Goal: Information Seeking & Learning: Compare options

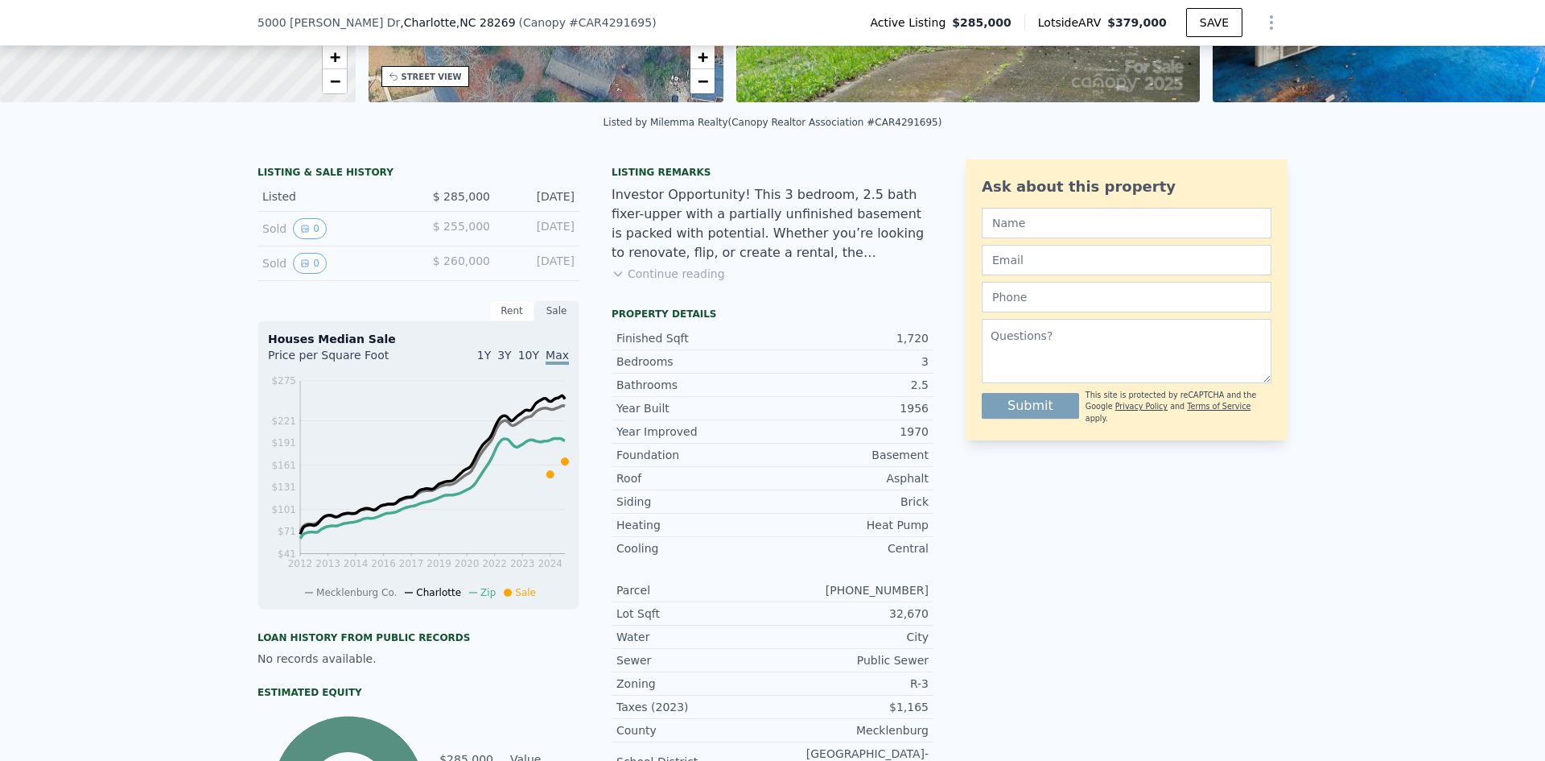
scroll to position [316, 0]
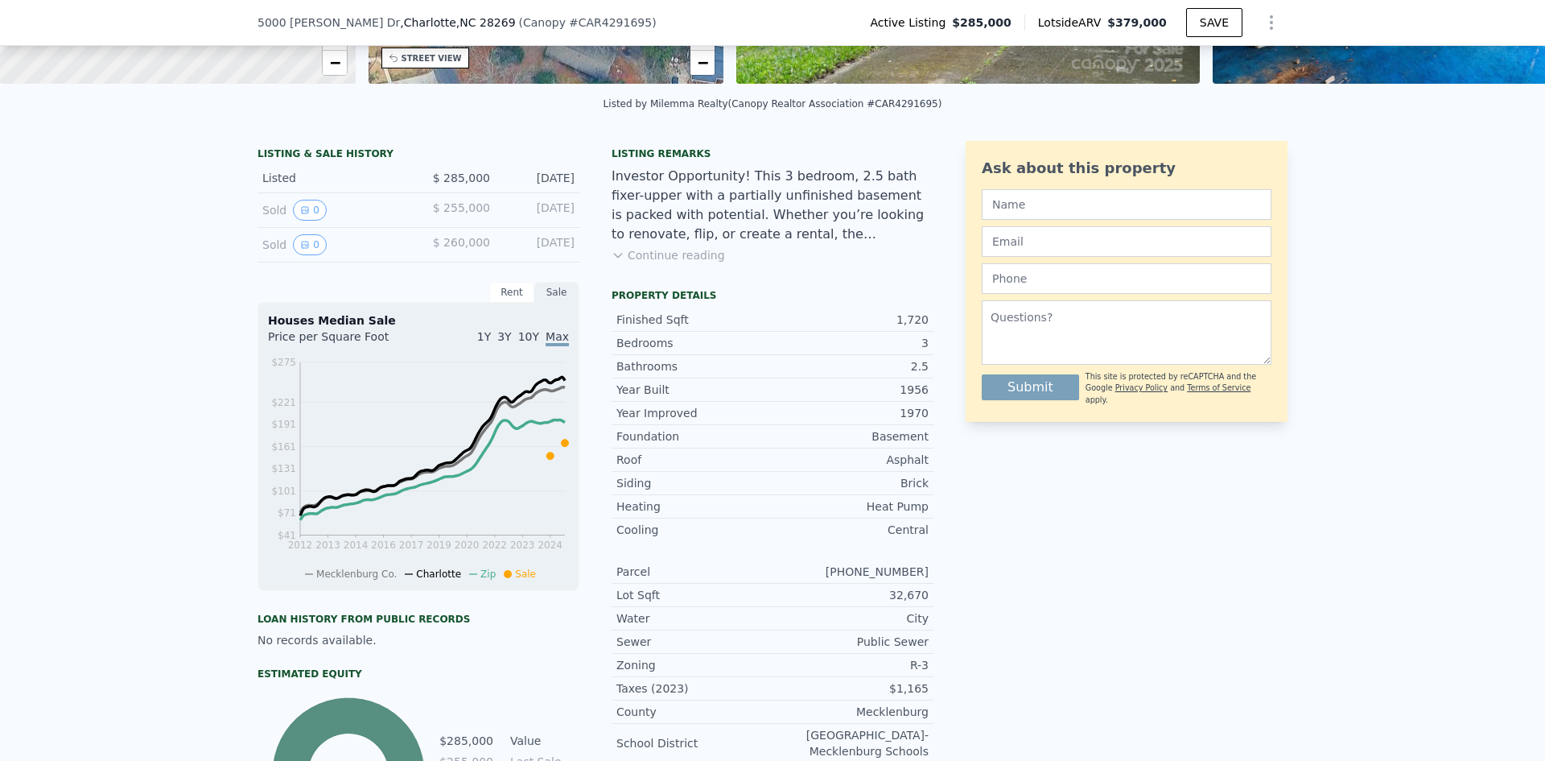
click at [644, 263] on button "Continue reading" at bounding box center [668, 255] width 113 height 16
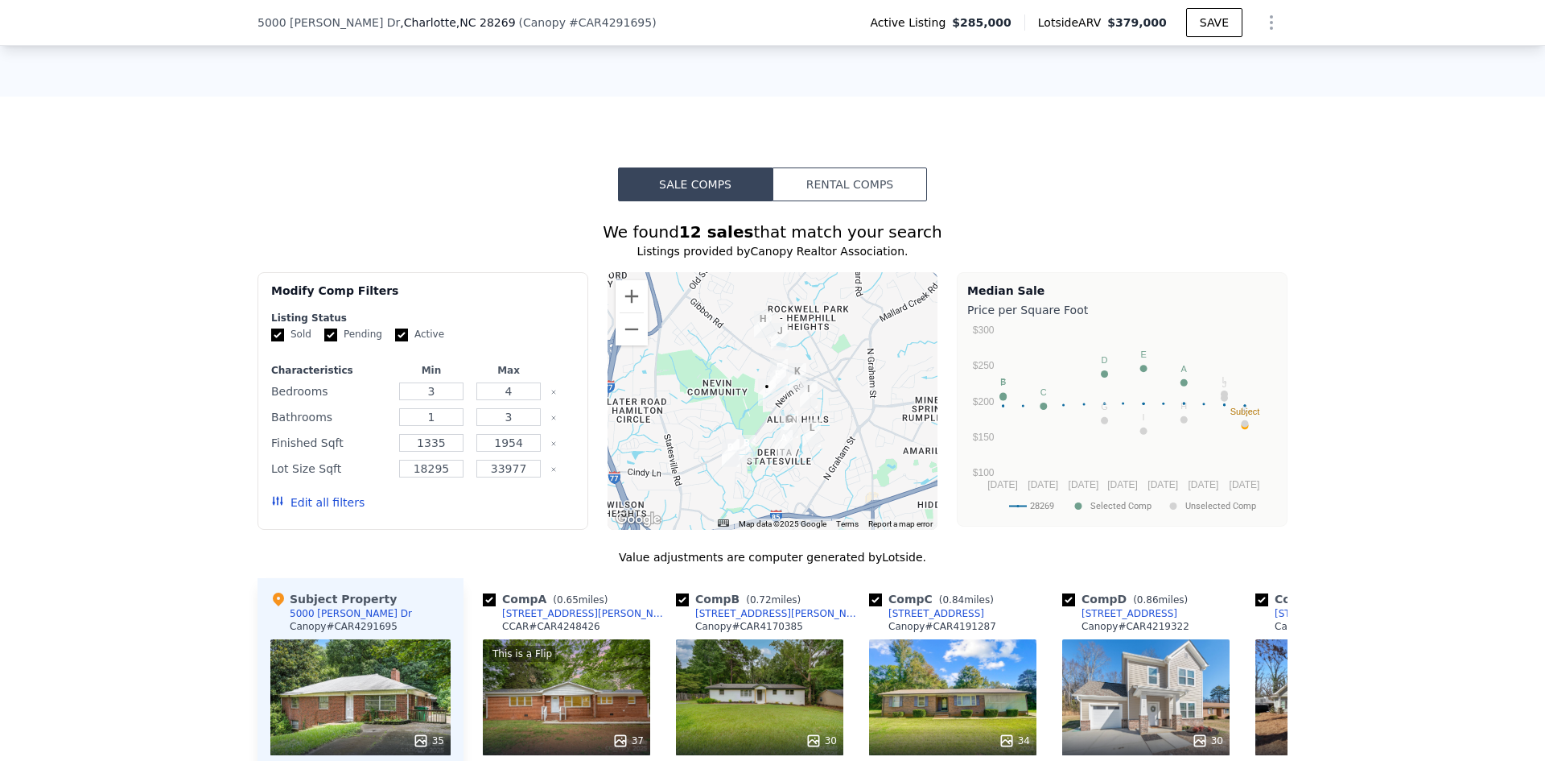
scroll to position [1443, 0]
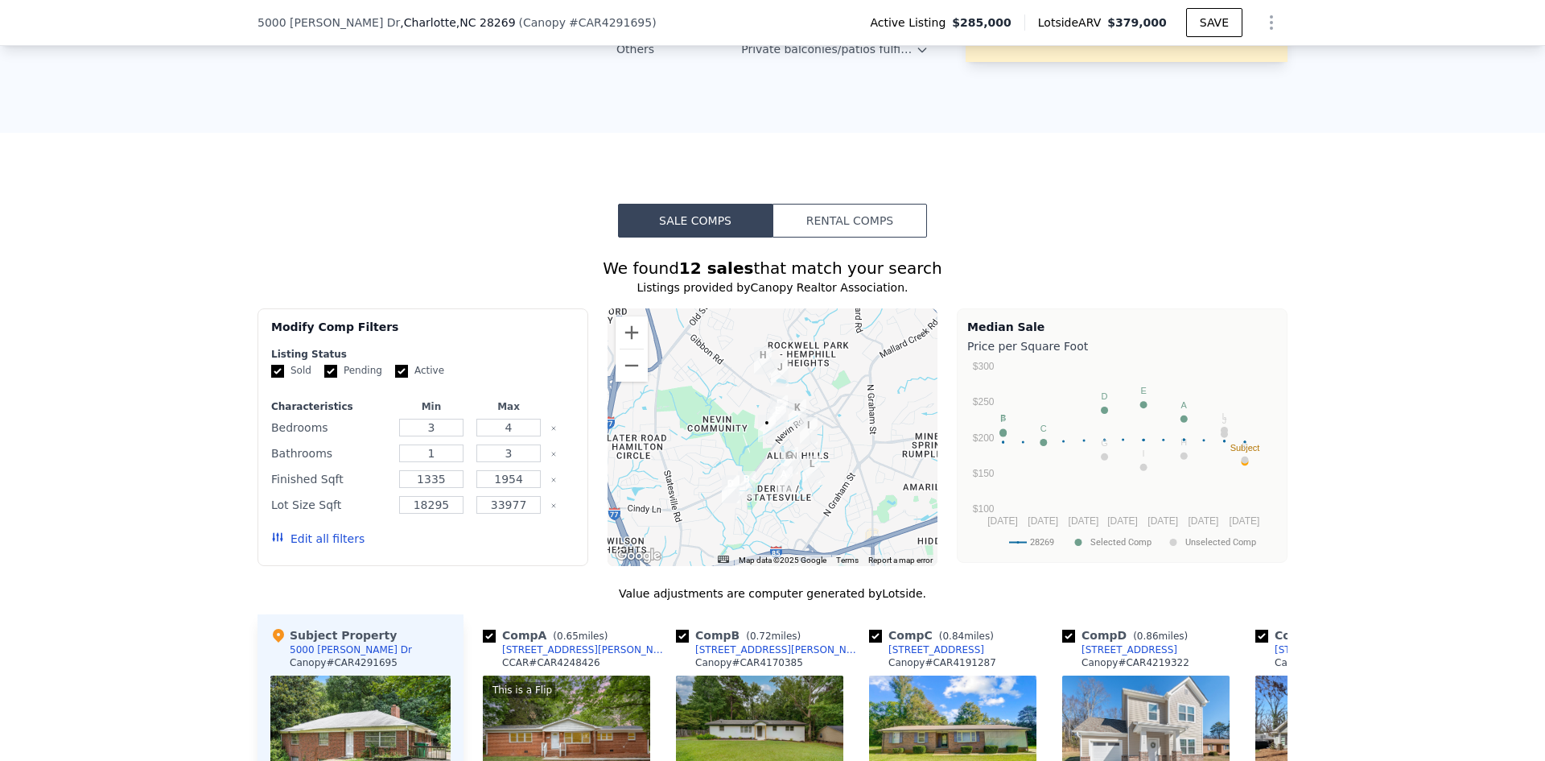
click at [395, 365] on input "Active" at bounding box center [401, 371] width 13 height 13
checkbox input "true"
click at [325, 365] on input "Pending" at bounding box center [330, 371] width 13 height 13
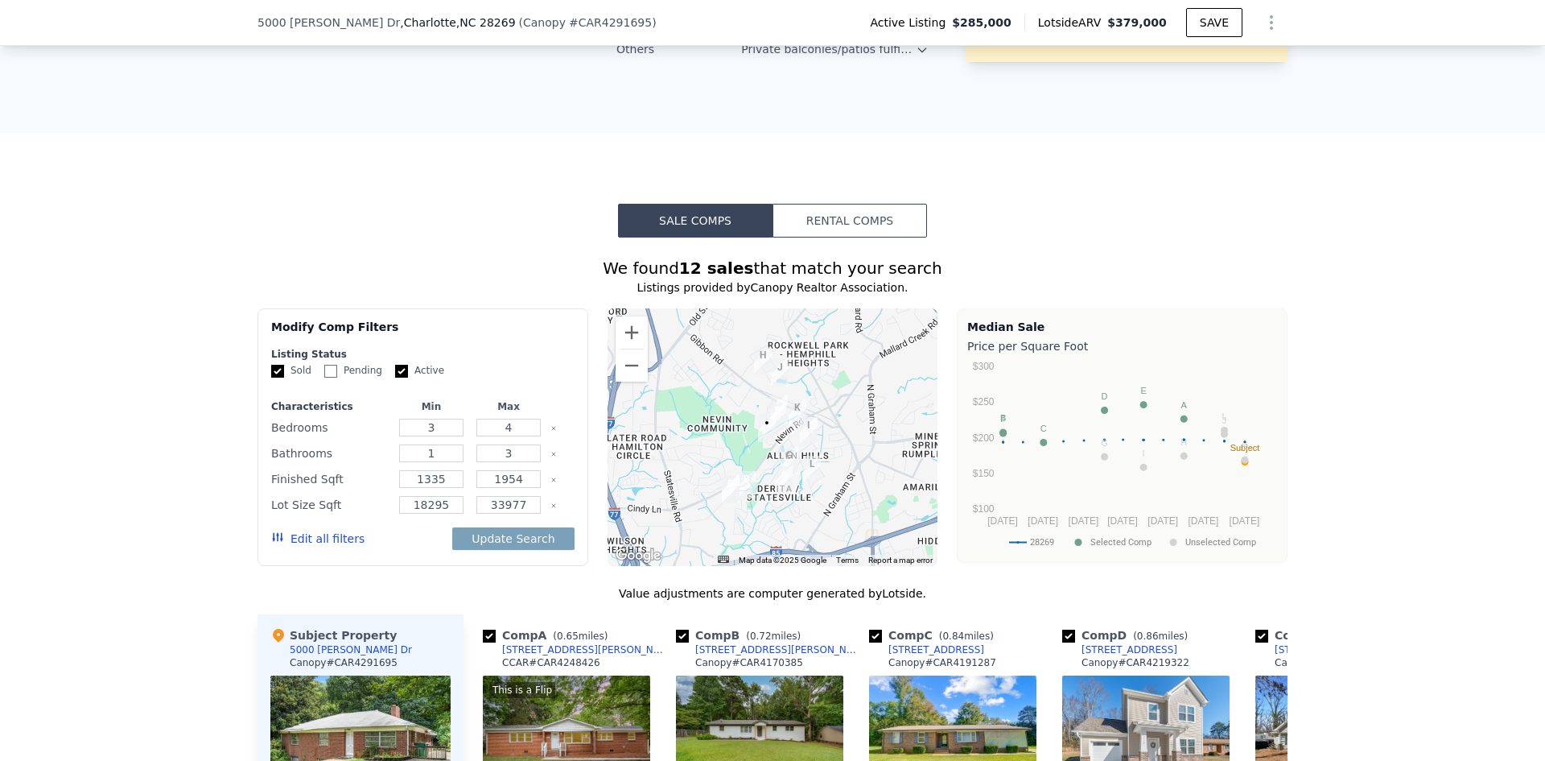
checkbox input "true"
click at [271, 365] on input "Sold" at bounding box center [277, 371] width 13 height 13
checkbox input "true"
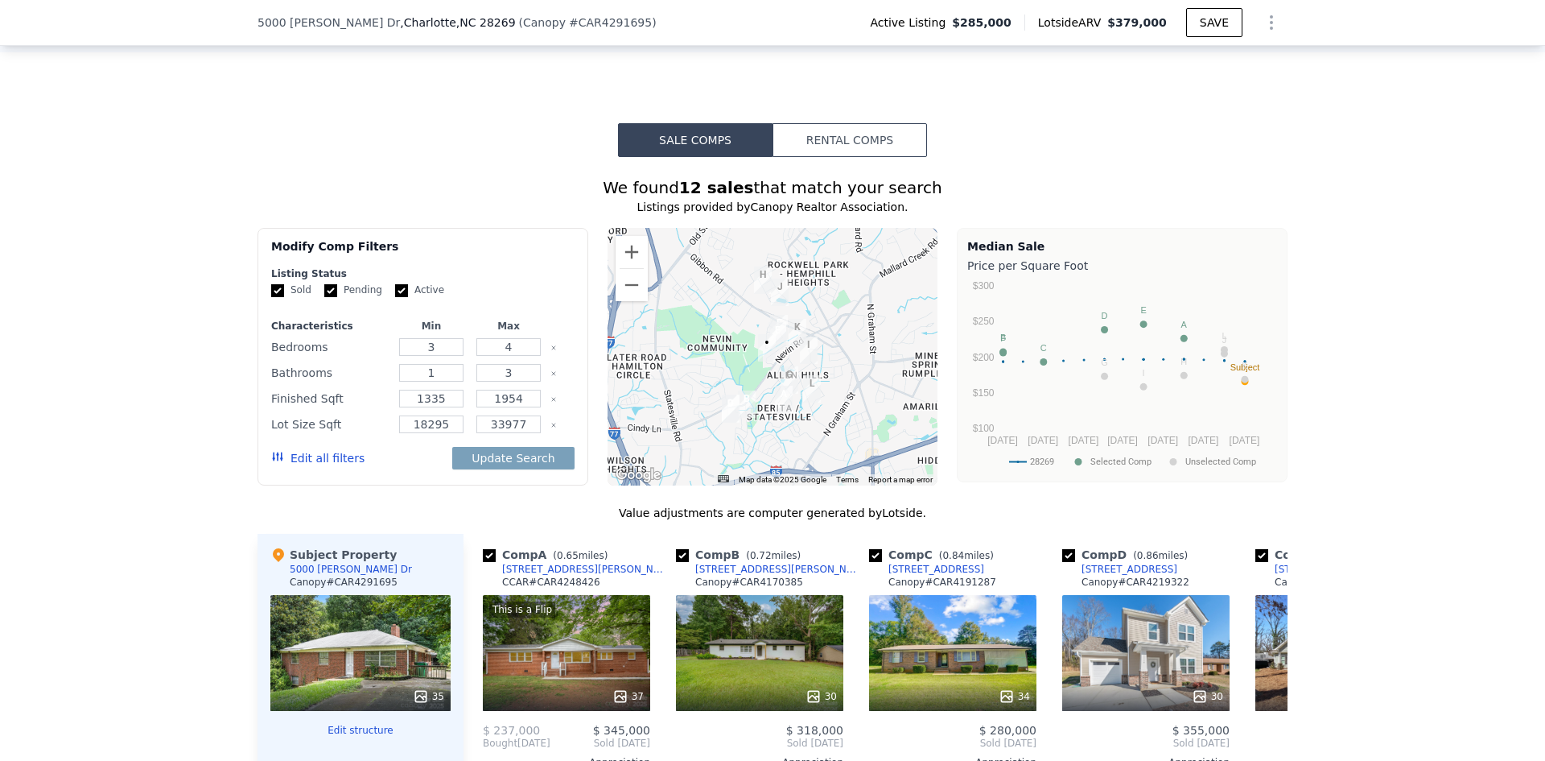
scroll to position [1846, 0]
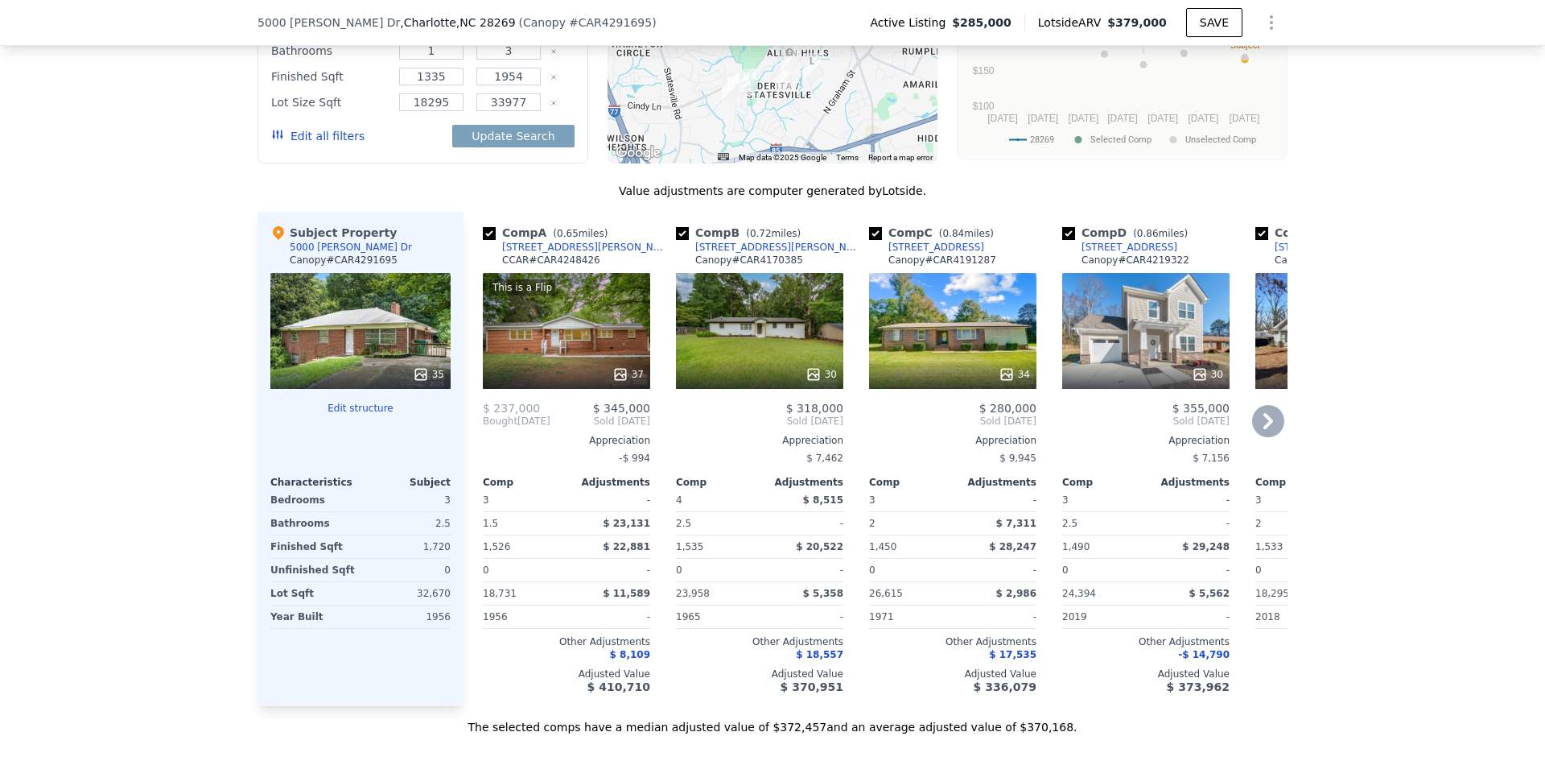
click at [1269, 405] on icon at bounding box center [1268, 421] width 32 height 32
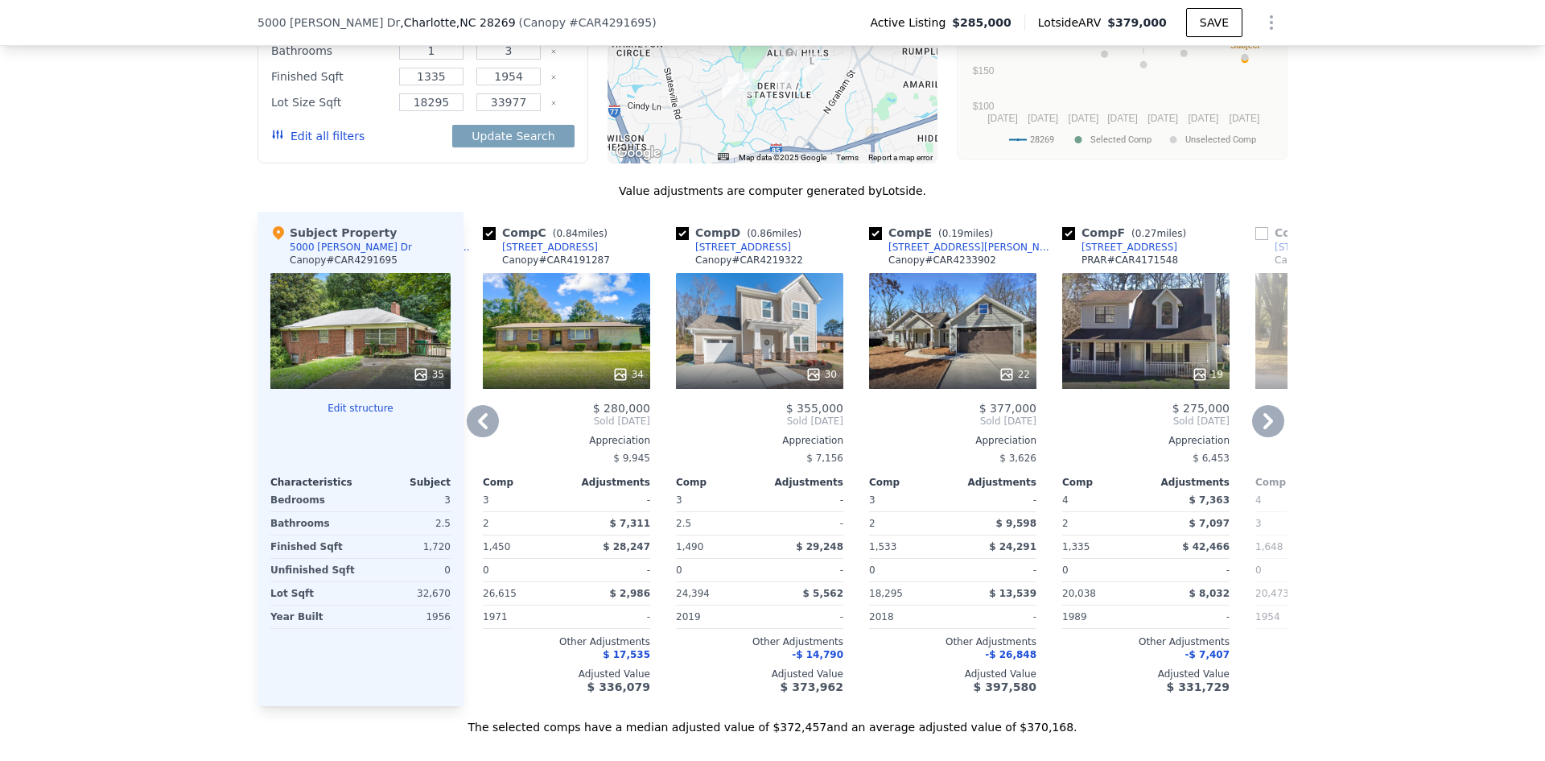
click at [1269, 405] on icon at bounding box center [1268, 421] width 32 height 32
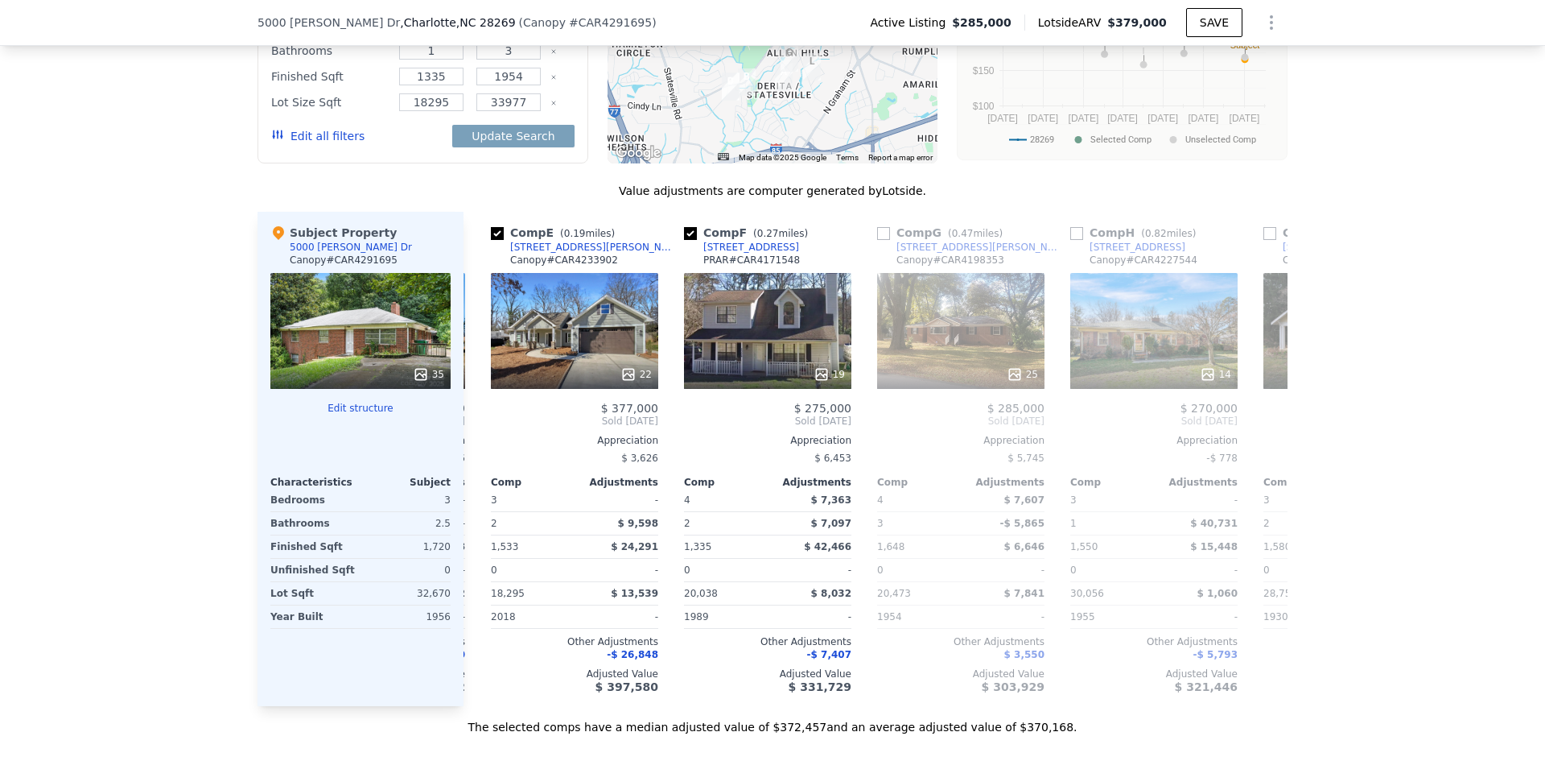
scroll to position [0, 773]
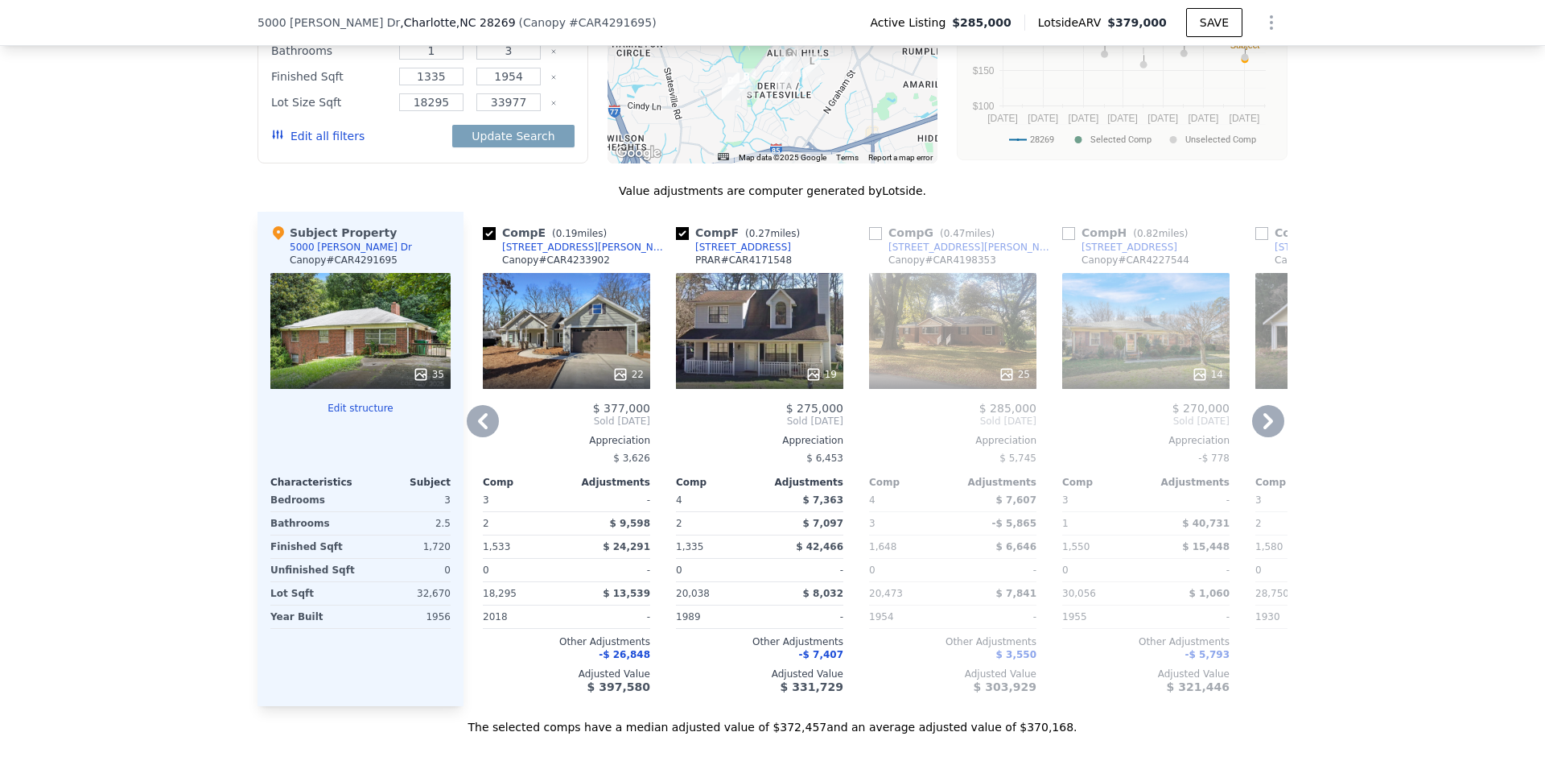
click at [1269, 375] on div "Comp A ( 0.65 miles) [STREET_ADDRESS][PERSON_NAME] CCAR # CAR4248426 This is a …" at bounding box center [876, 459] width 824 height 494
click at [1269, 405] on icon at bounding box center [1268, 421] width 32 height 32
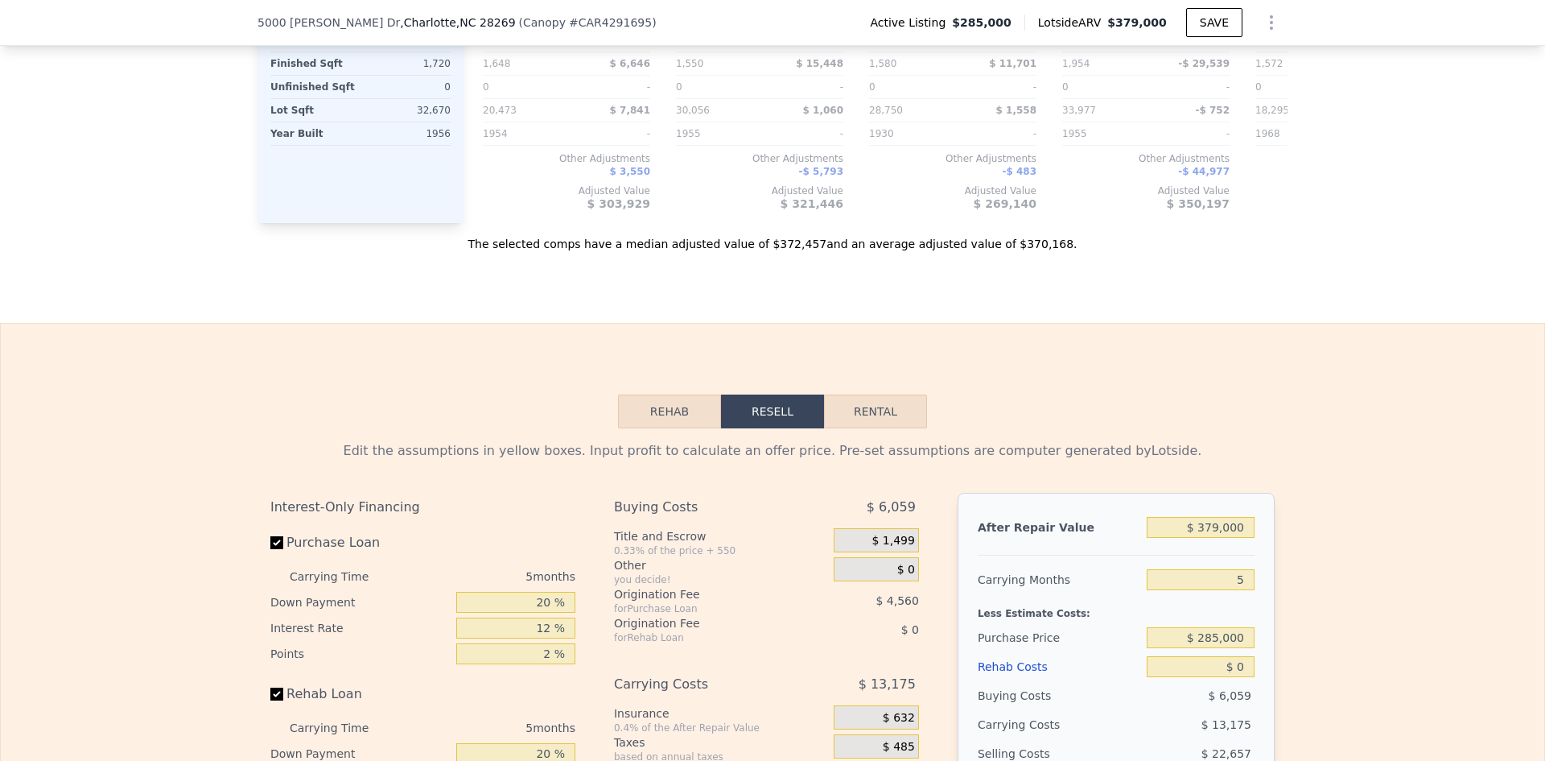
scroll to position [1926, 0]
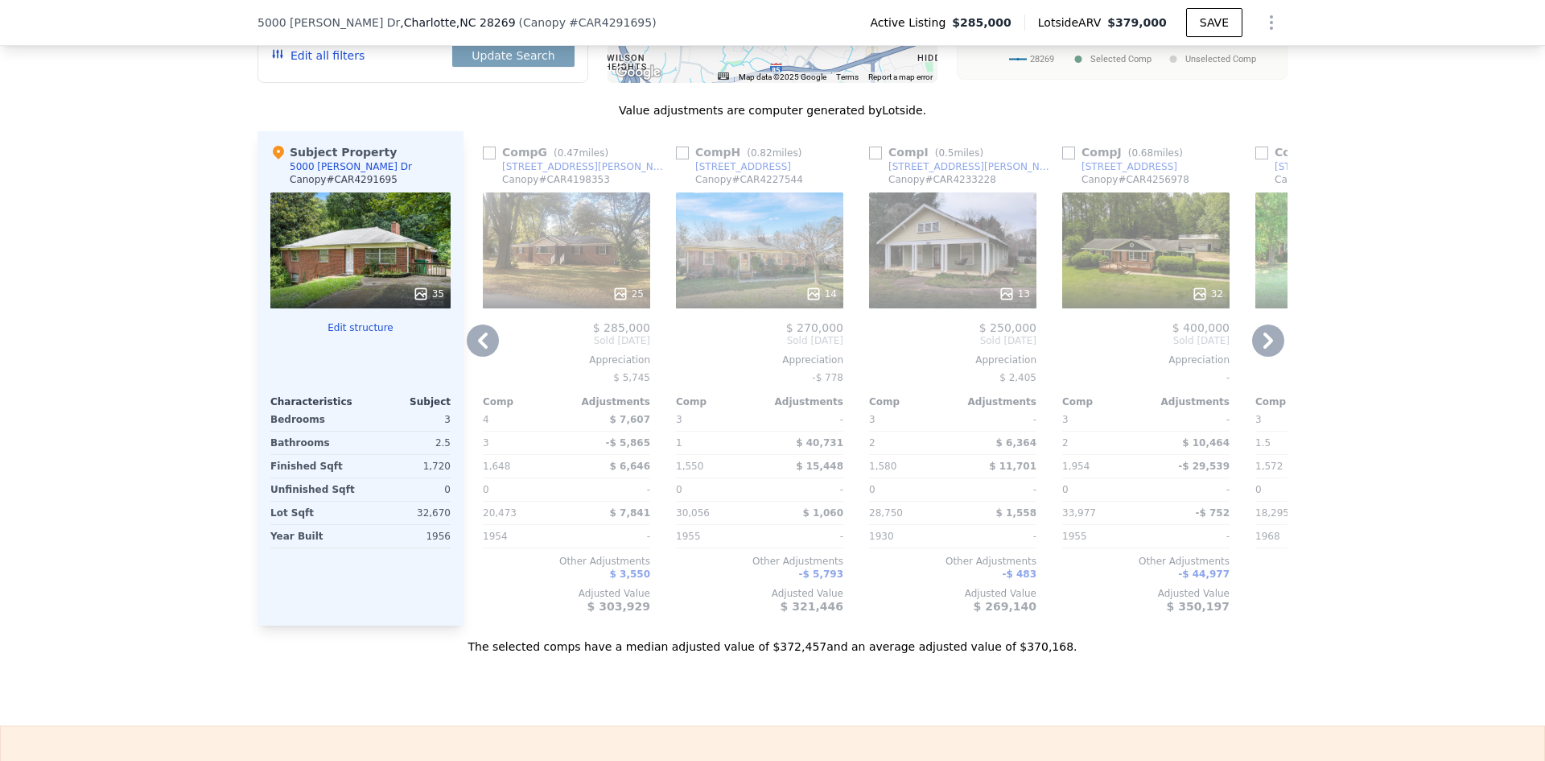
click at [474, 324] on icon at bounding box center [483, 340] width 32 height 32
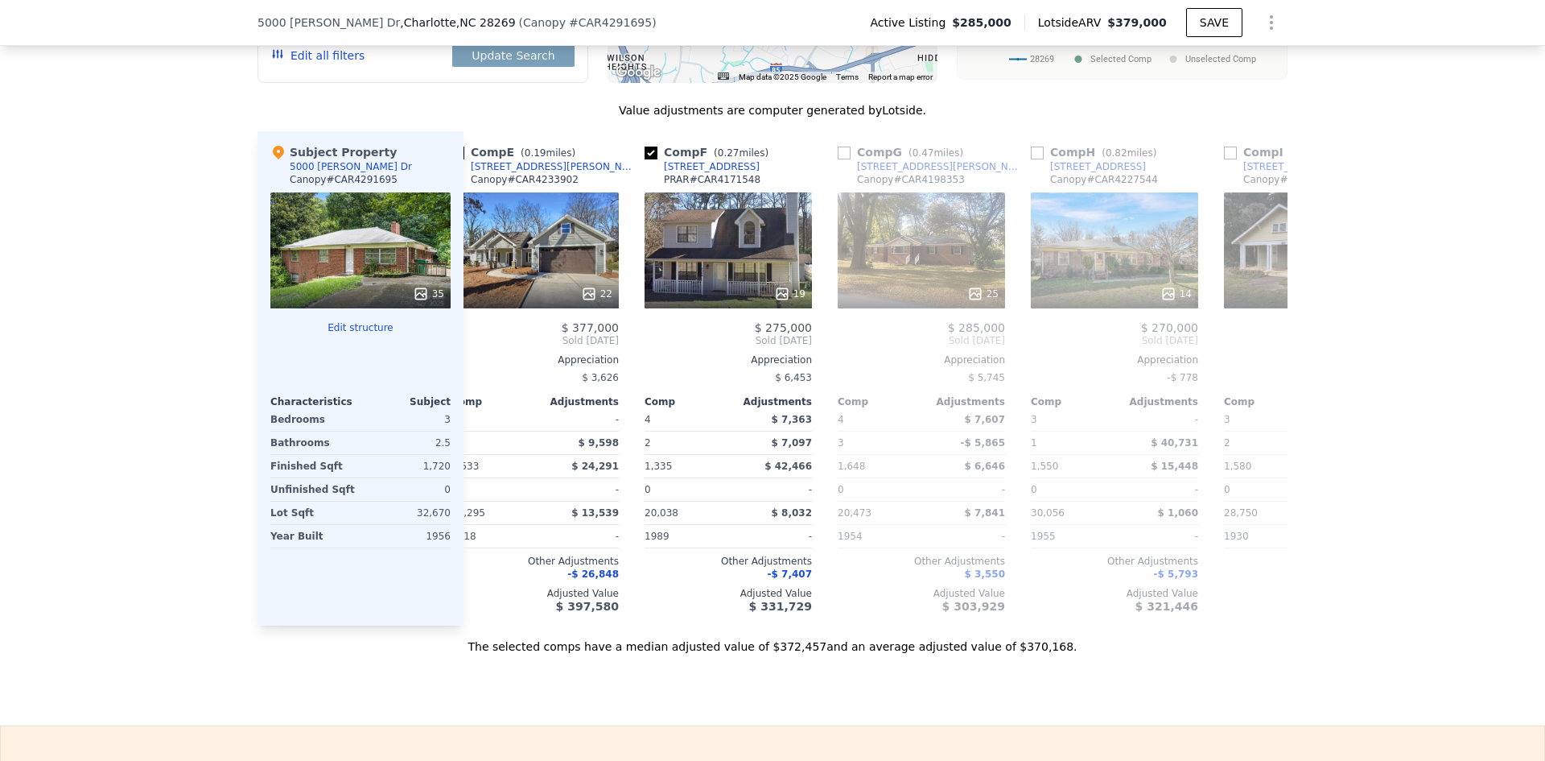
scroll to position [0, 773]
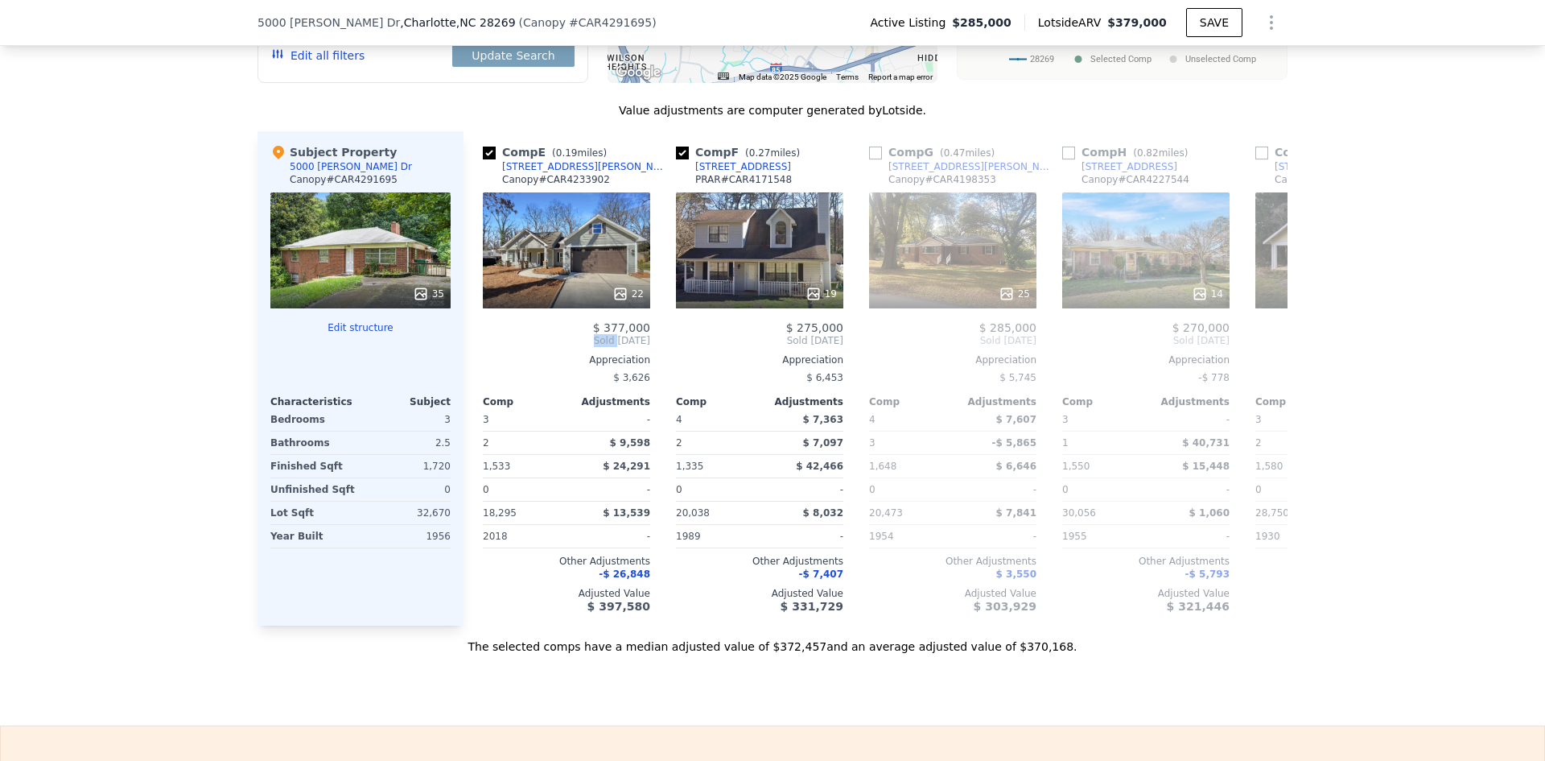
click at [477, 294] on div "Comp E ( 0.19 miles) [STREET_ADDRESS][PERSON_NAME][PERSON_NAME] # CAR4233902 22…" at bounding box center [567, 378] width 180 height 494
click at [474, 324] on icon at bounding box center [483, 340] width 32 height 32
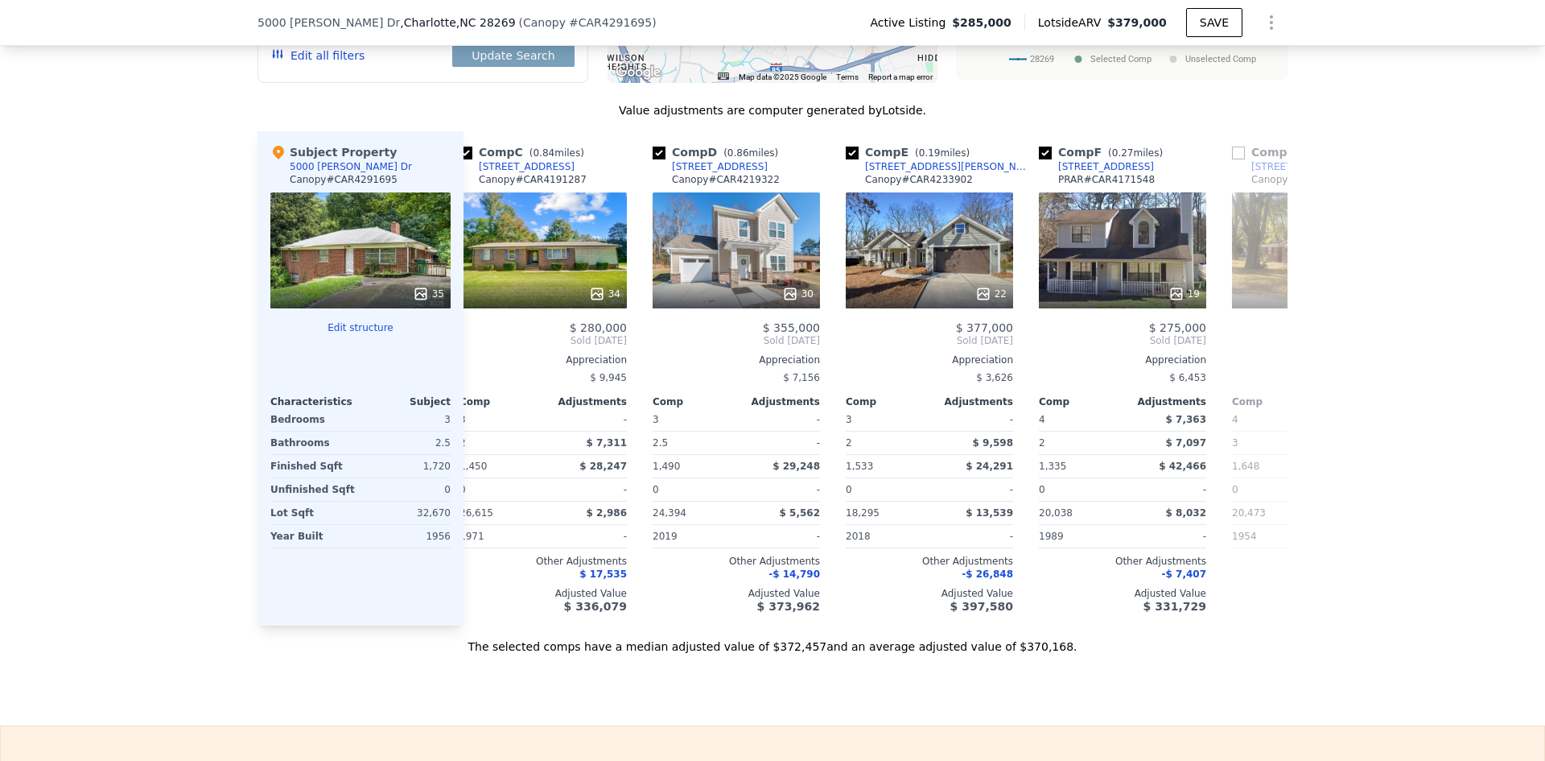
scroll to position [0, 386]
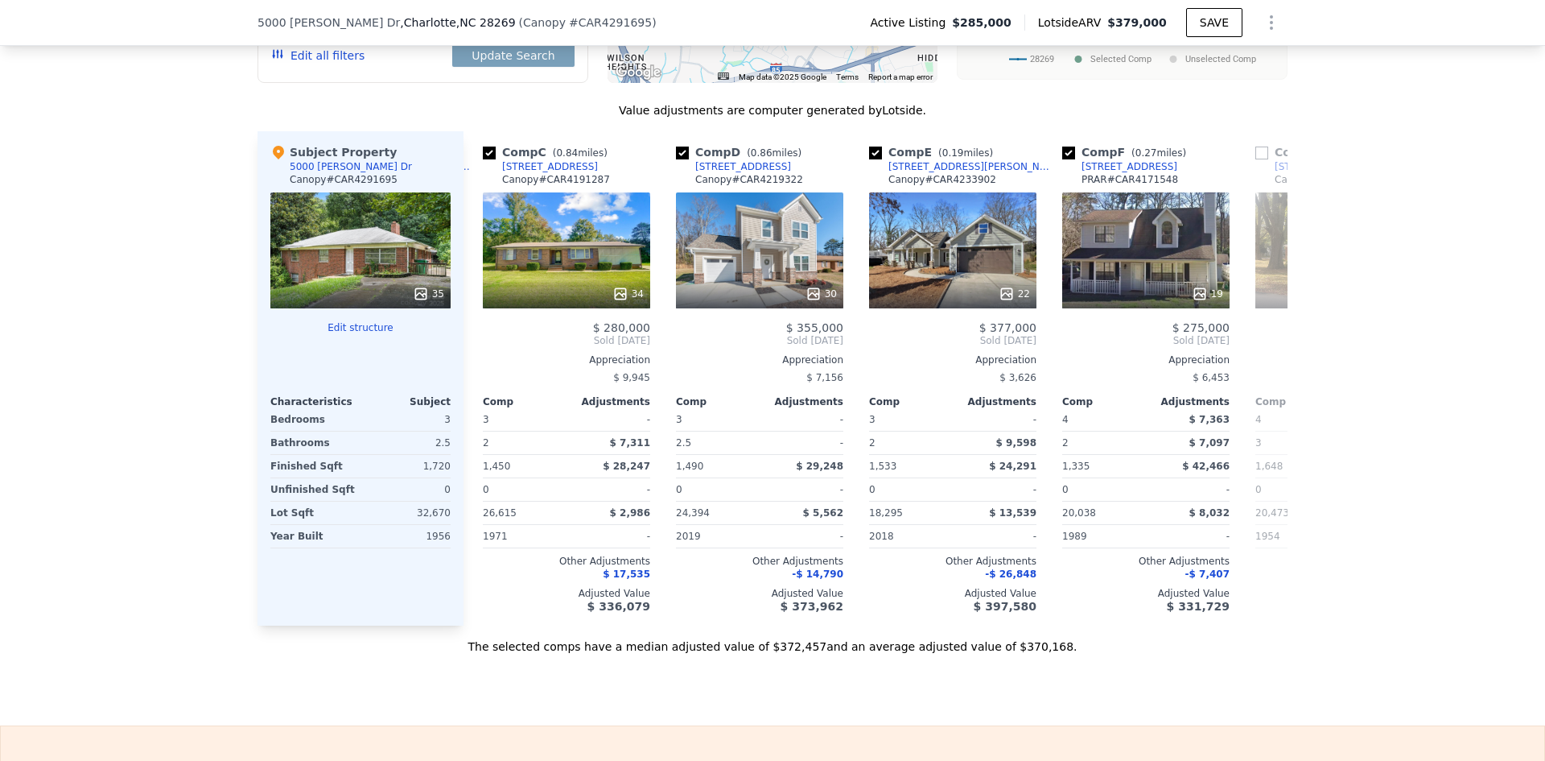
click at [477, 294] on div "Comp C ( 0.84 miles) [STREET_ADDRESS] # CAR4191287 34 $ 280,000 Sold [DATE] App…" at bounding box center [567, 378] width 180 height 494
click at [1263, 324] on icon at bounding box center [1268, 340] width 32 height 32
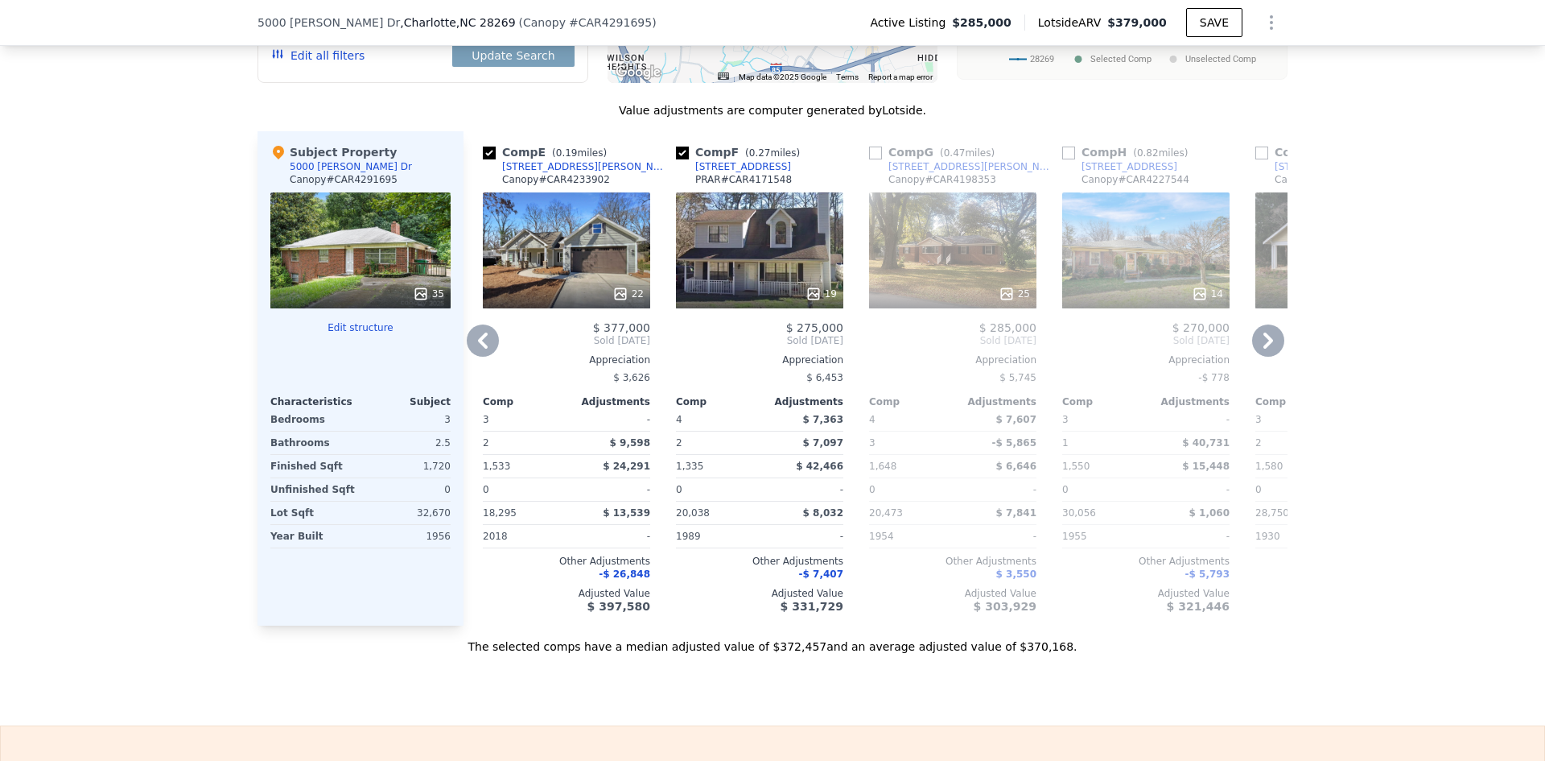
click at [1263, 324] on icon at bounding box center [1268, 340] width 32 height 32
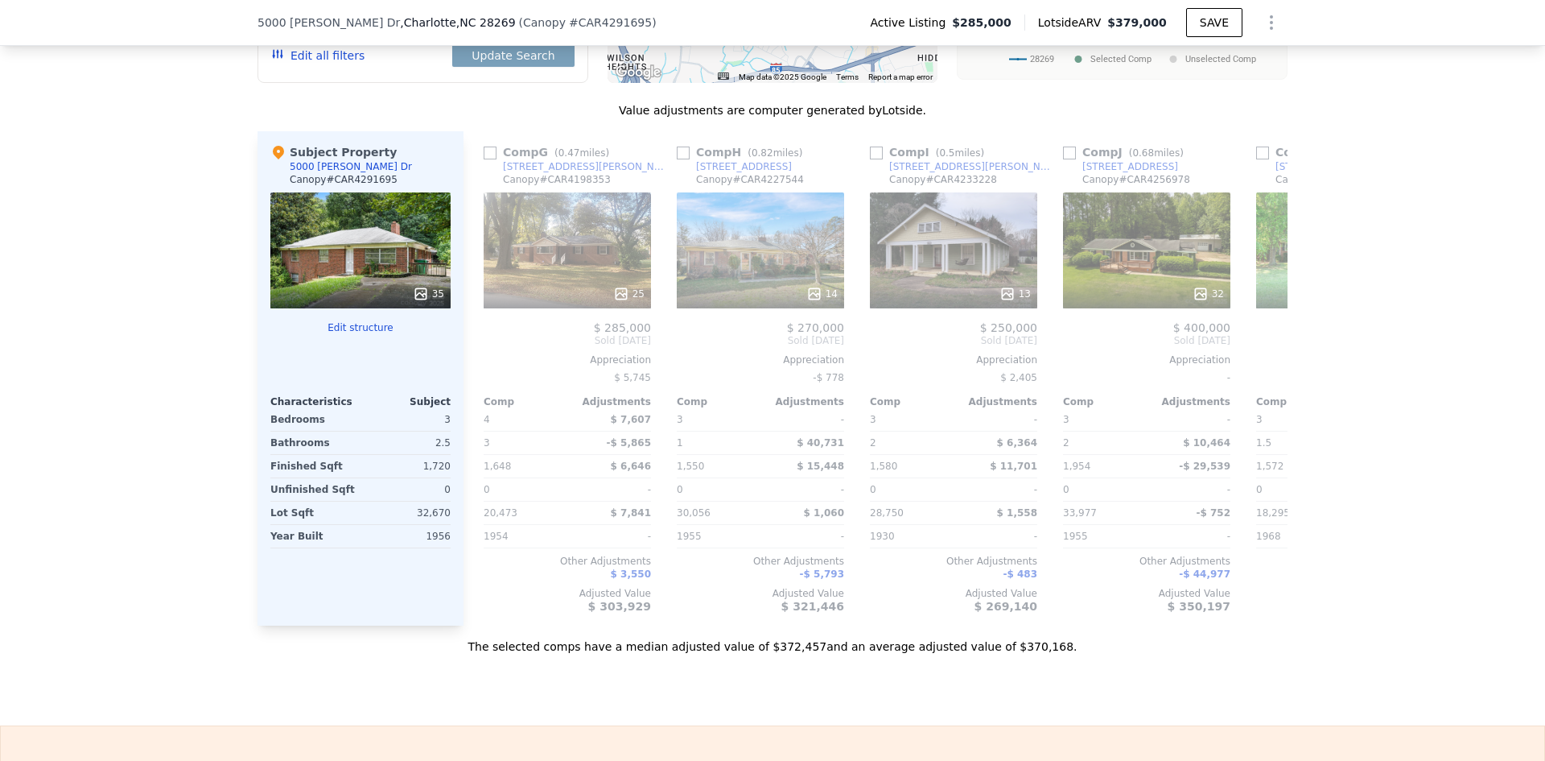
scroll to position [0, 1159]
click at [1263, 321] on div "$ 265,000" at bounding box center [1339, 327] width 167 height 13
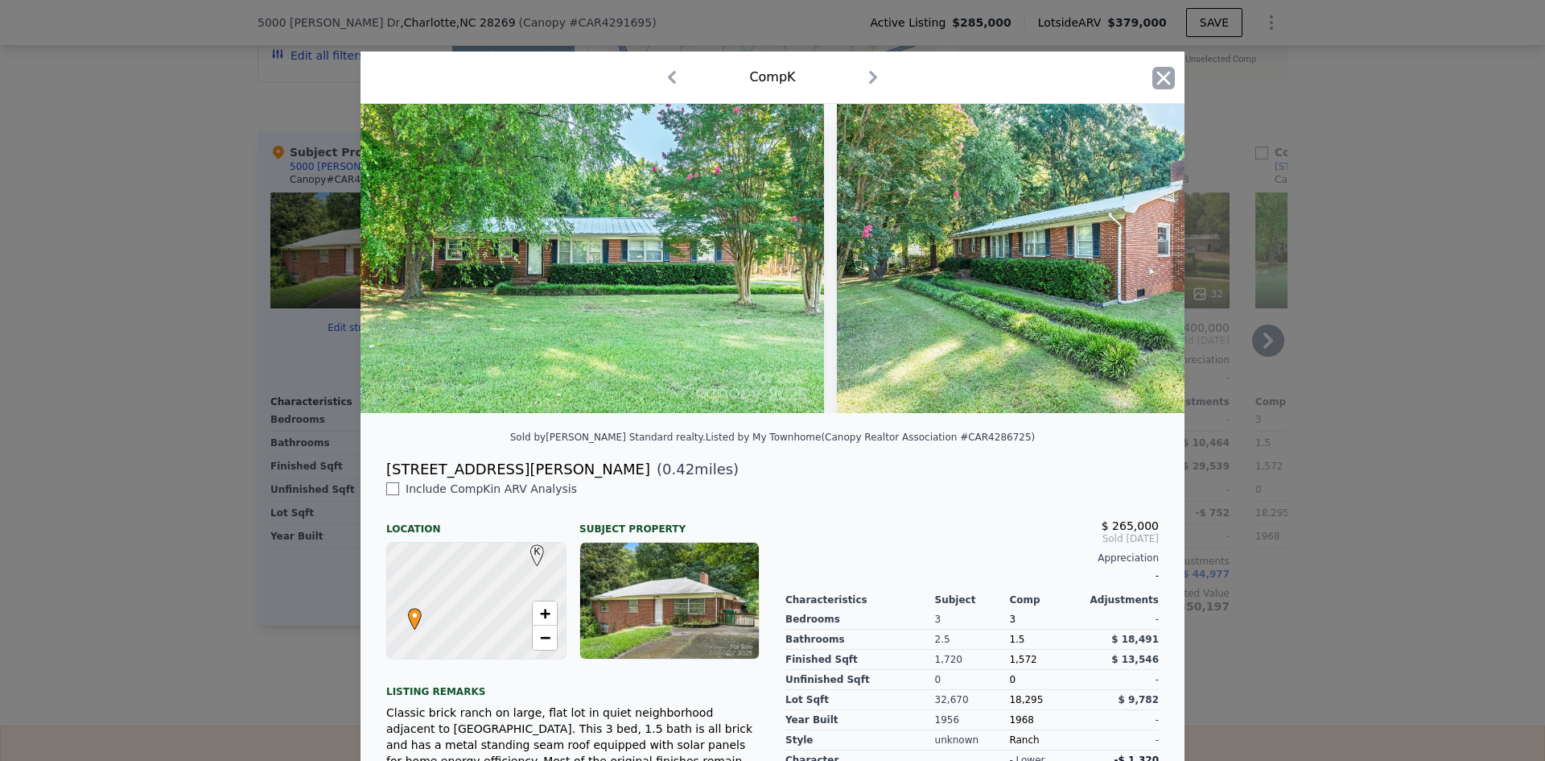
click at [1167, 72] on icon "button" at bounding box center [1164, 78] width 23 height 23
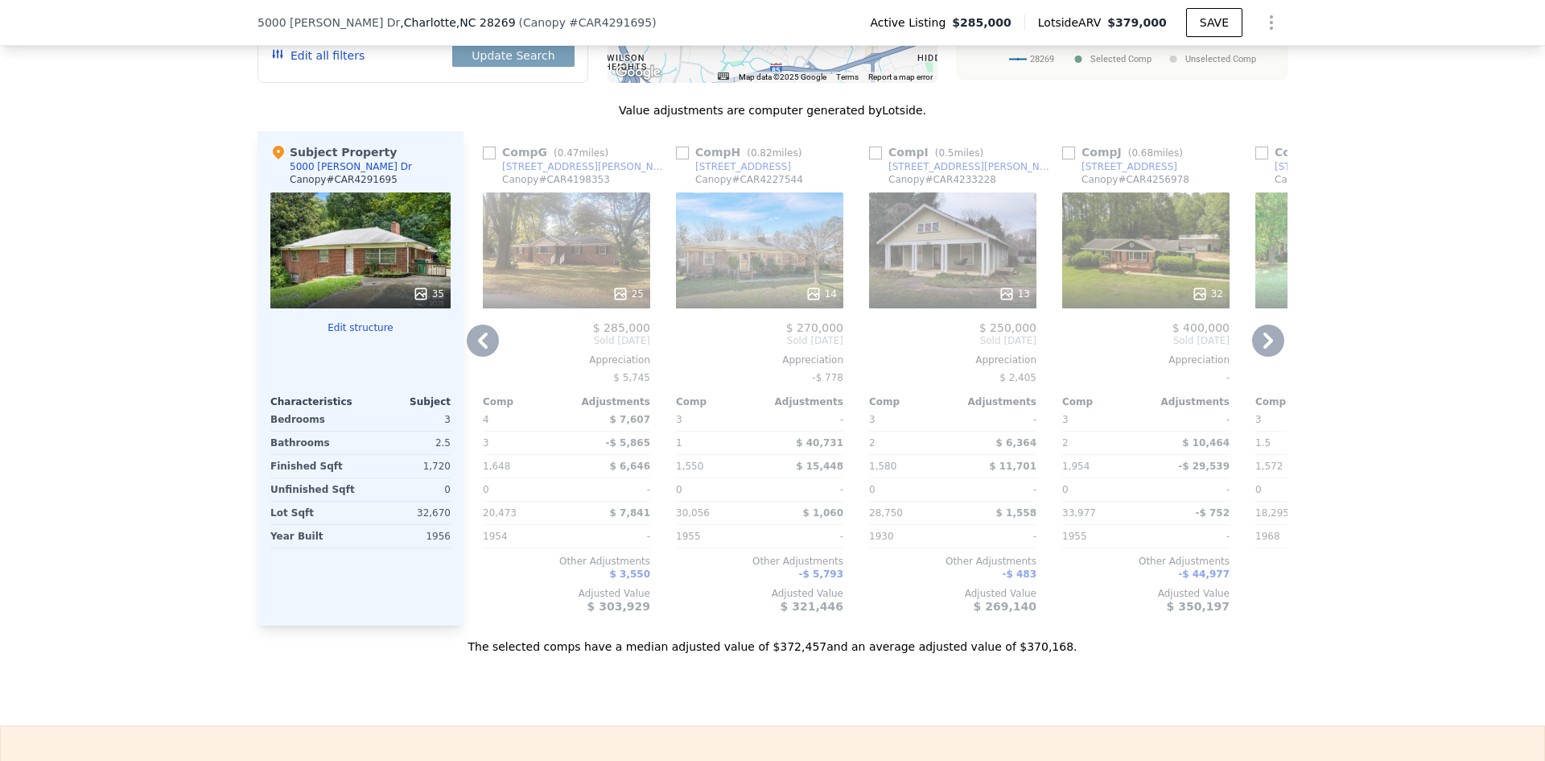
click at [1264, 332] on icon at bounding box center [1269, 340] width 10 height 16
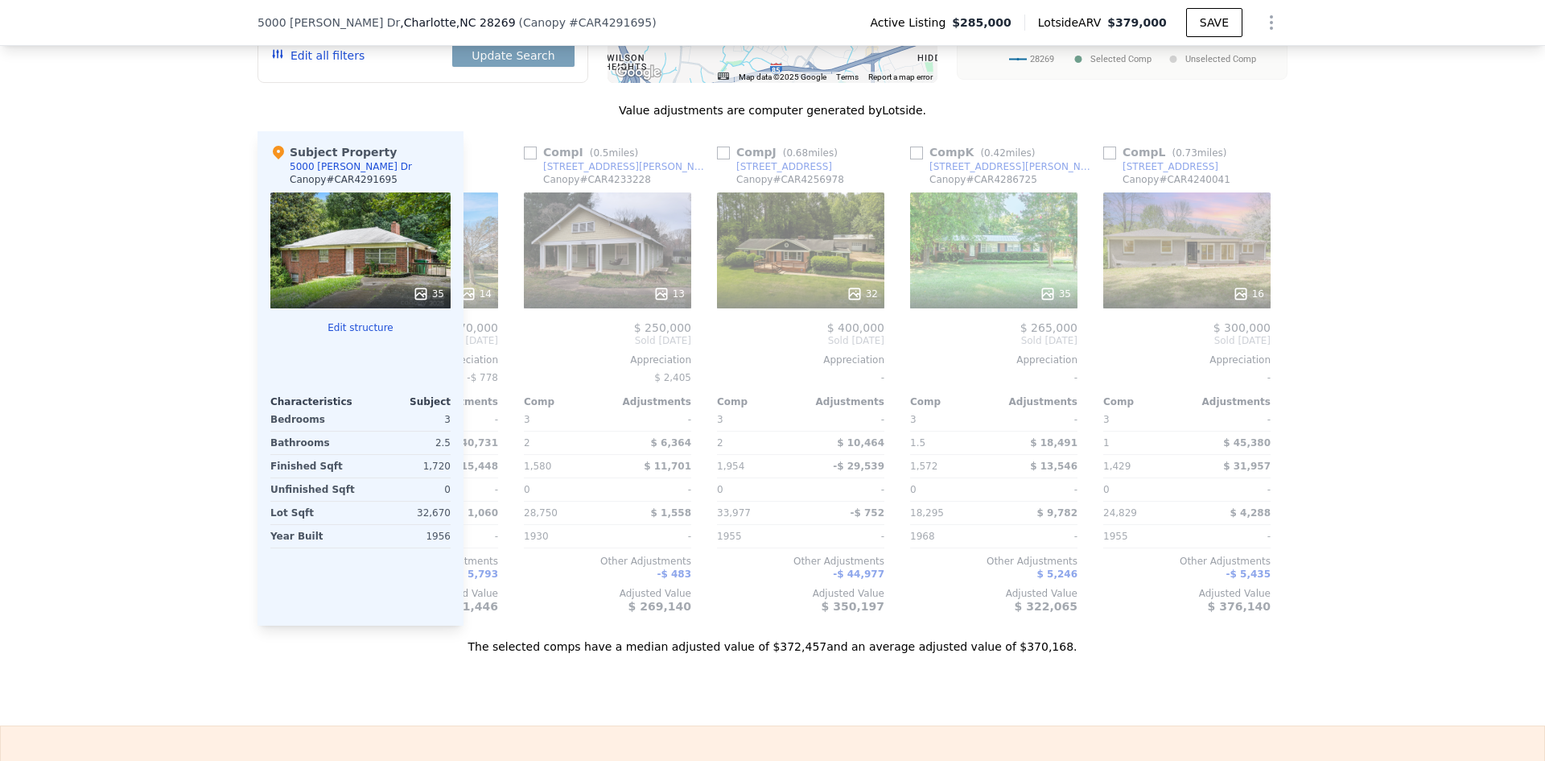
scroll to position [0, 1533]
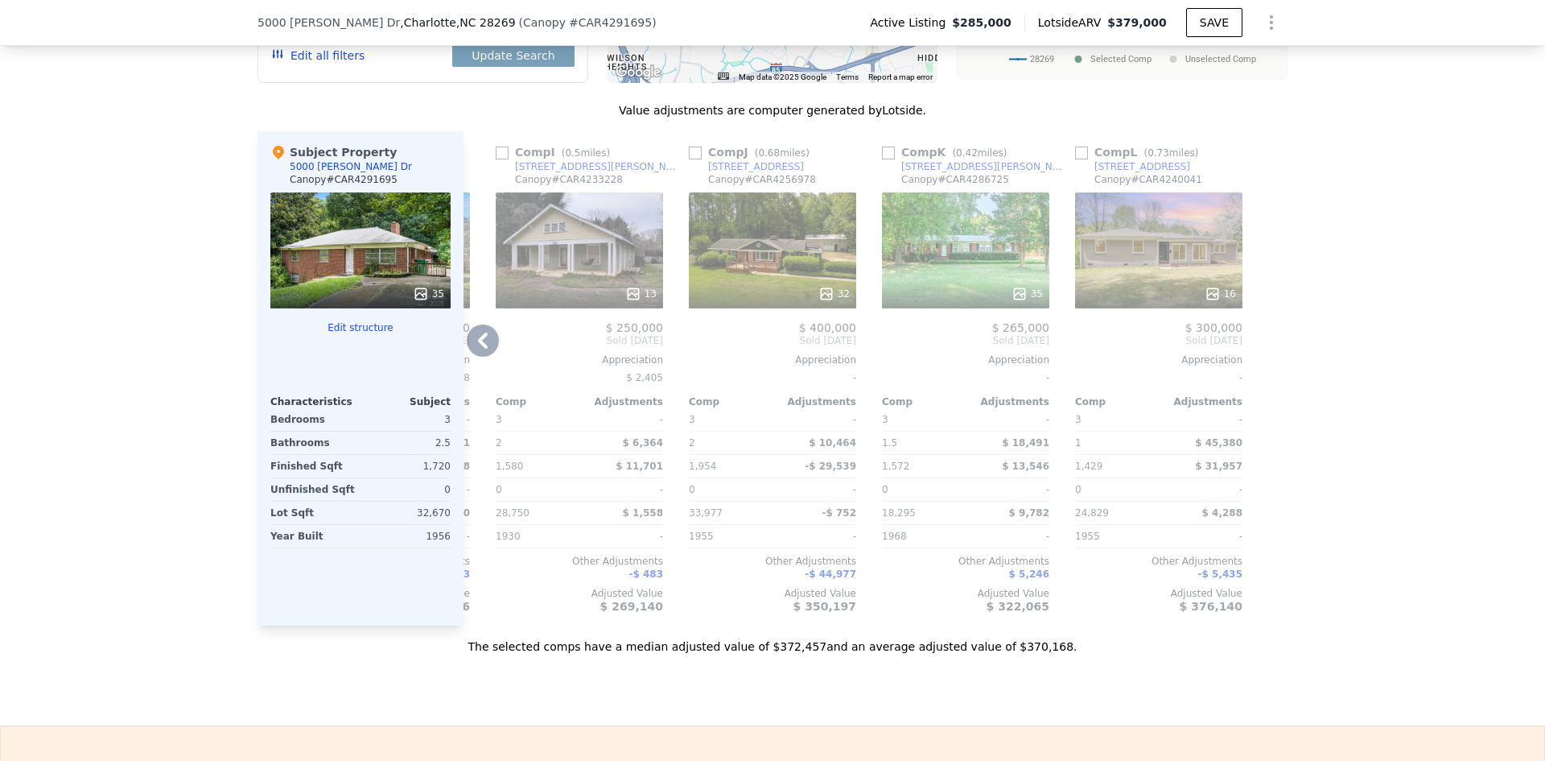
click at [471, 324] on icon at bounding box center [483, 340] width 32 height 32
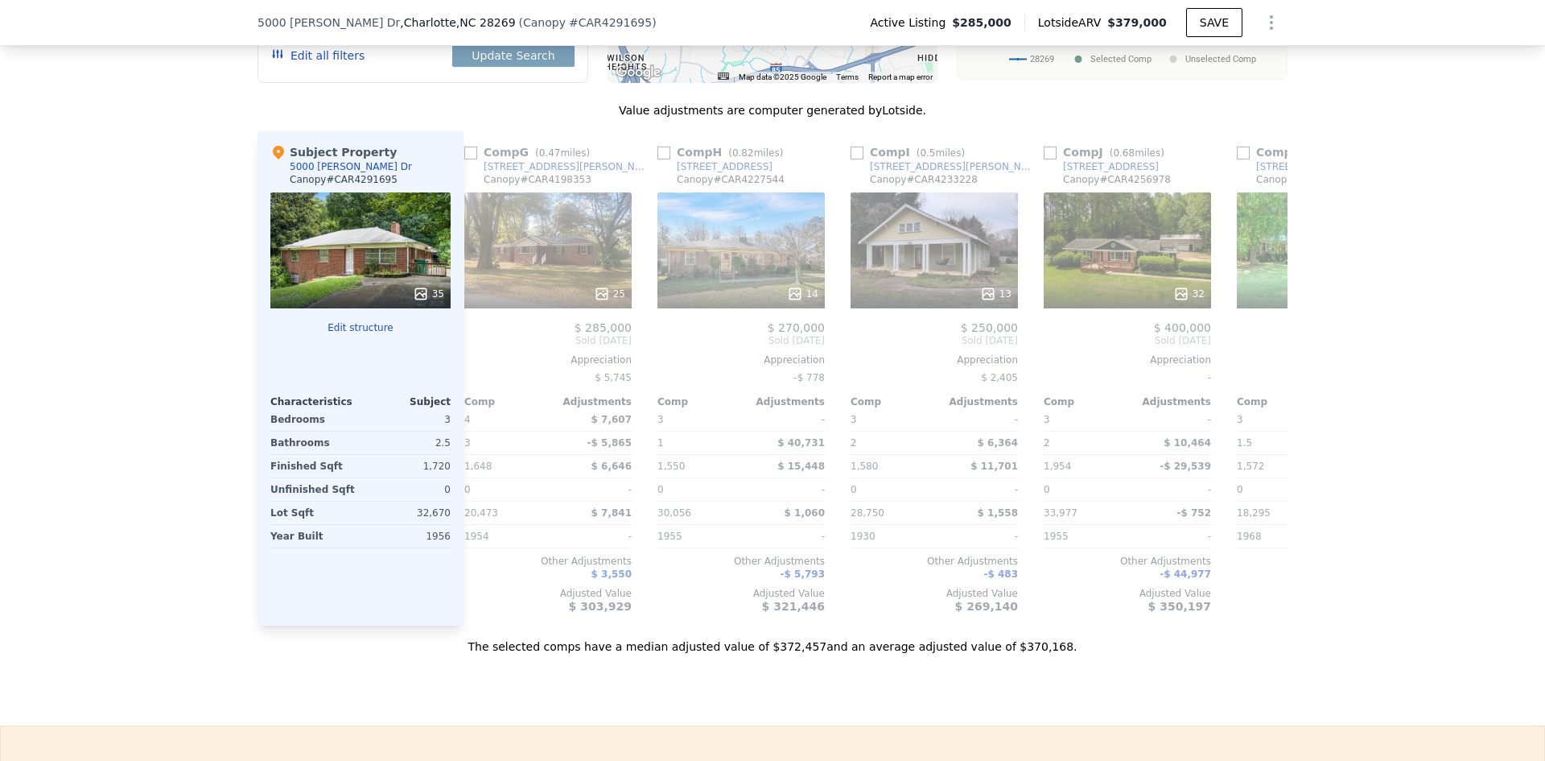
scroll to position [0, 1146]
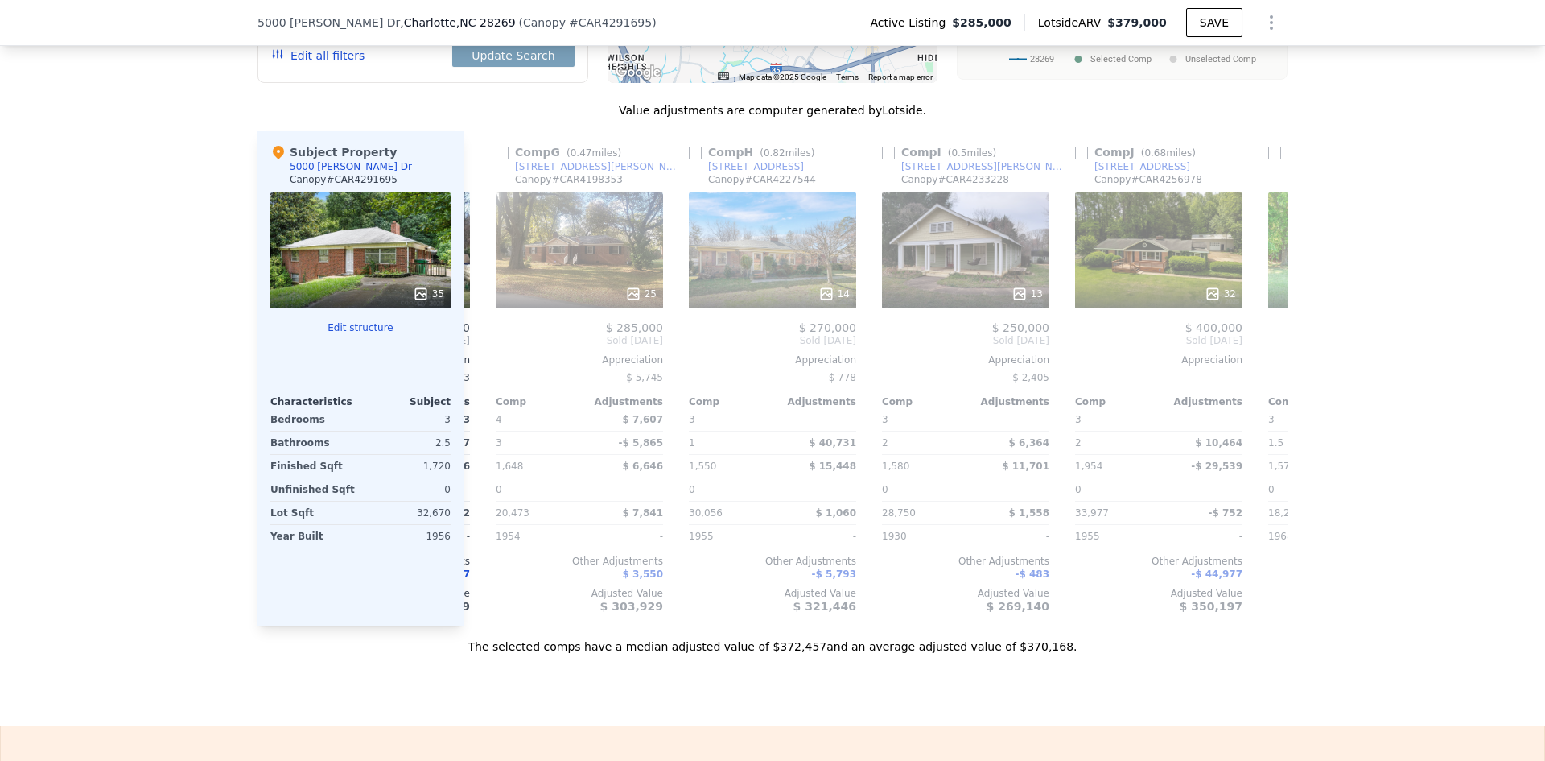
click at [471, 291] on div "Comp A ( 0.65 miles) [STREET_ADDRESS][PERSON_NAME] CCAR # CAR4248426 This is a …" at bounding box center [876, 378] width 824 height 494
click at [481, 324] on icon at bounding box center [483, 340] width 32 height 32
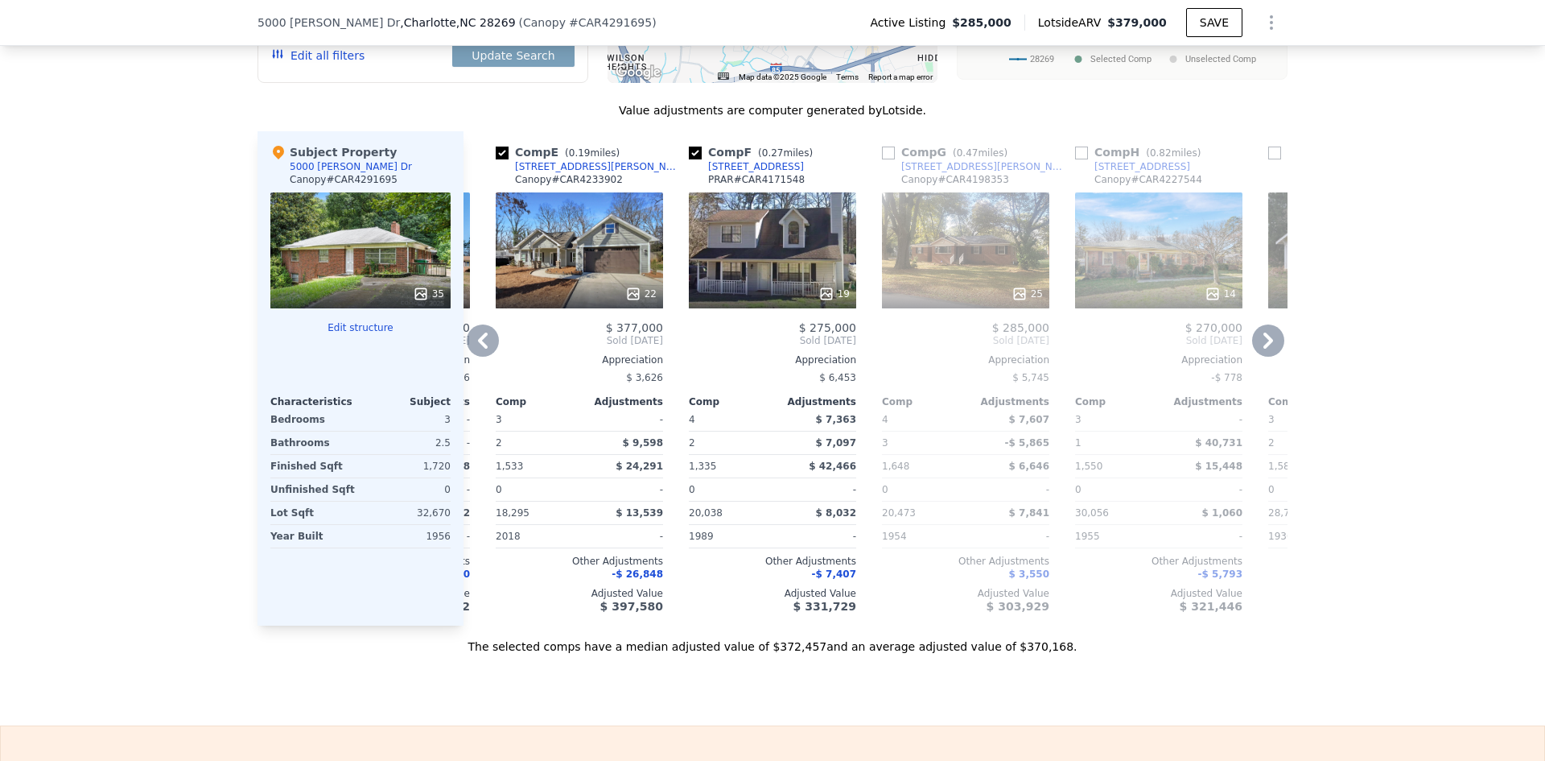
click at [481, 324] on icon at bounding box center [483, 340] width 32 height 32
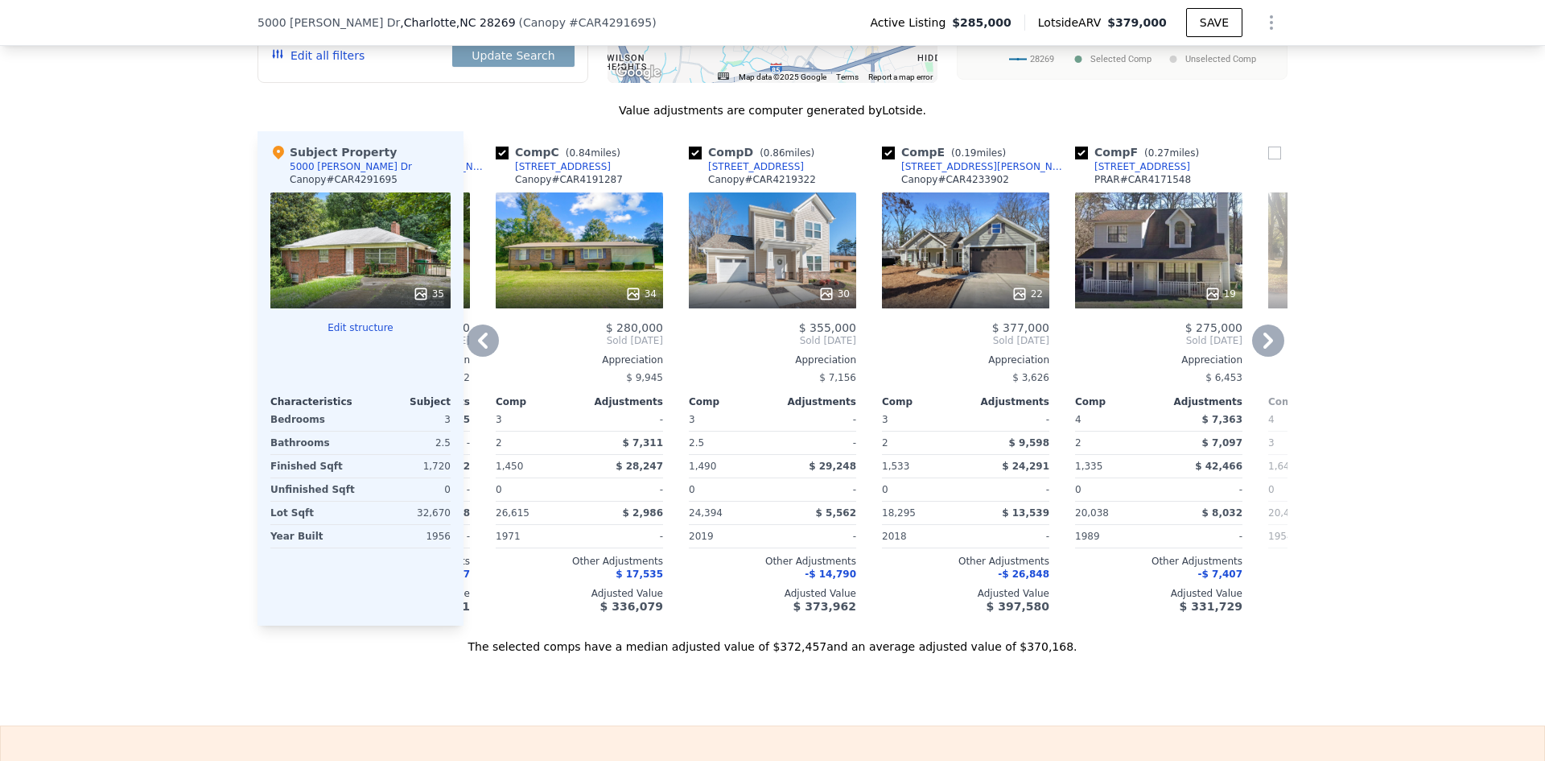
click at [481, 324] on icon at bounding box center [483, 340] width 32 height 32
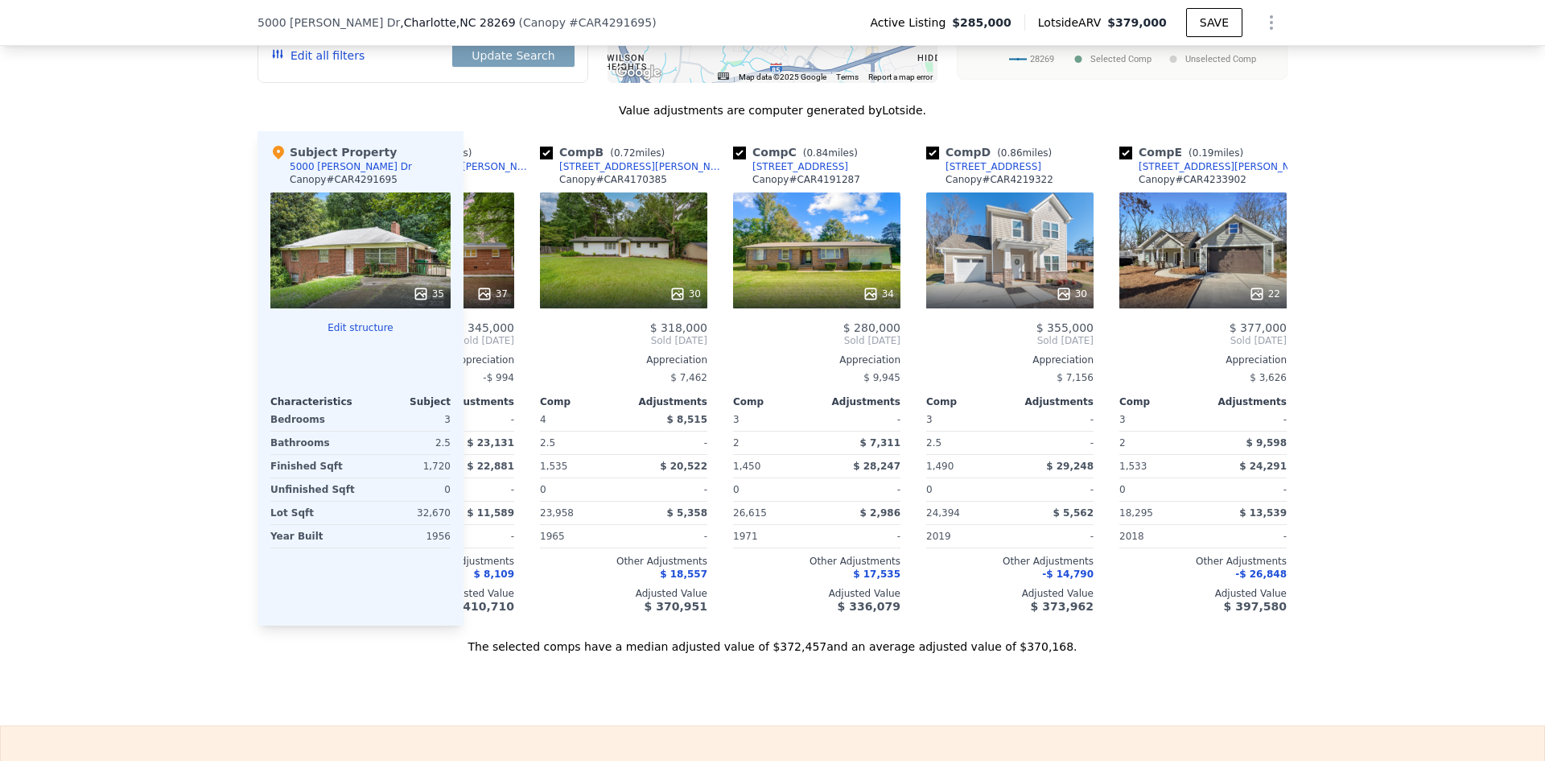
scroll to position [0, 0]
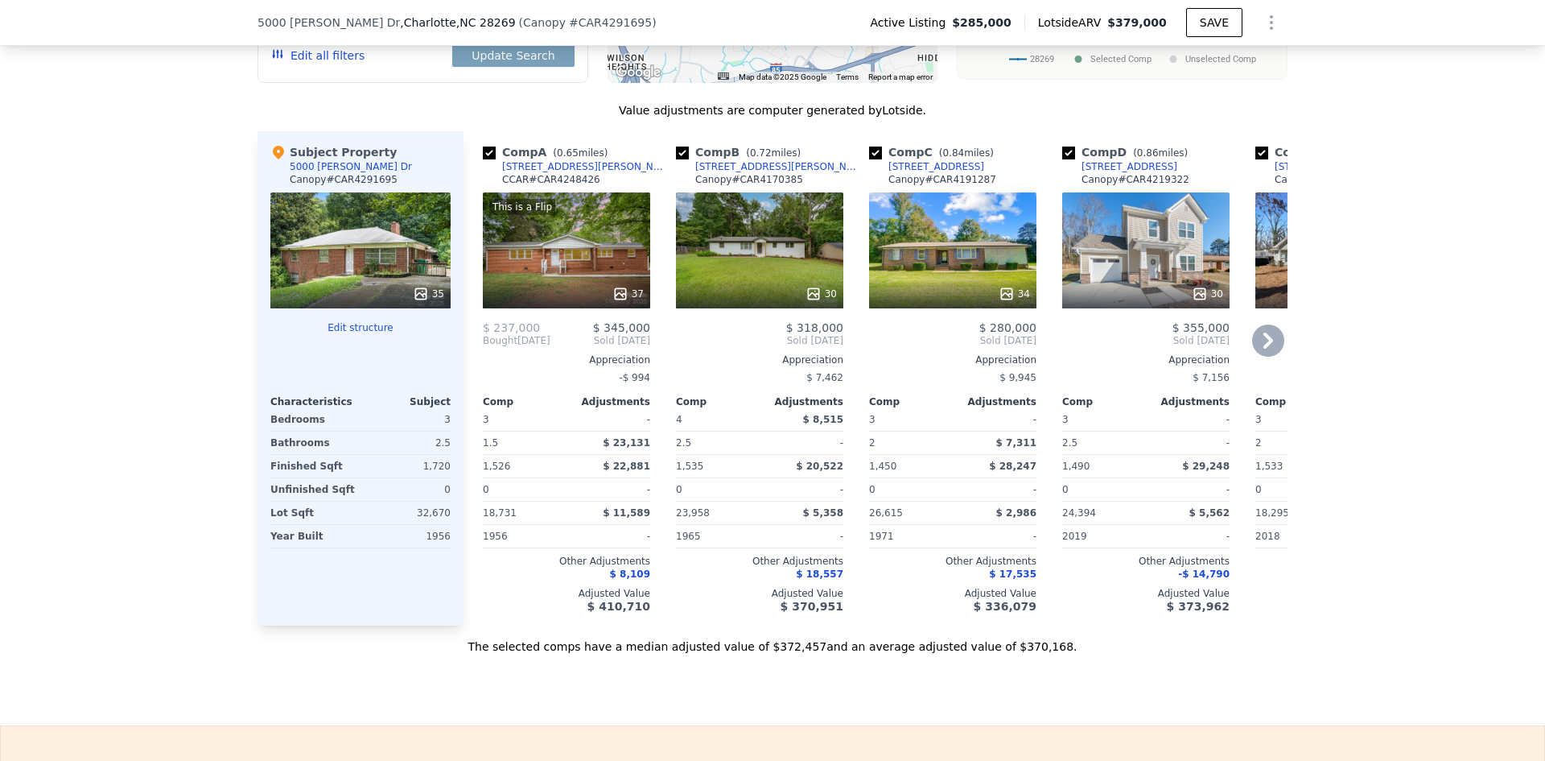
click at [483, 334] on span "Bought" at bounding box center [500, 340] width 35 height 13
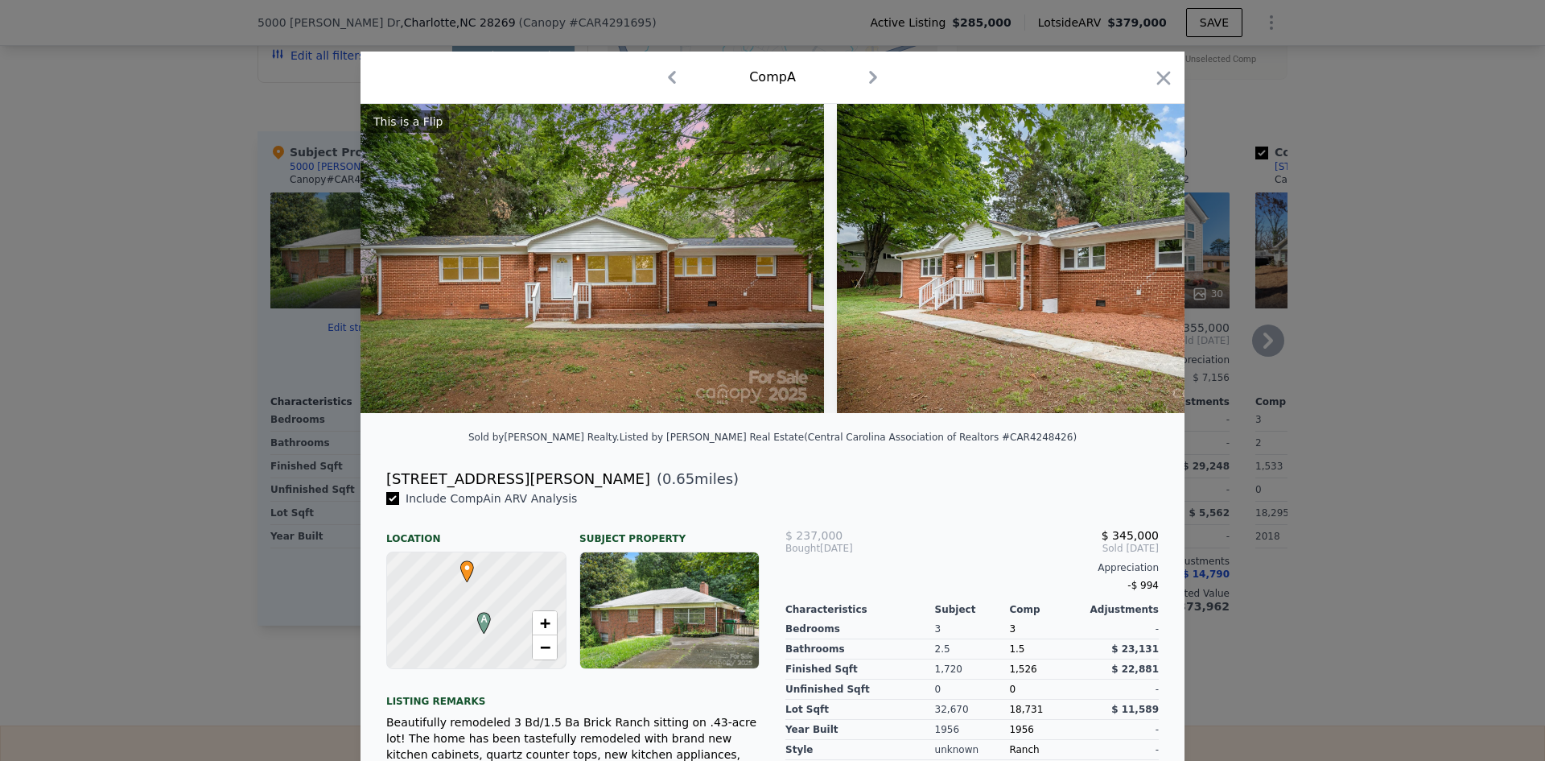
drag, startPoint x: 1152, startPoint y: 81, endPoint x: 1143, endPoint y: 87, distance: 10.5
click at [1153, 81] on icon "button" at bounding box center [1164, 78] width 23 height 23
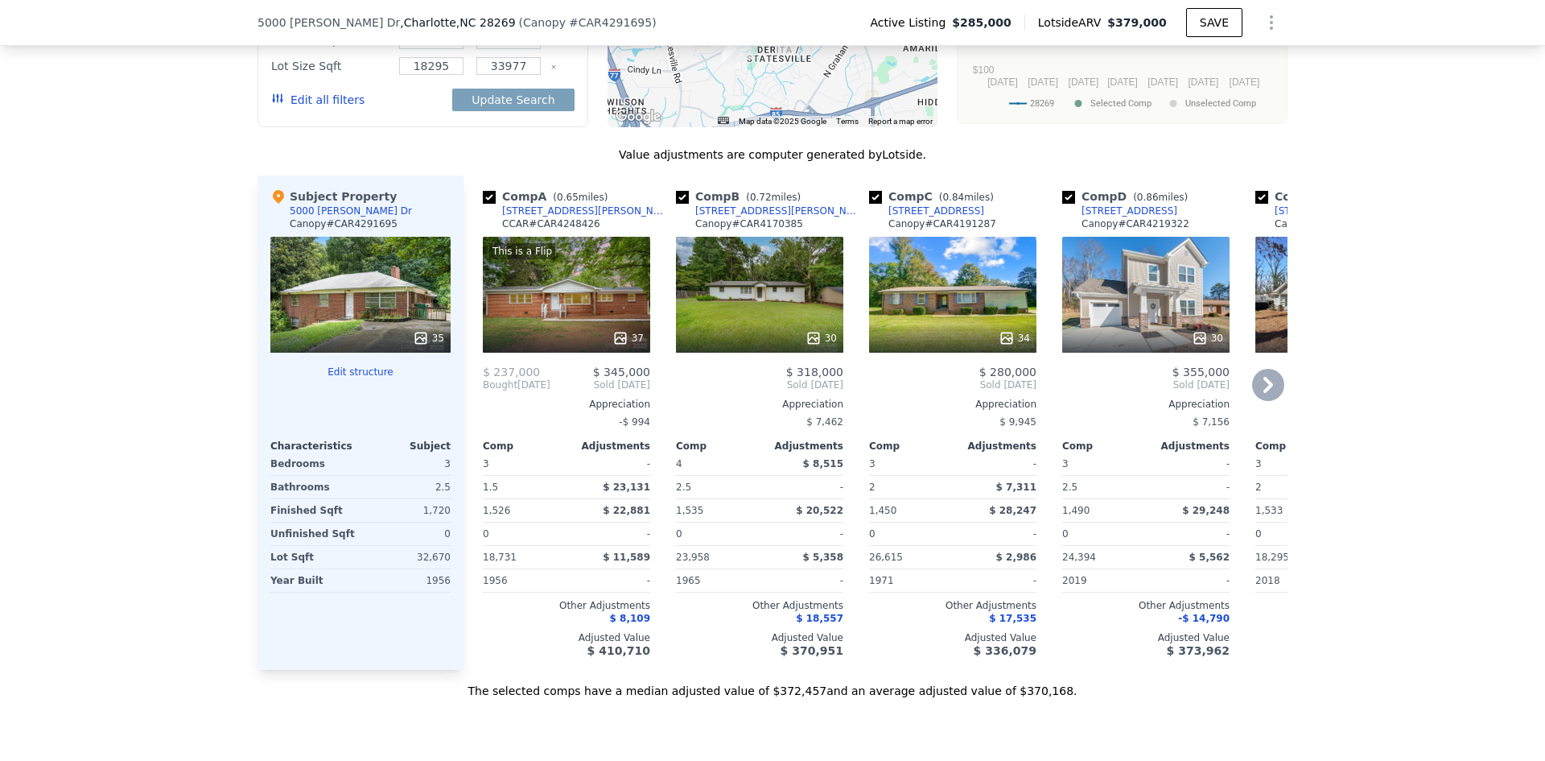
scroll to position [1846, 0]
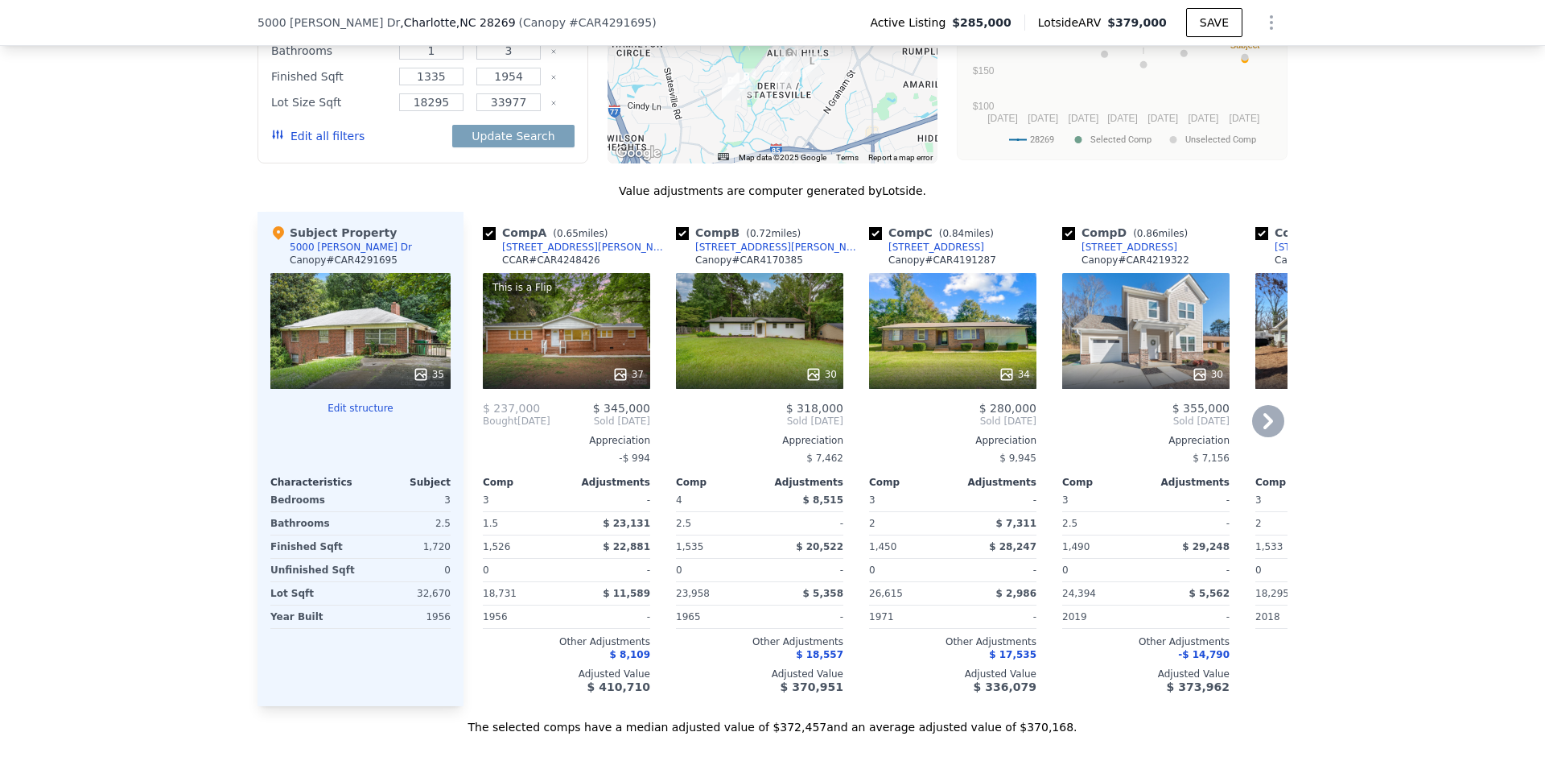
click at [1269, 405] on icon at bounding box center [1268, 421] width 32 height 32
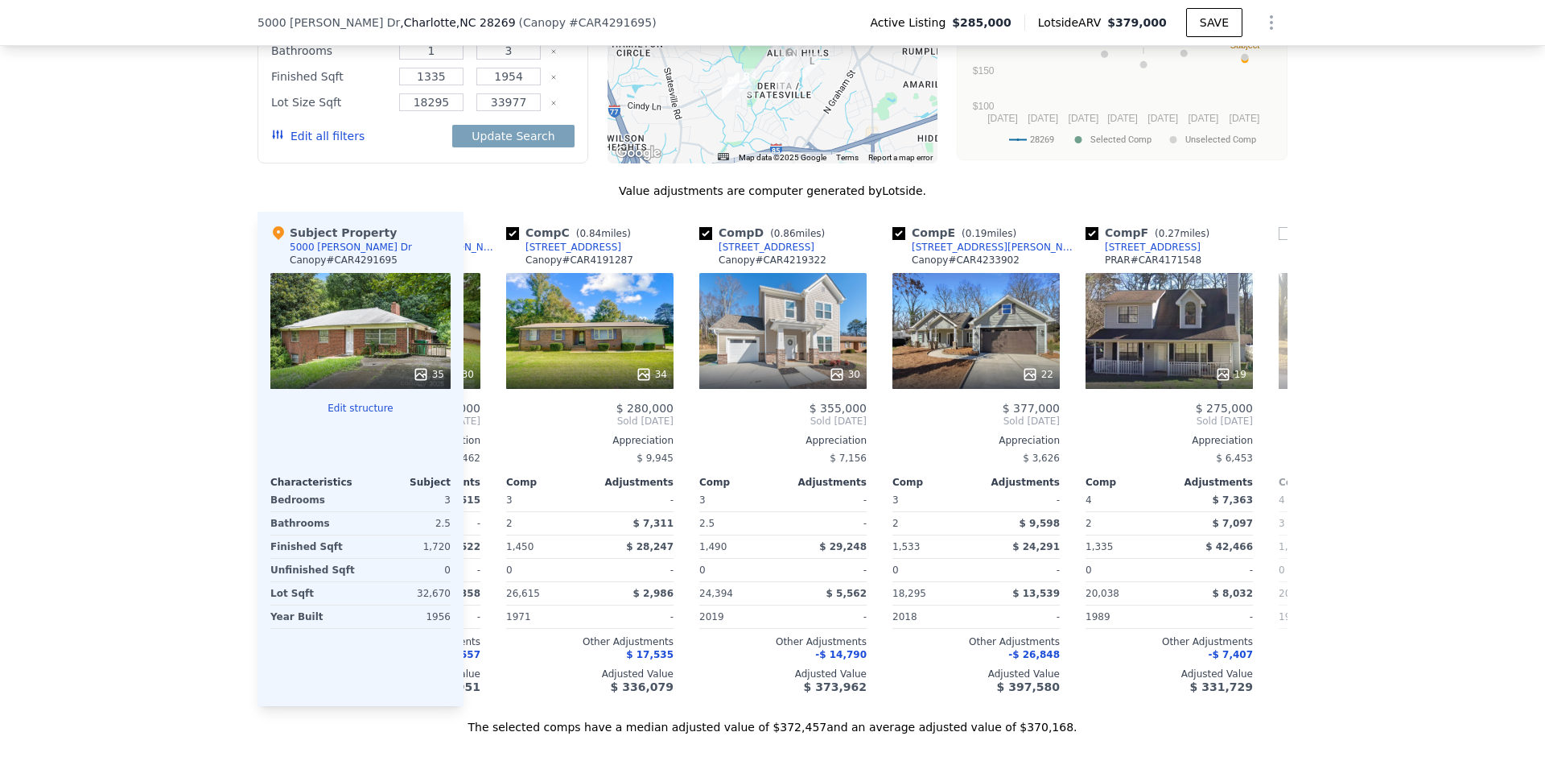
scroll to position [0, 386]
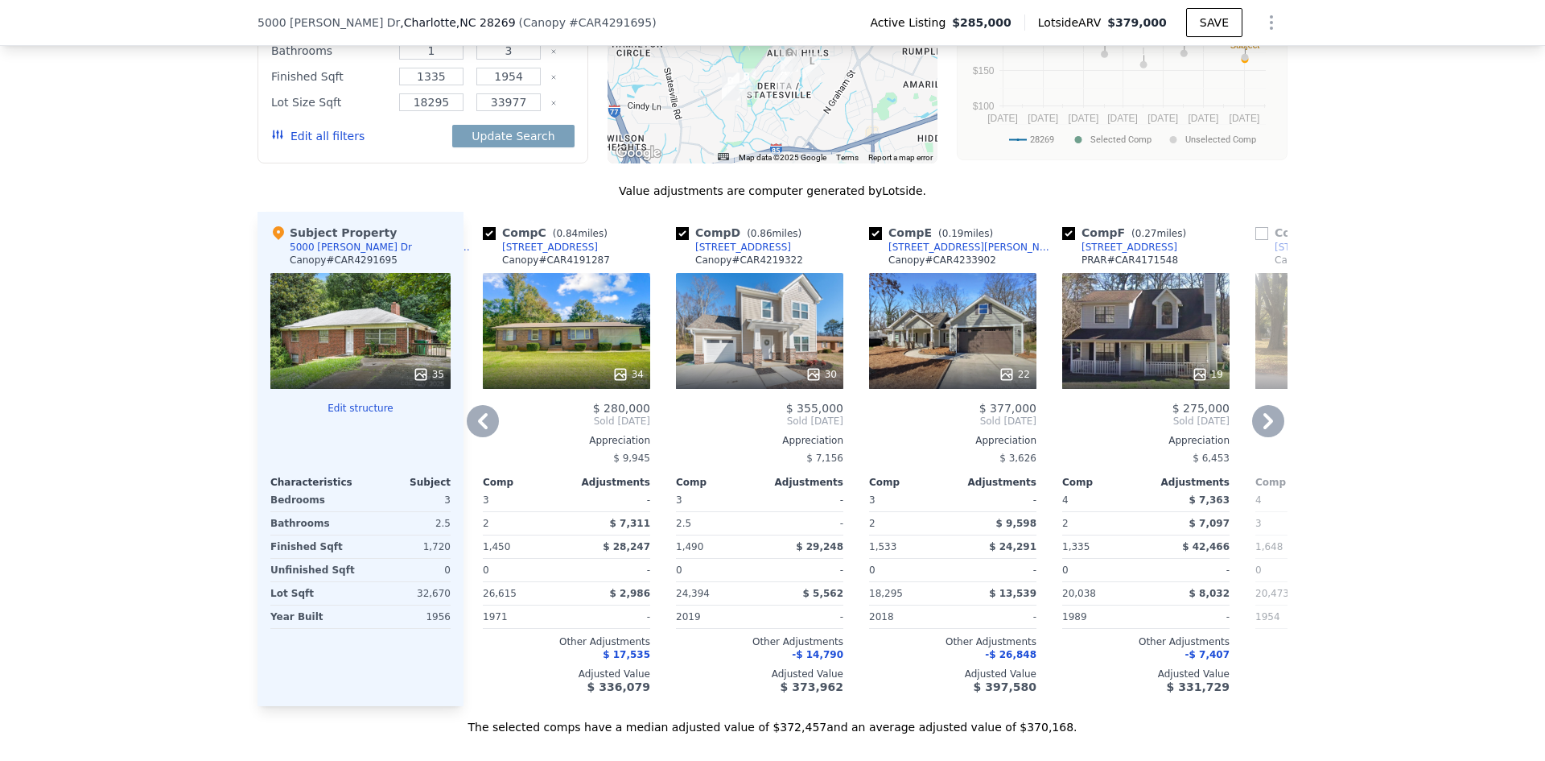
click at [1273, 405] on icon at bounding box center [1268, 421] width 32 height 32
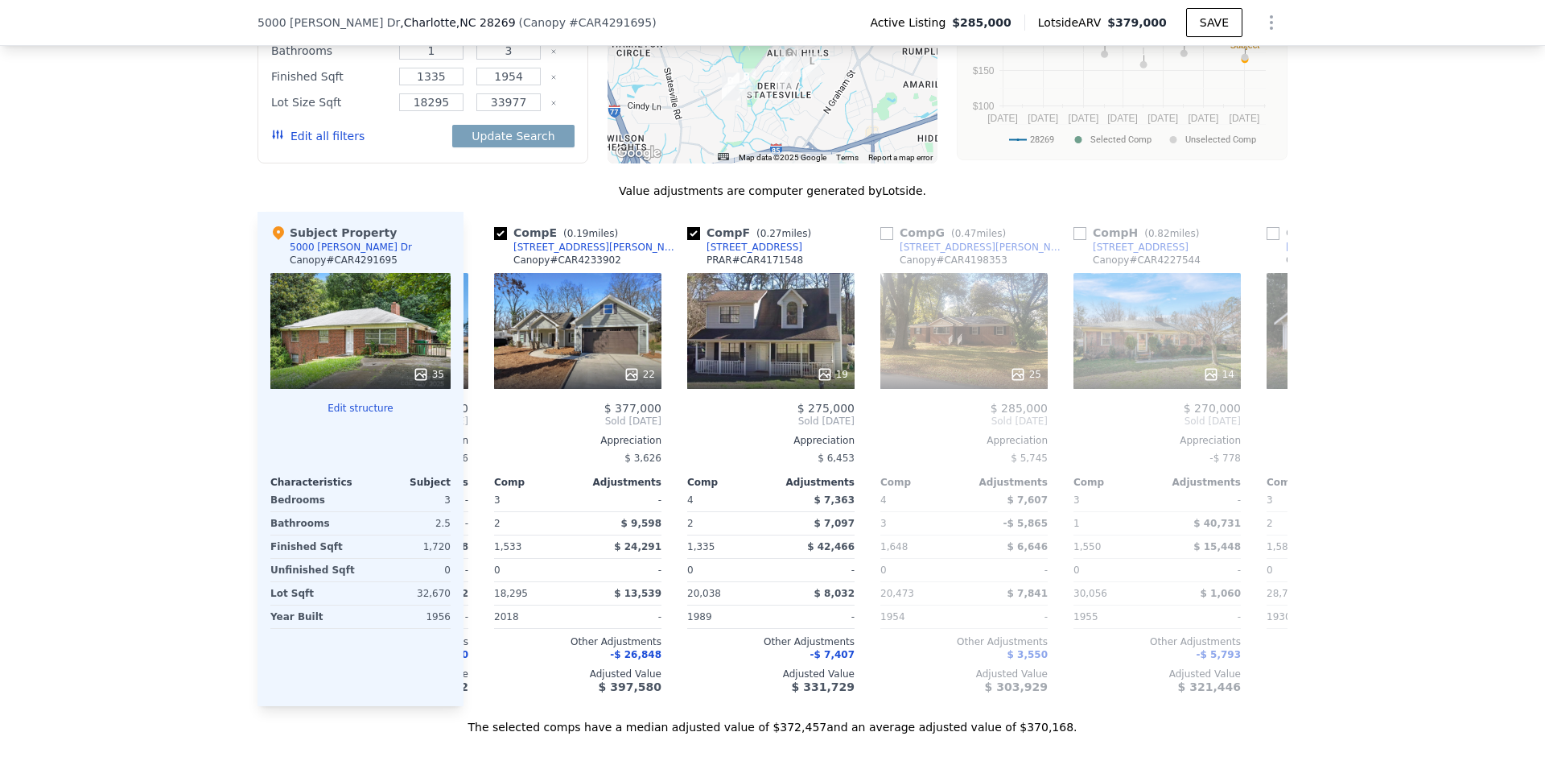
scroll to position [0, 773]
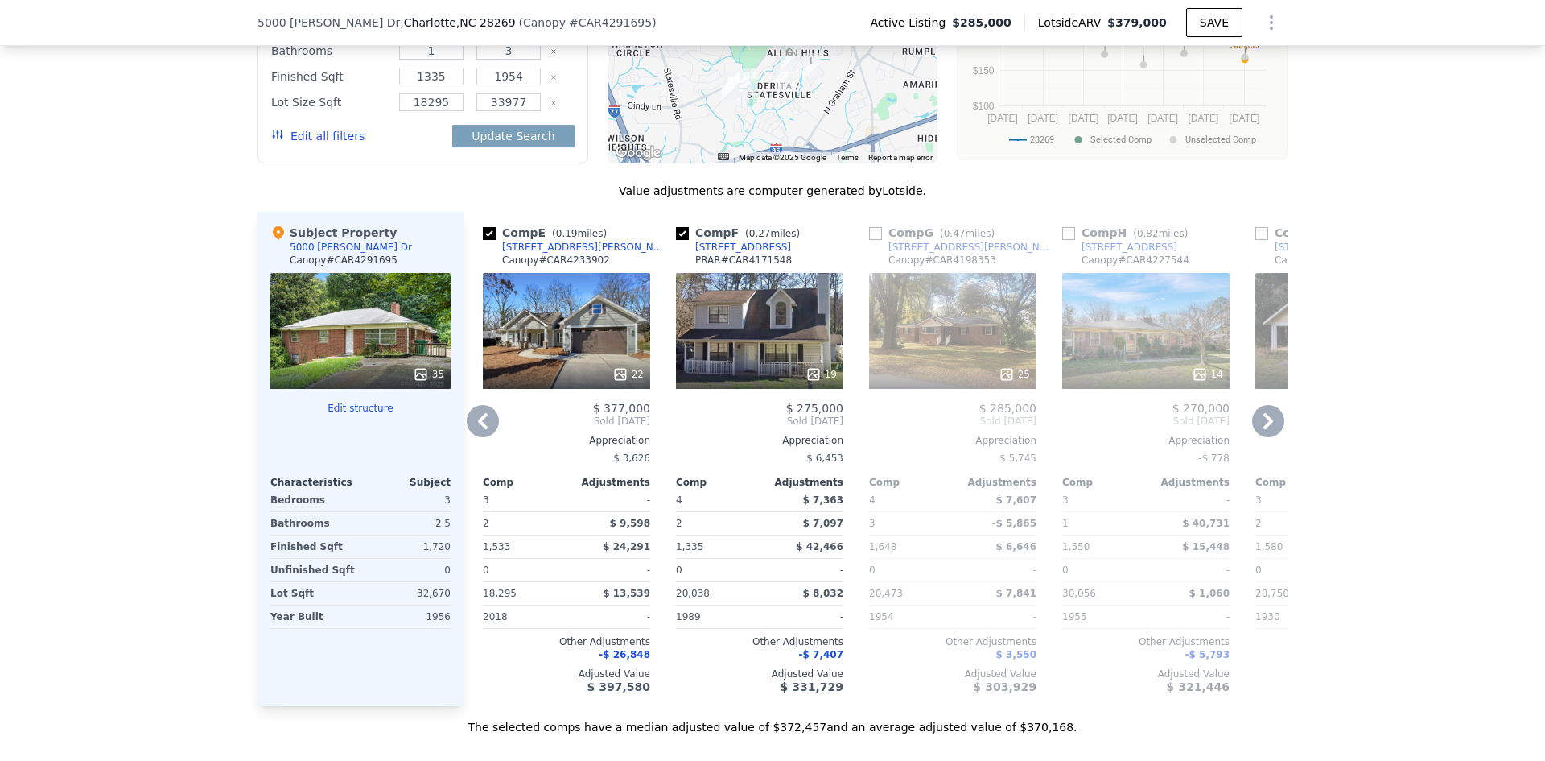
click at [1276, 405] on icon at bounding box center [1268, 421] width 32 height 32
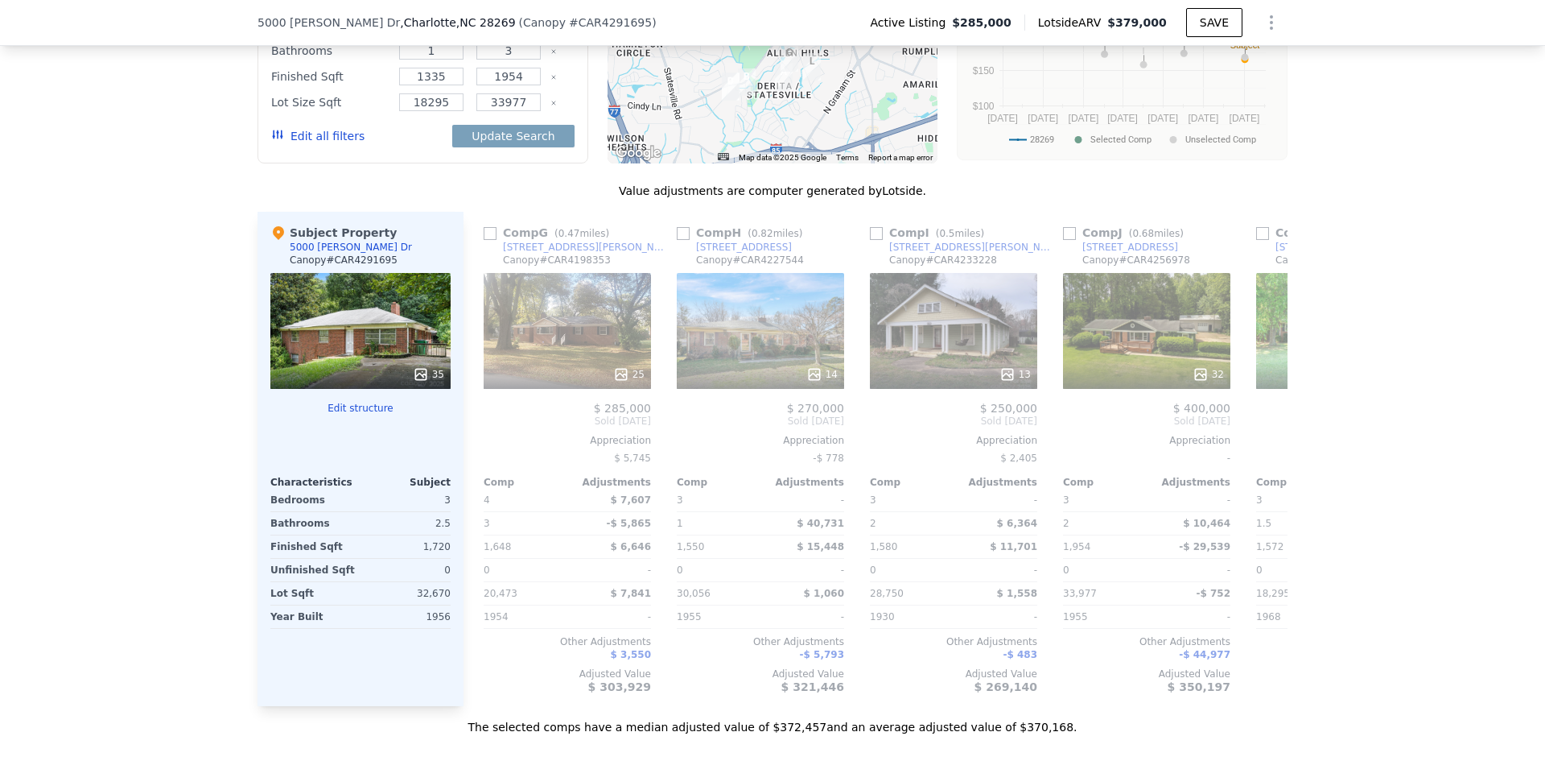
scroll to position [0, 1159]
click at [1271, 405] on icon at bounding box center [1268, 421] width 32 height 32
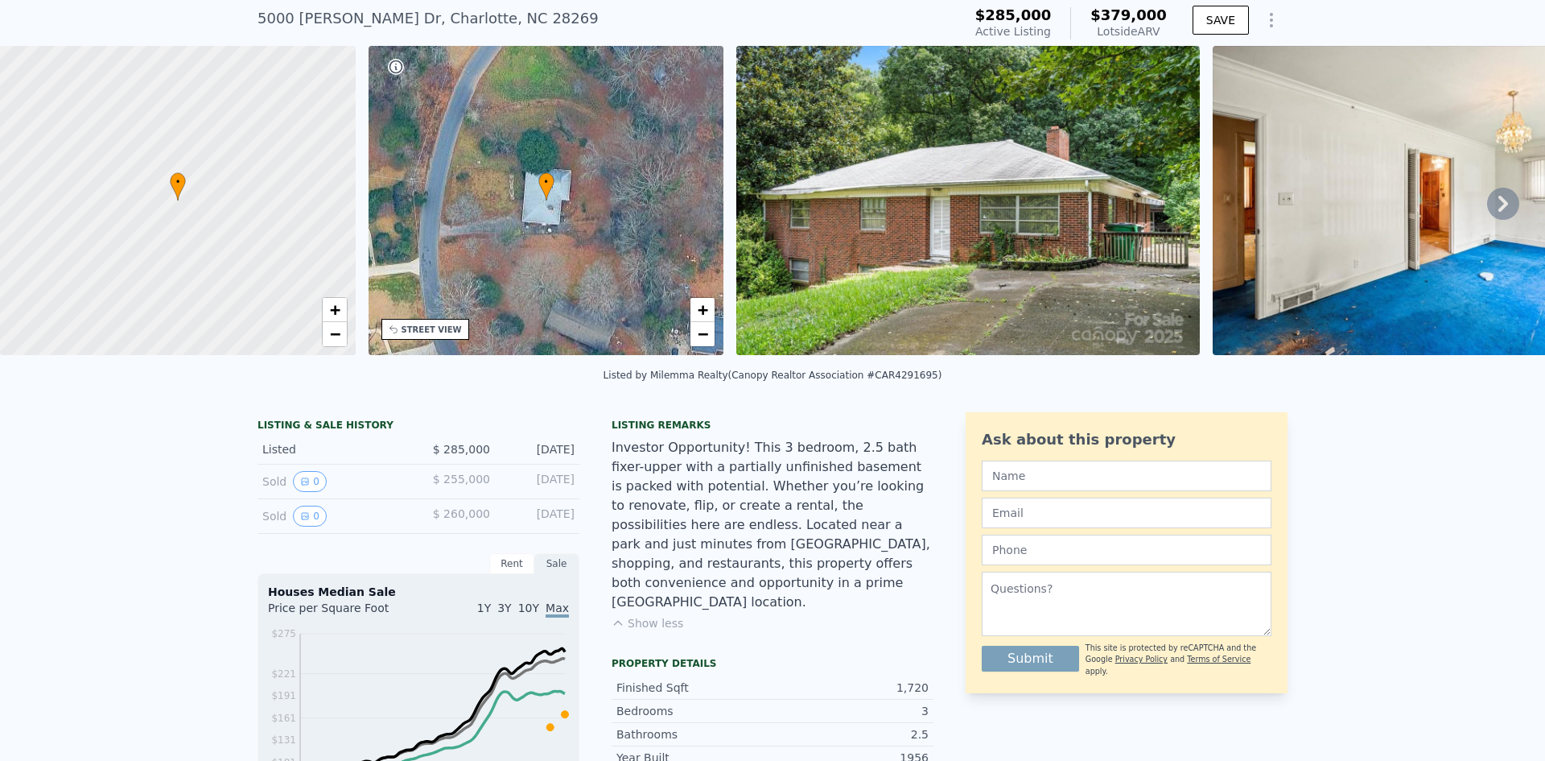
scroll to position [6, 0]
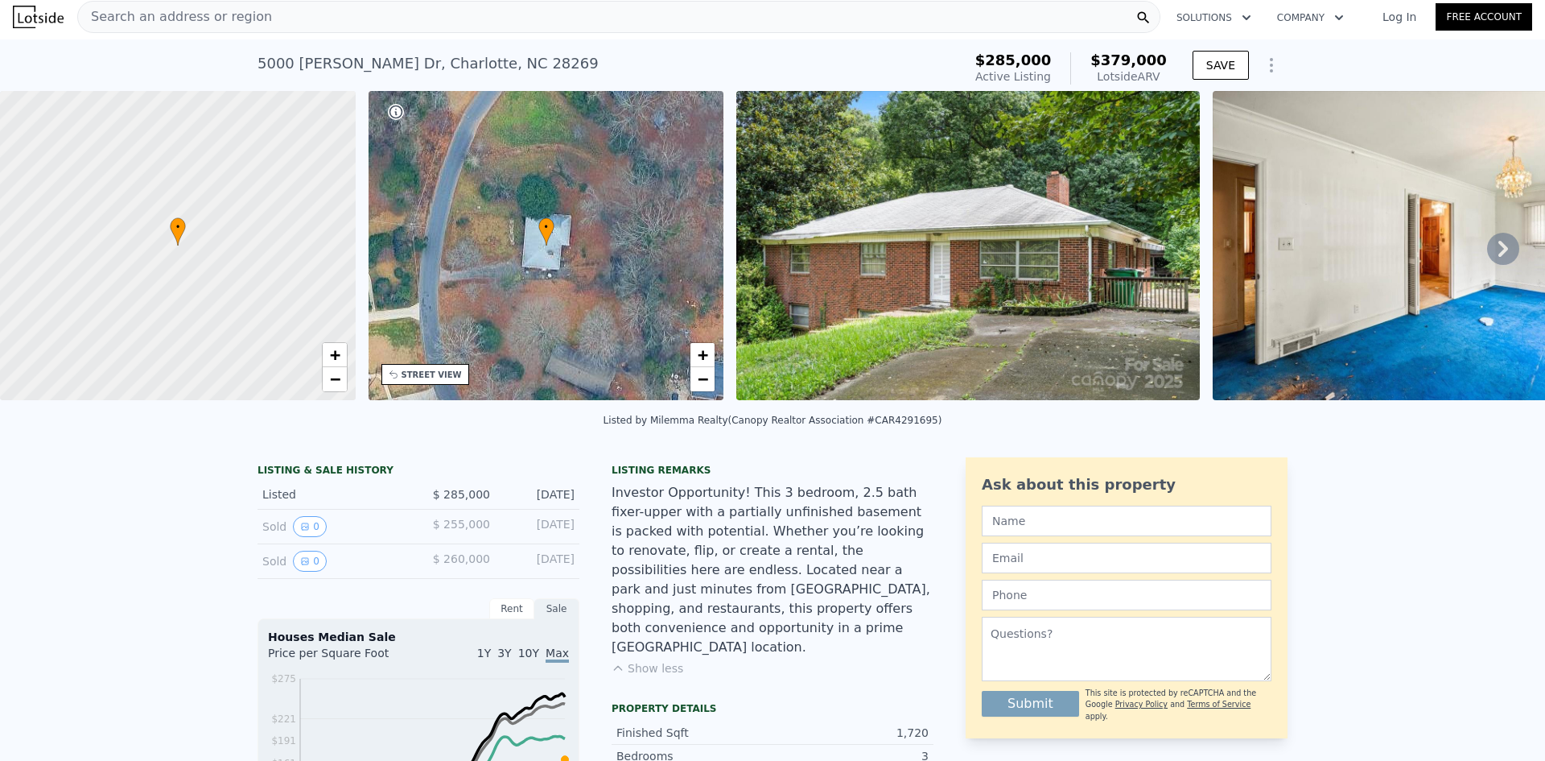
click at [1504, 255] on icon at bounding box center [1504, 249] width 32 height 32
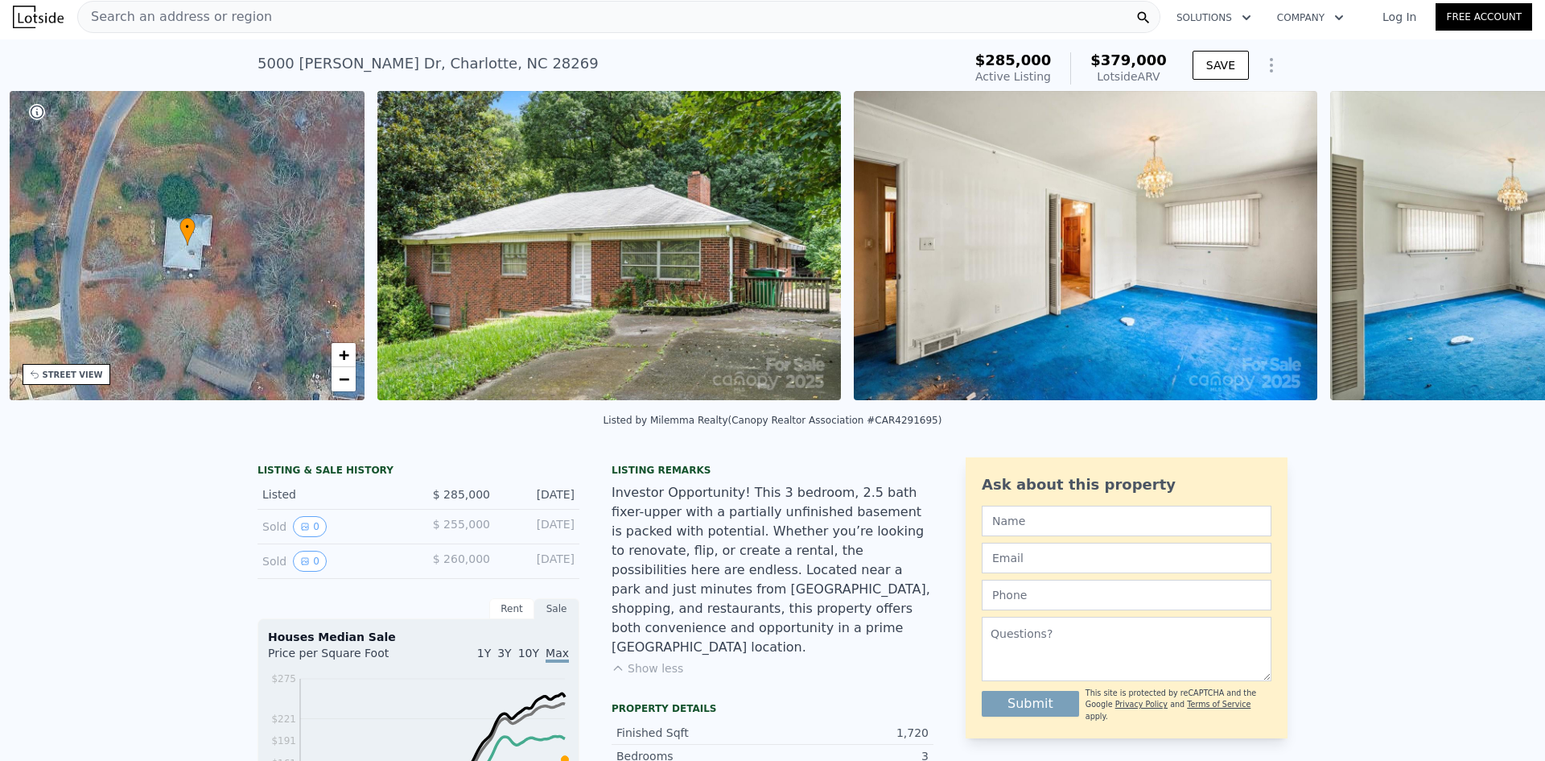
scroll to position [0, 375]
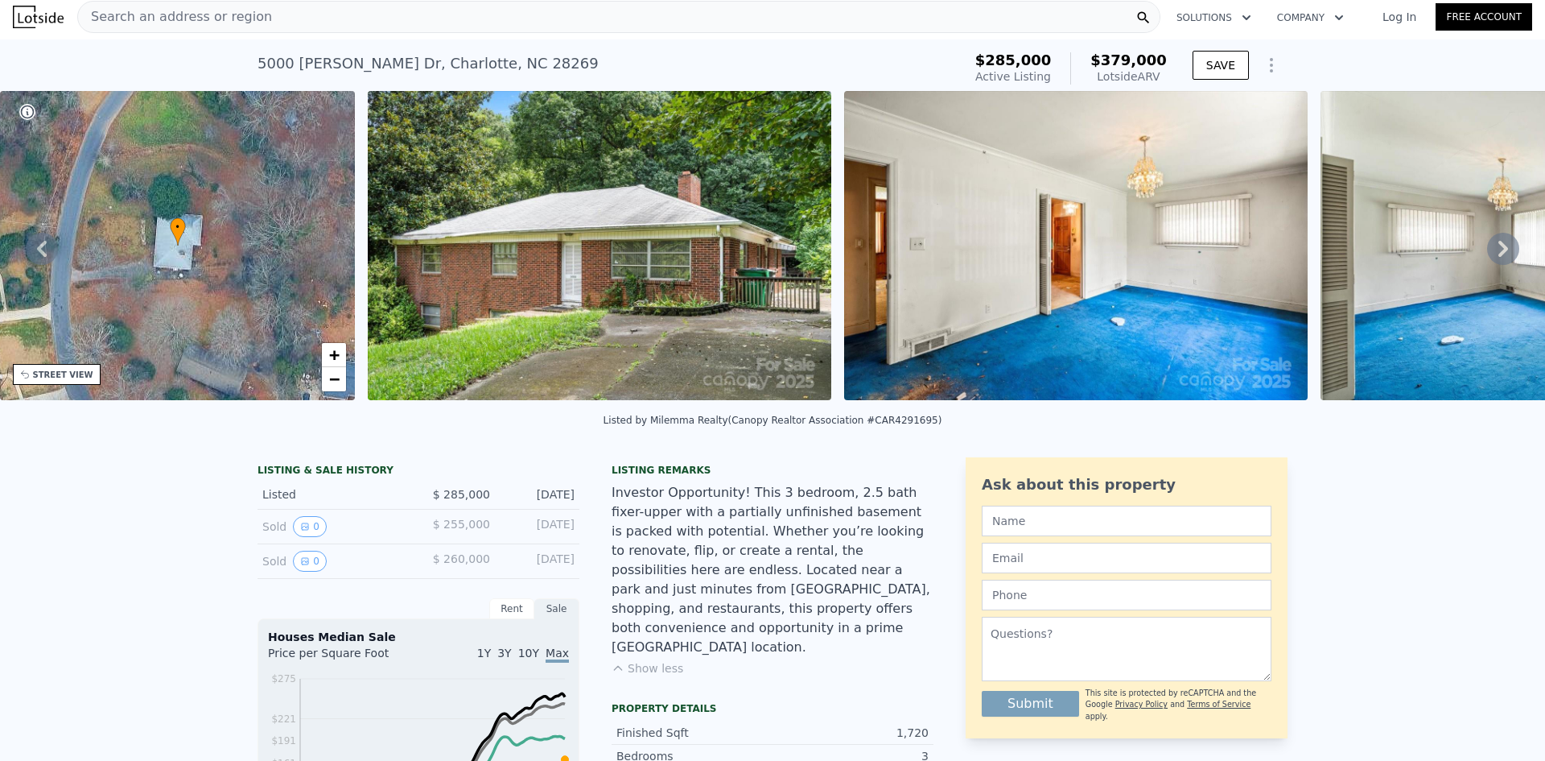
click at [1504, 255] on div "• + − • + − STREET VIEW Loading... SATELLITE VIEW" at bounding box center [772, 248] width 1545 height 315
click at [1499, 257] on icon at bounding box center [1504, 249] width 10 height 16
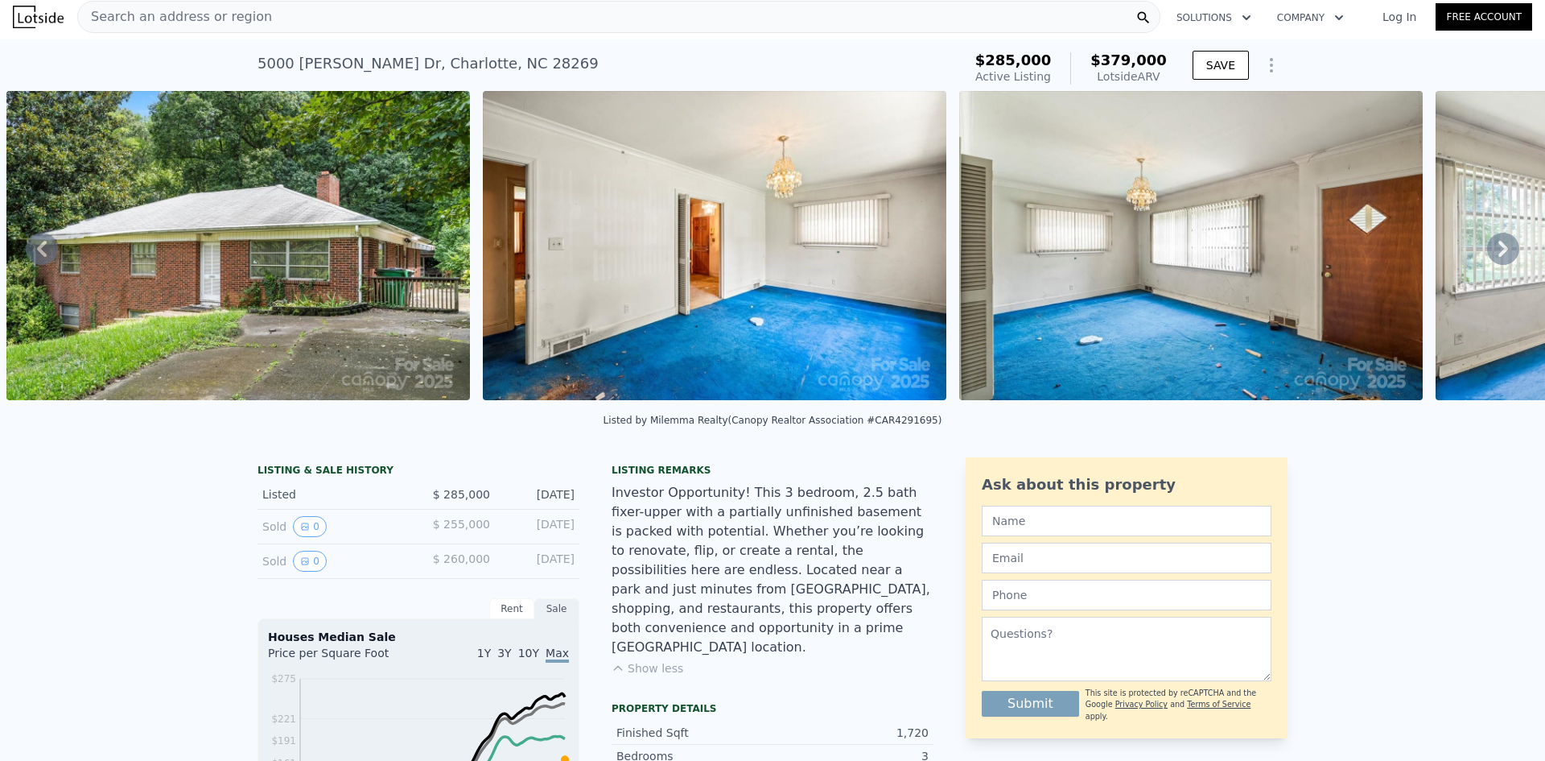
click at [1499, 257] on icon at bounding box center [1504, 249] width 10 height 16
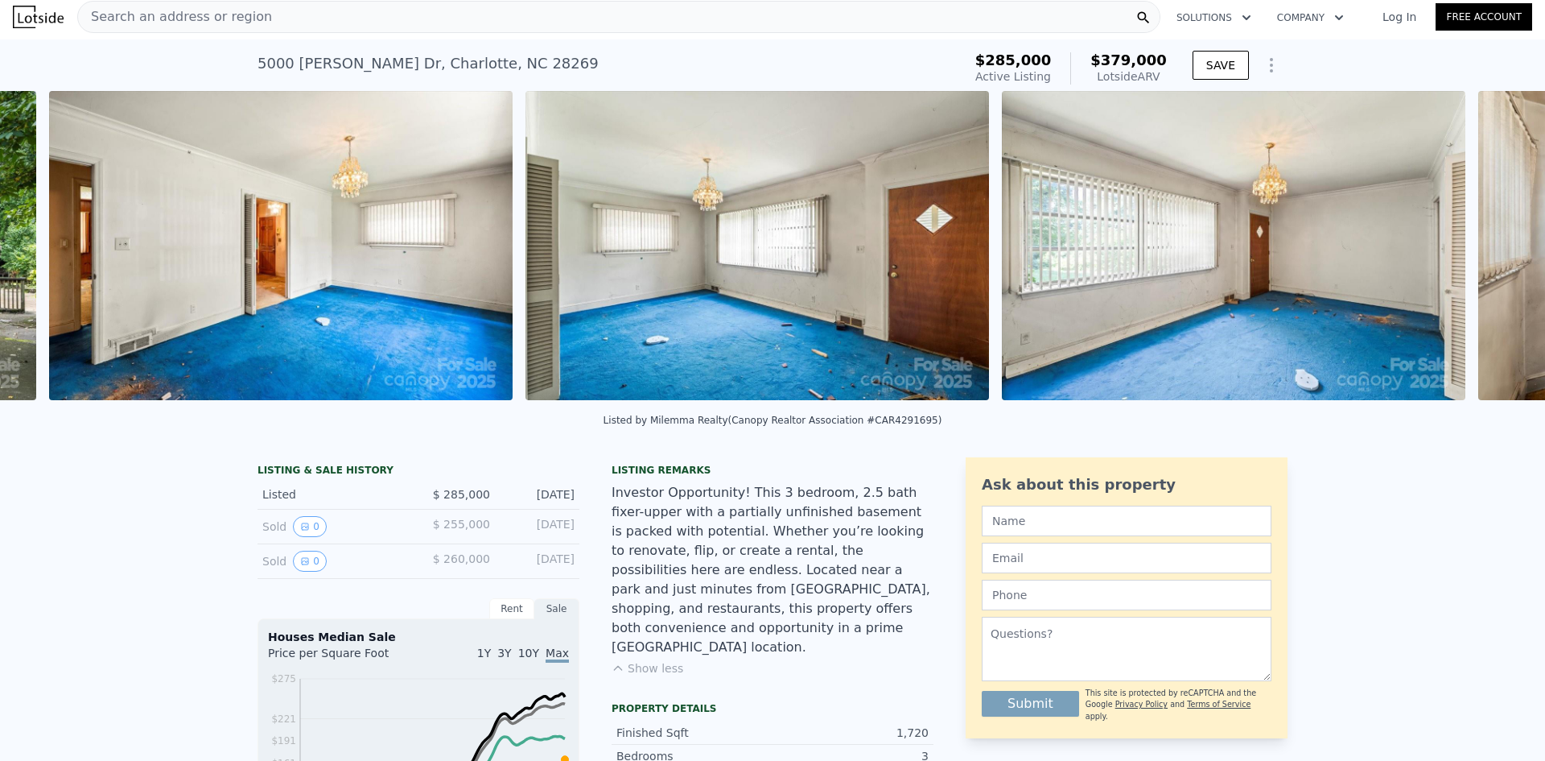
scroll to position [0, 1213]
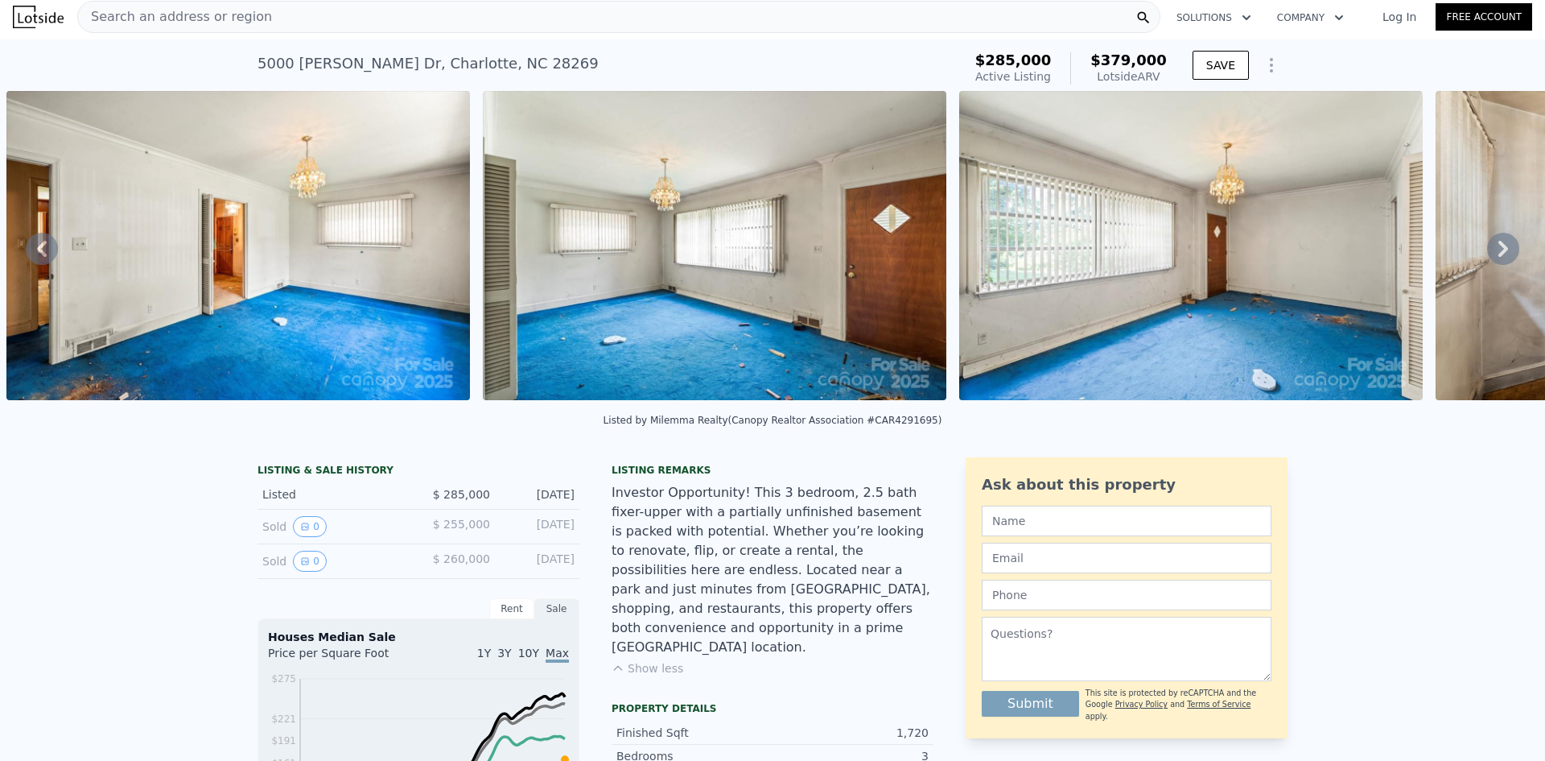
click at [1490, 257] on div "• + − • + − STREET VIEW Loading... SATELLITE VIEW" at bounding box center [772, 248] width 1545 height 315
click at [1499, 257] on icon at bounding box center [1504, 249] width 10 height 16
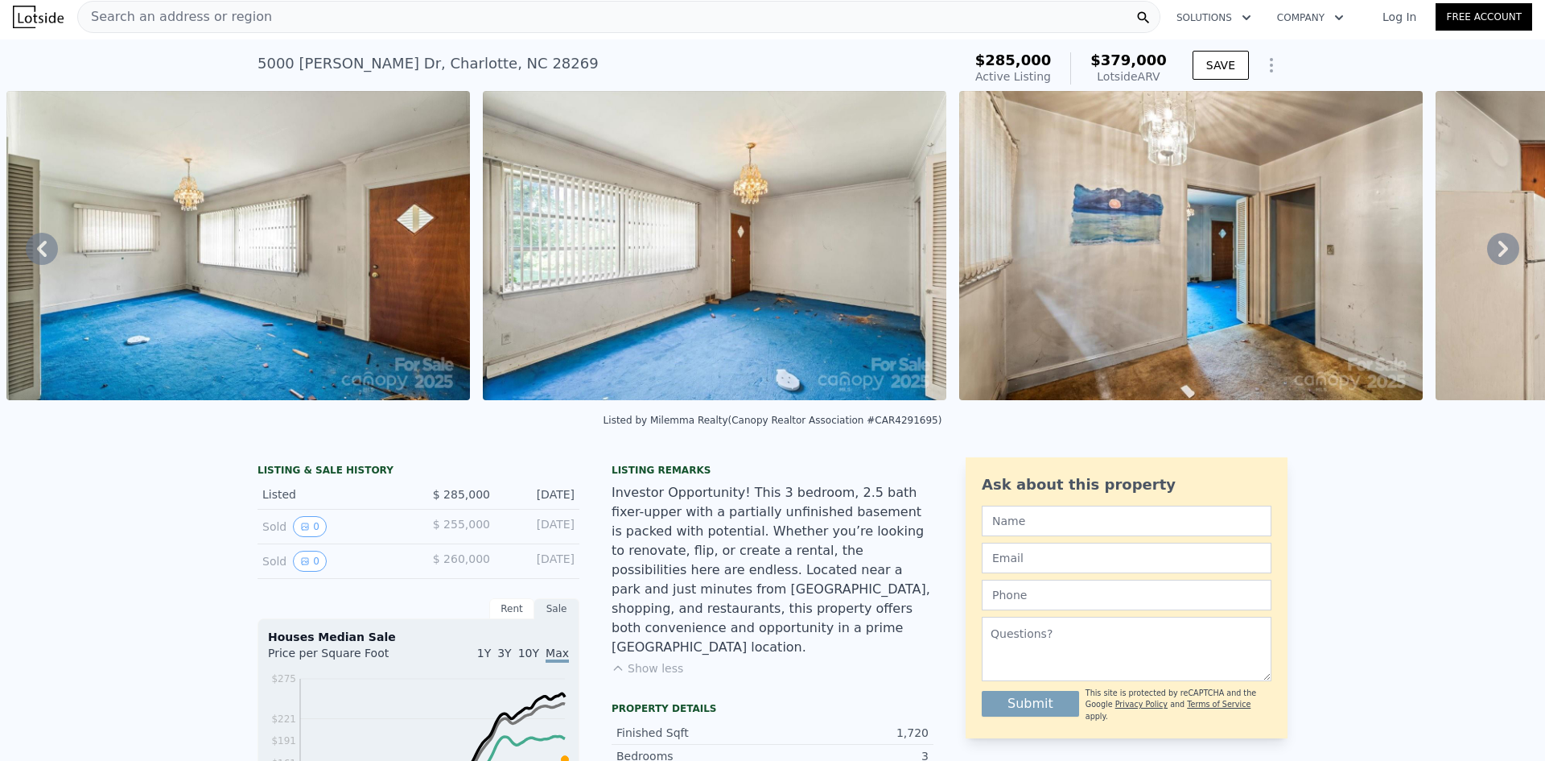
click at [1499, 257] on icon at bounding box center [1504, 249] width 10 height 16
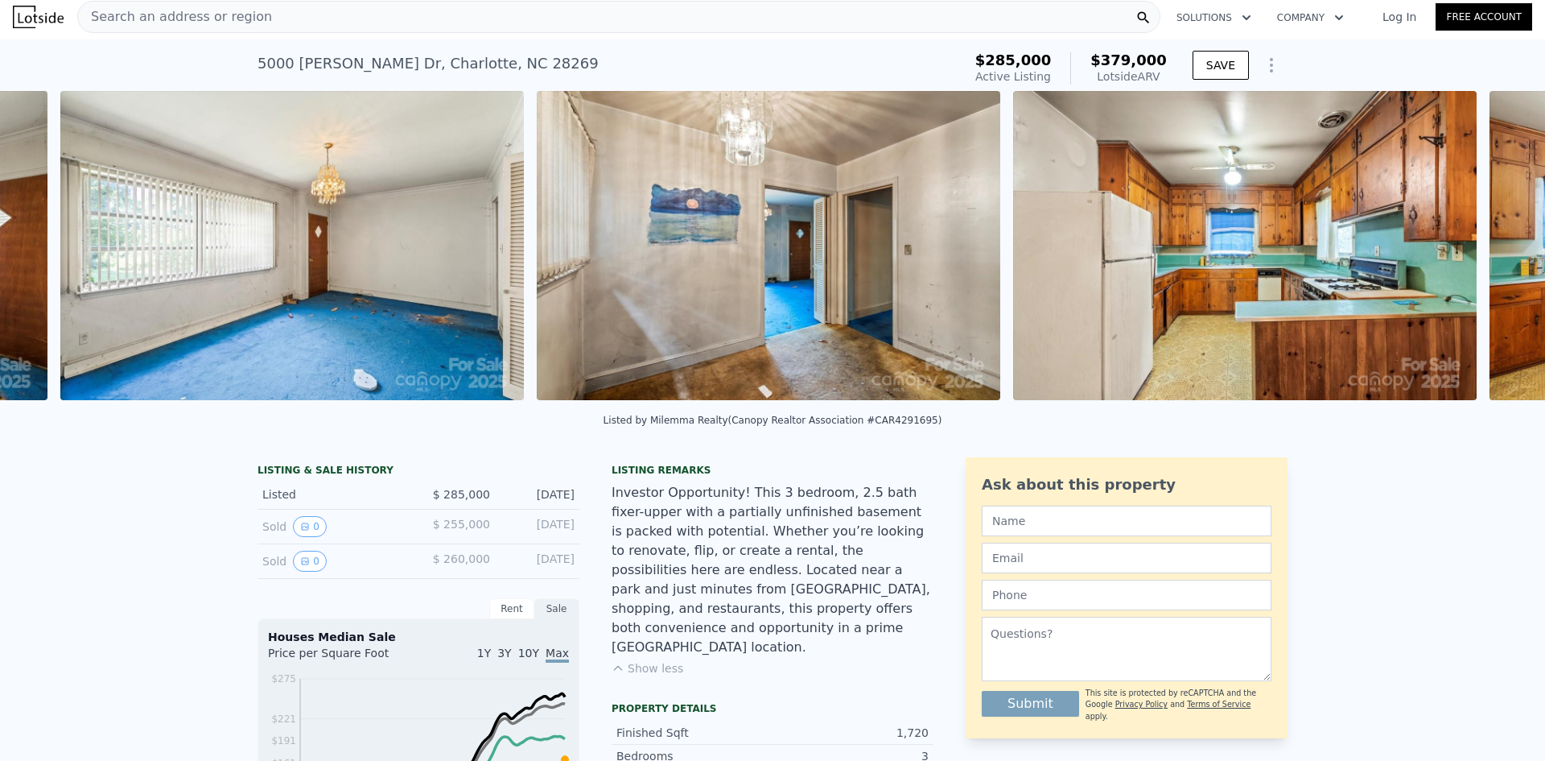
scroll to position [0, 2166]
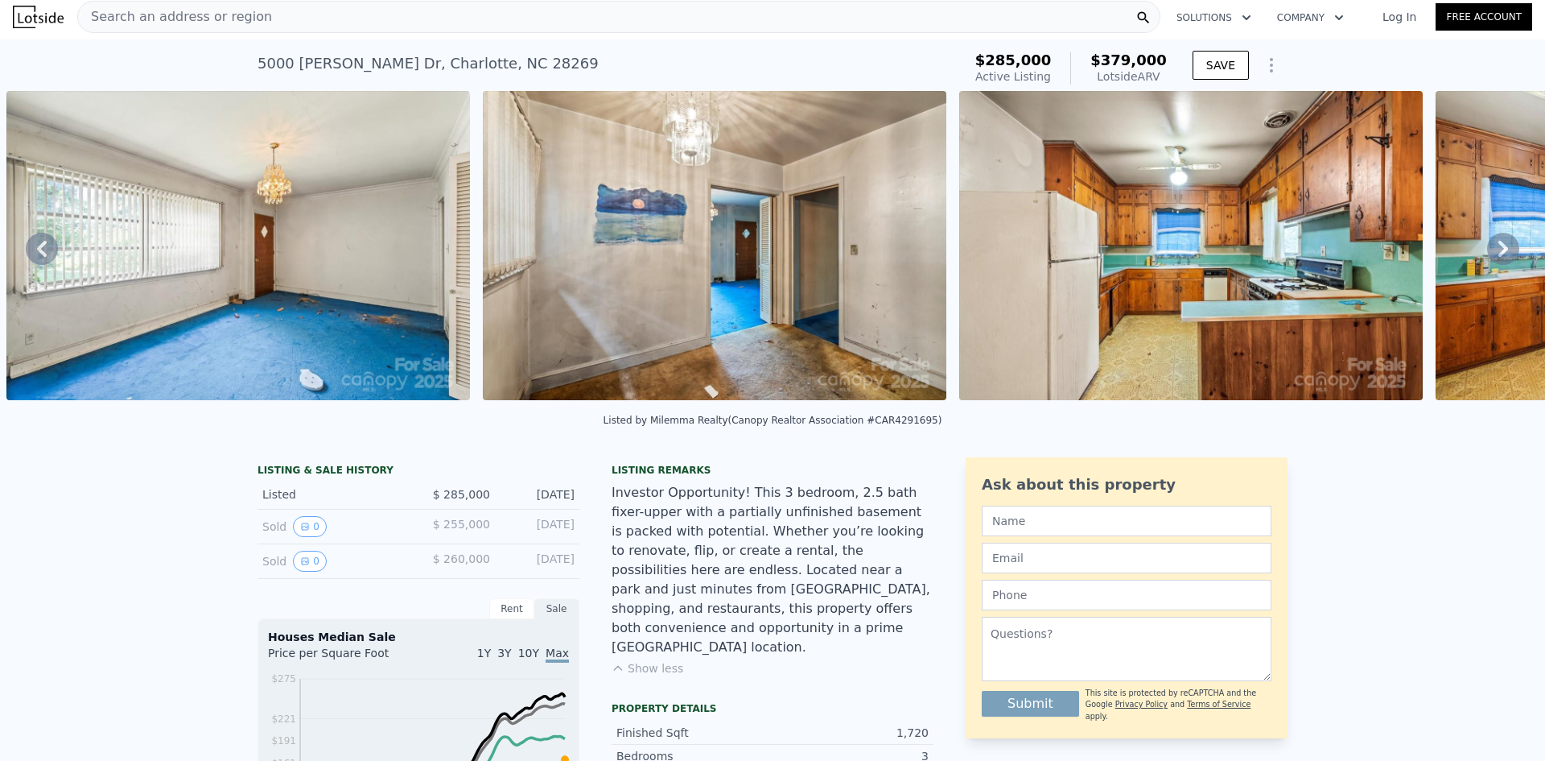
click at [1488, 256] on icon at bounding box center [1504, 249] width 32 height 32
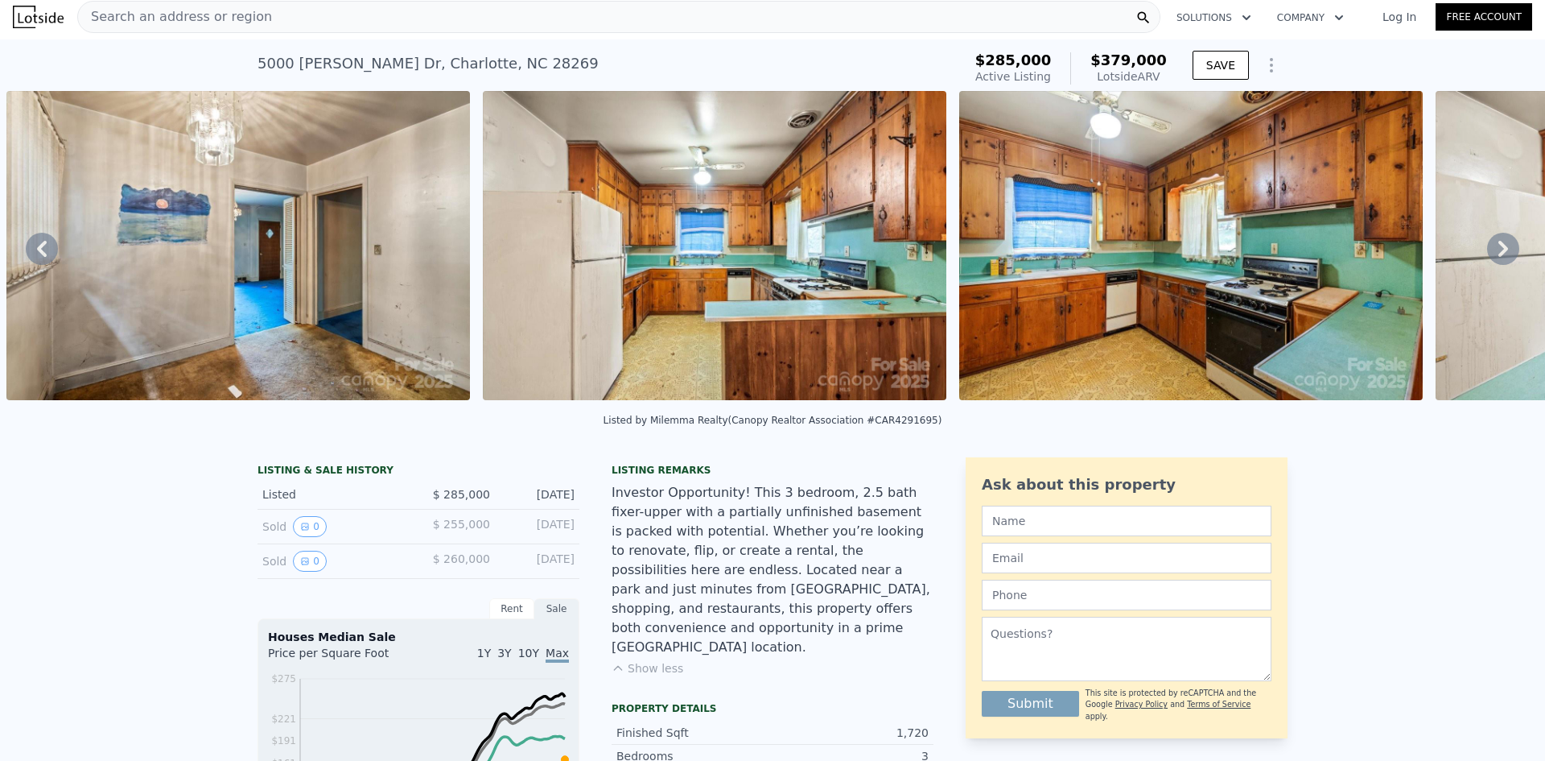
click at [1489, 256] on icon at bounding box center [1504, 249] width 32 height 32
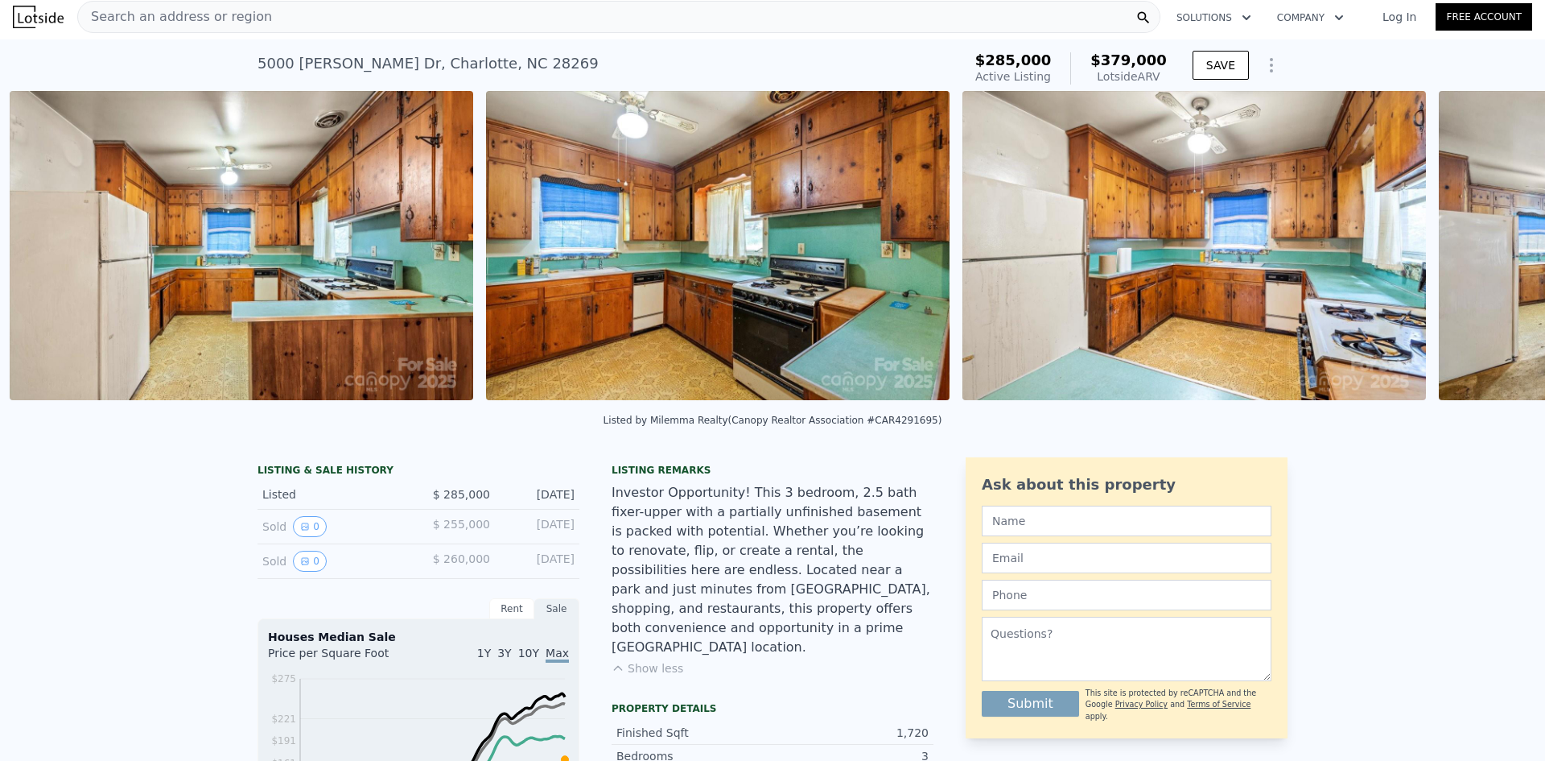
scroll to position [0, 3119]
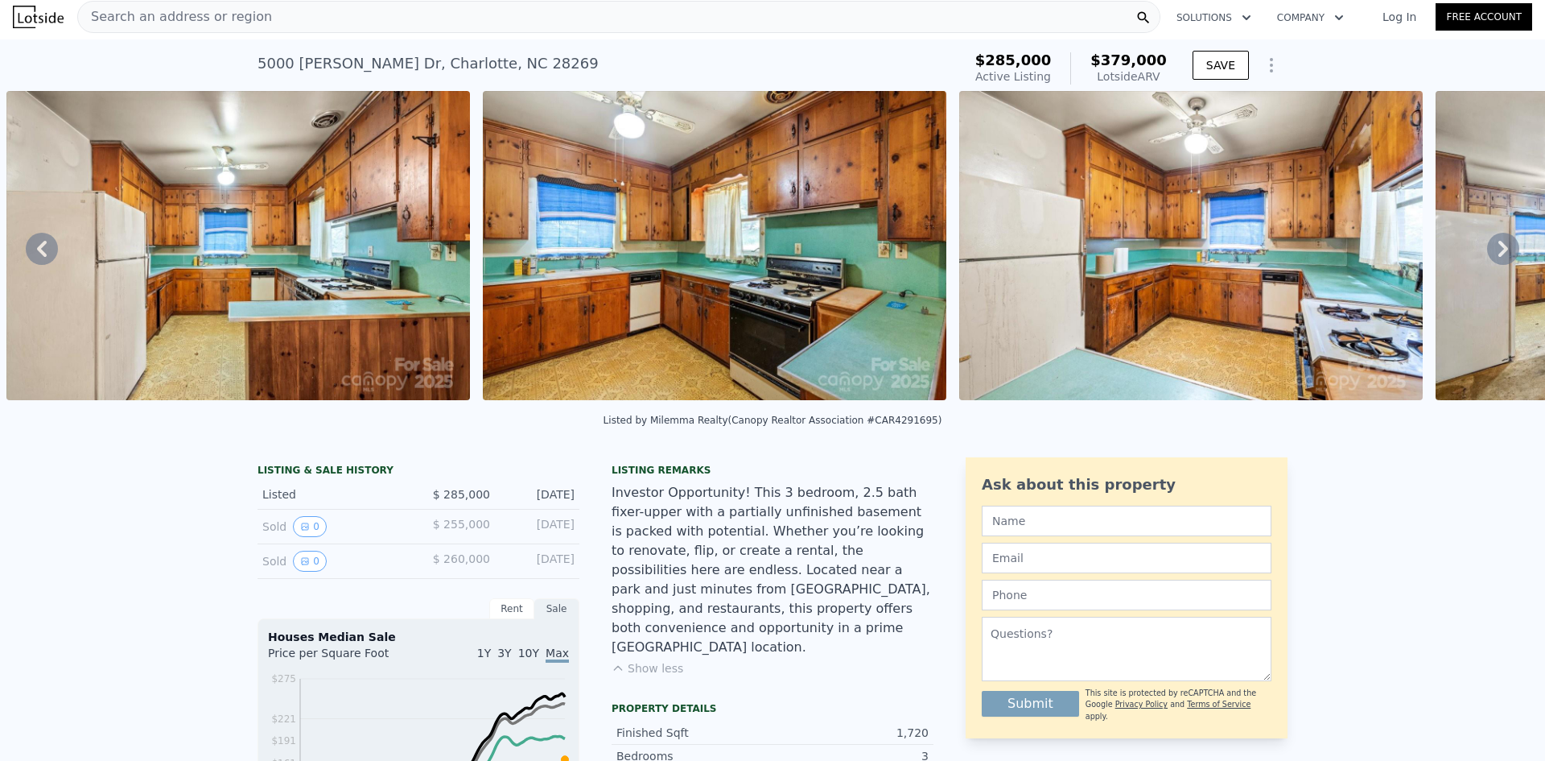
click at [1499, 255] on icon at bounding box center [1504, 249] width 10 height 16
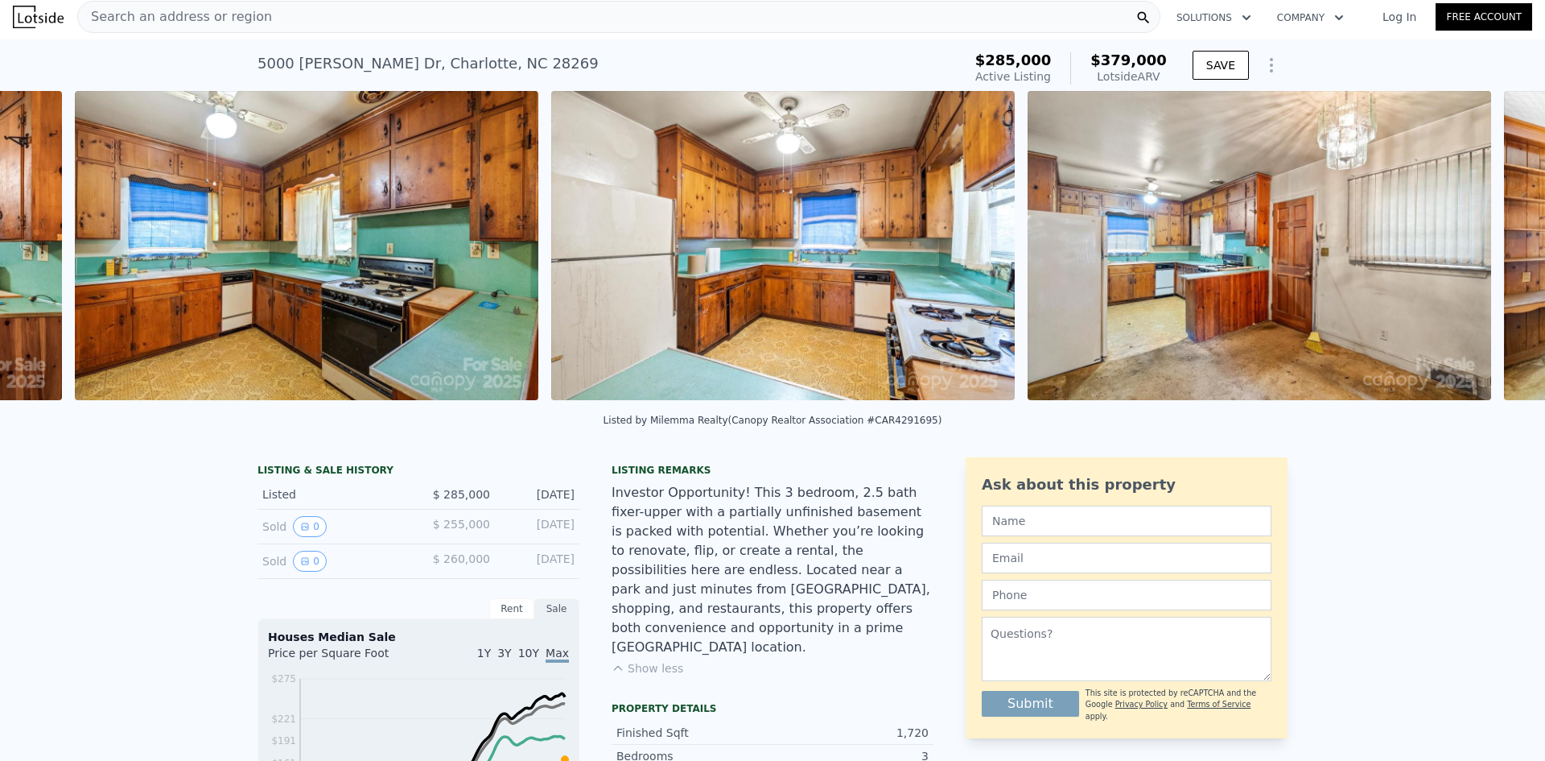
scroll to position [0, 3596]
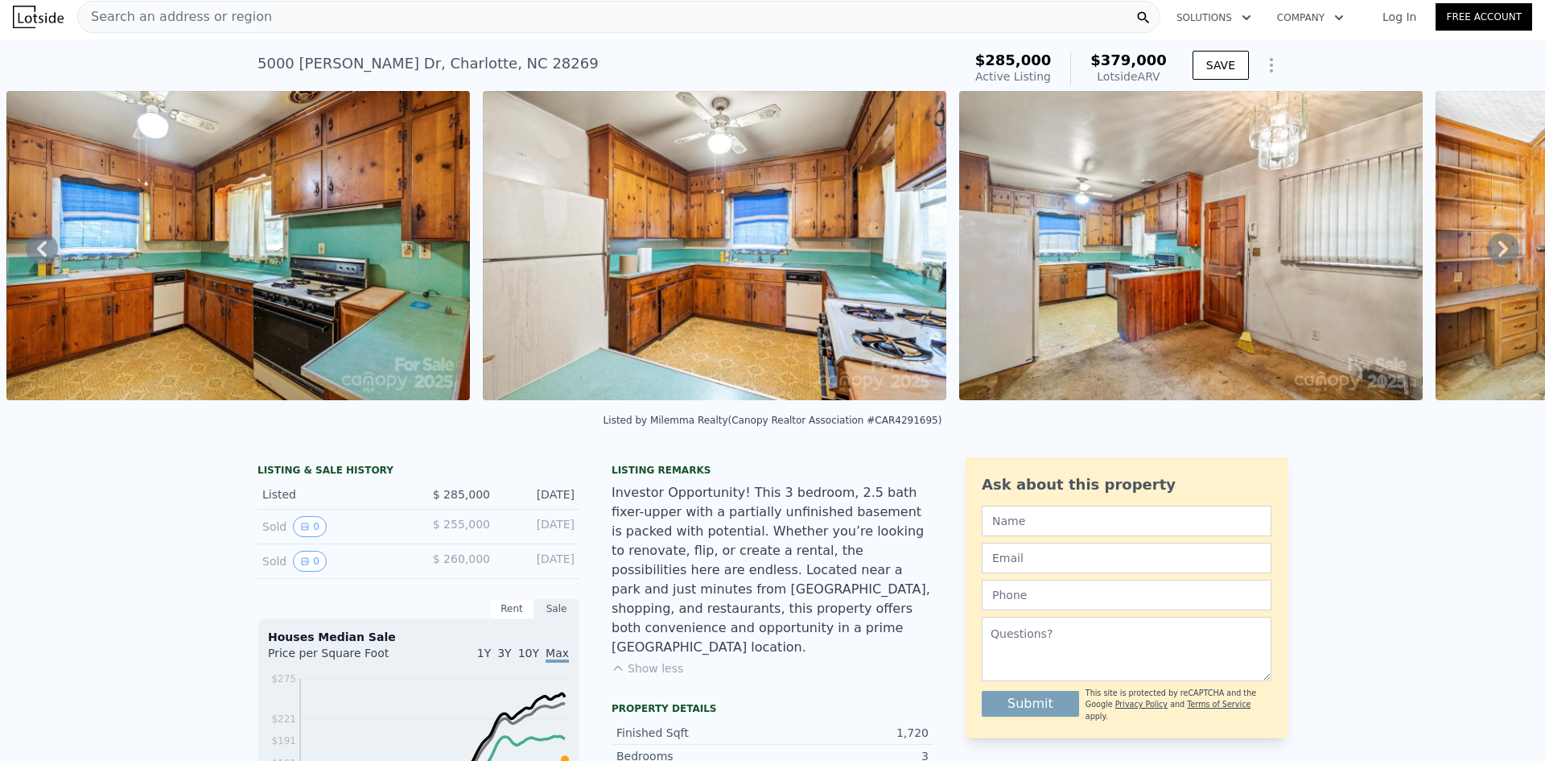
click at [1499, 255] on icon at bounding box center [1504, 249] width 10 height 16
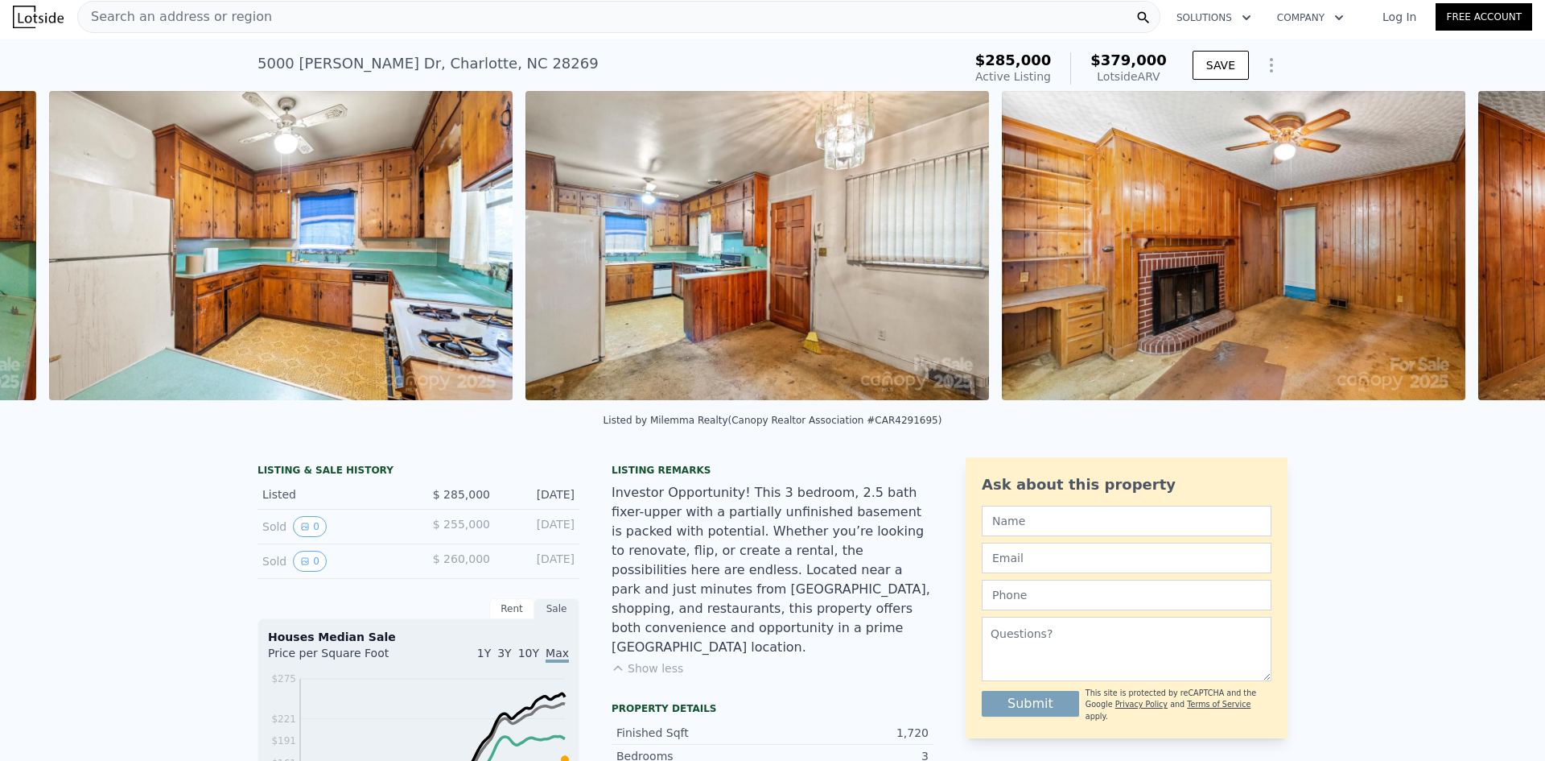
scroll to position [0, 4072]
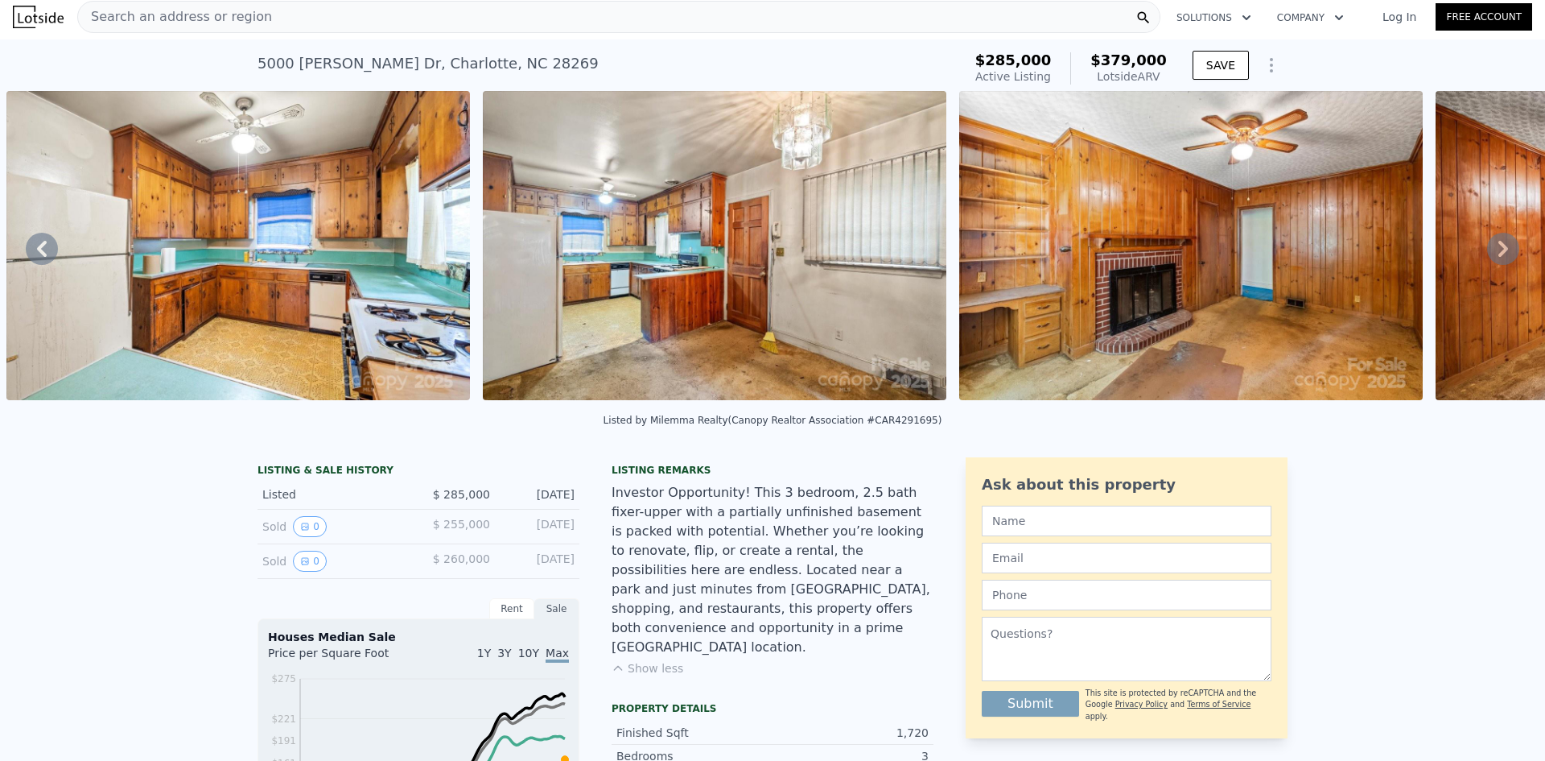
click at [1499, 255] on icon at bounding box center [1504, 249] width 10 height 16
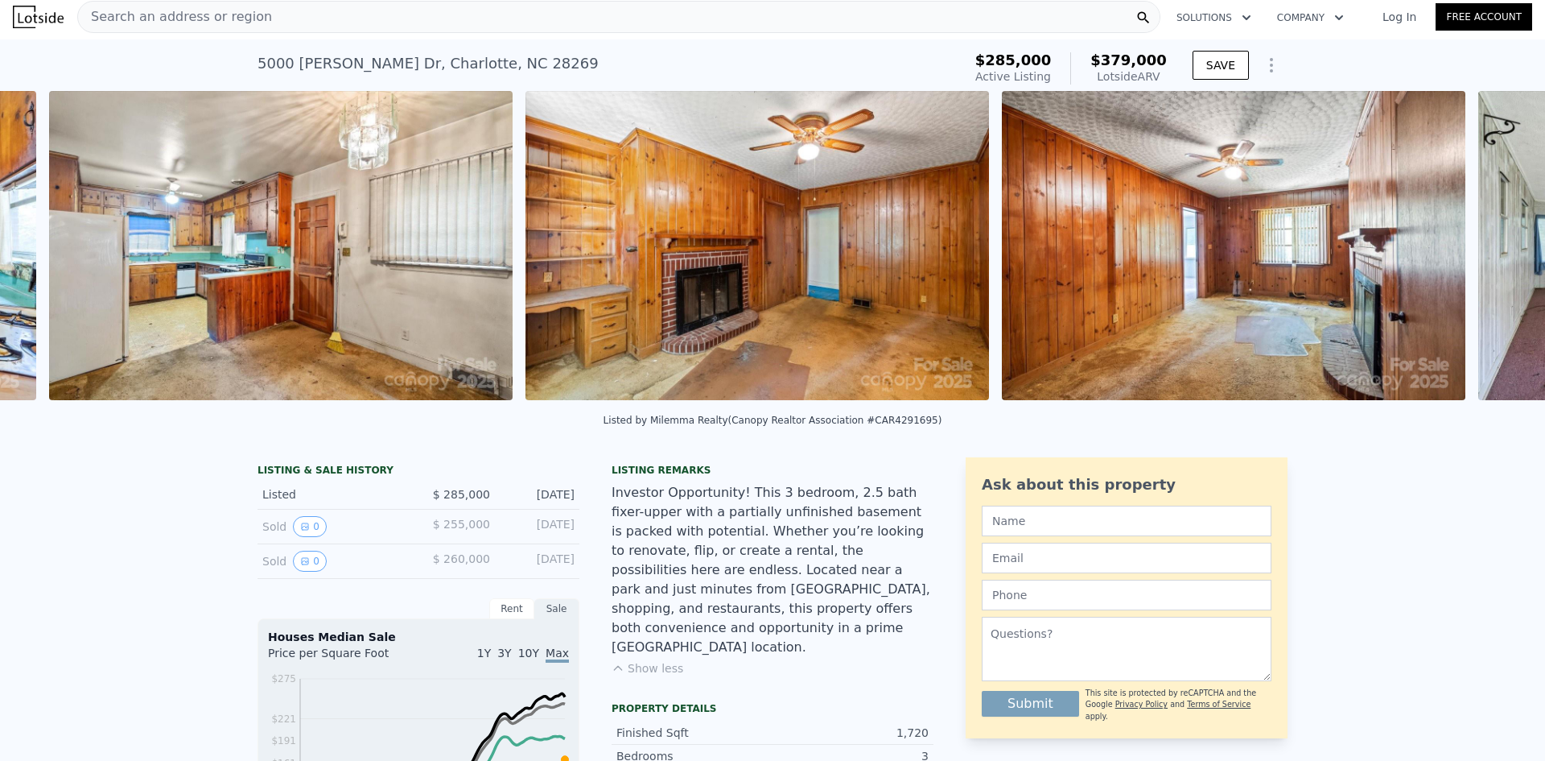
scroll to position [0, 4549]
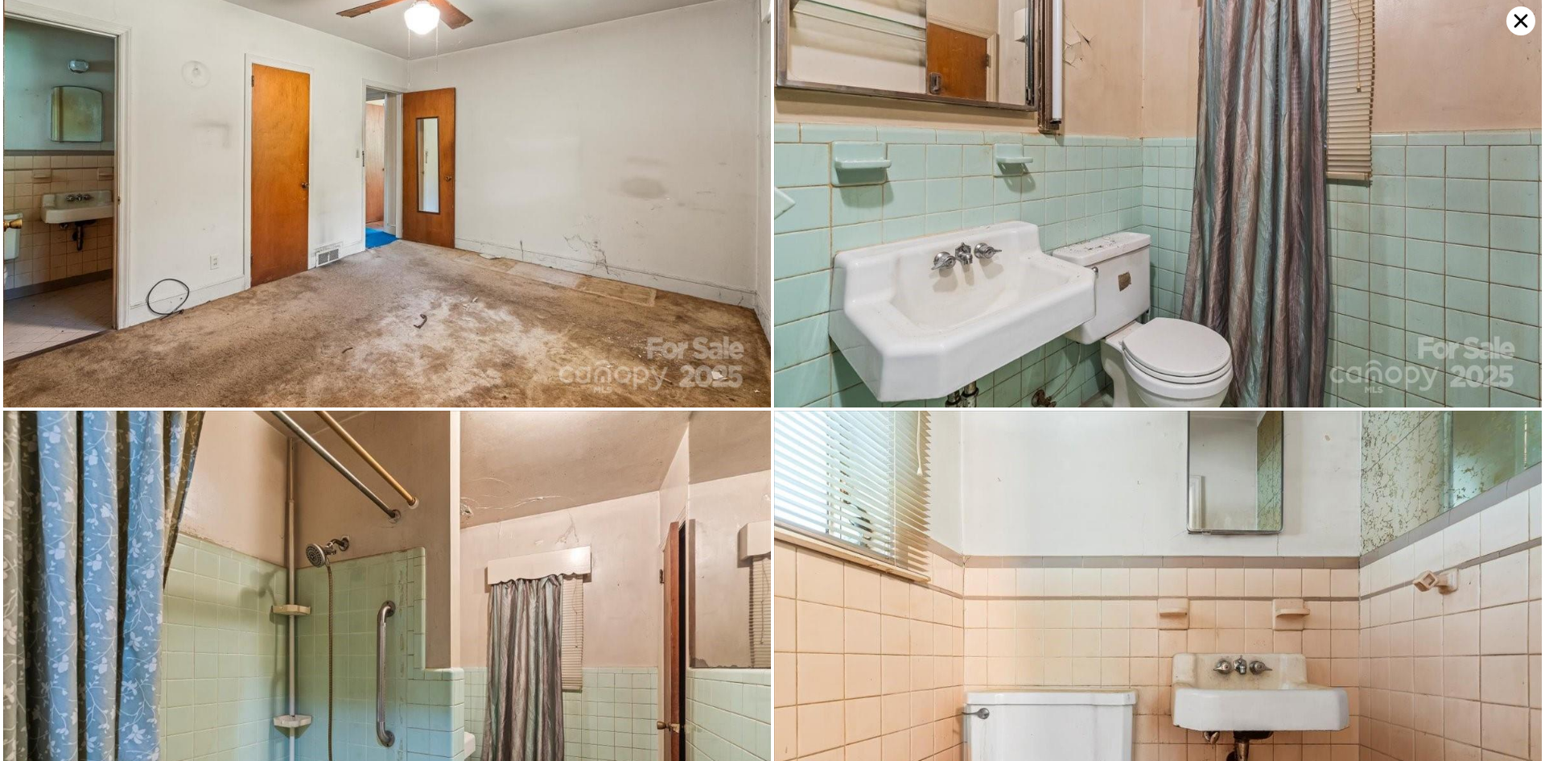
scroll to position [3578, 0]
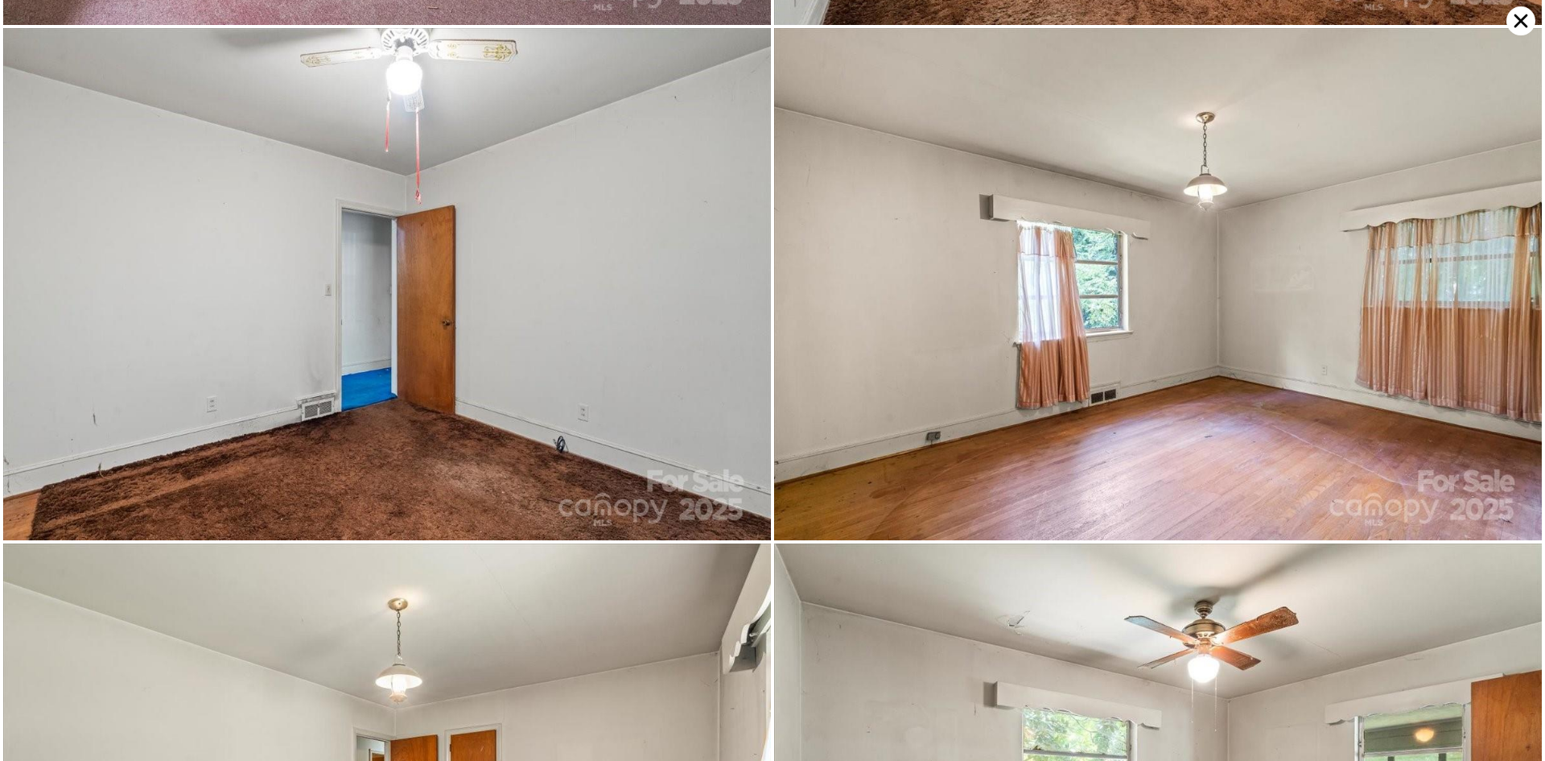
click at [1529, 24] on icon at bounding box center [1521, 20] width 29 height 29
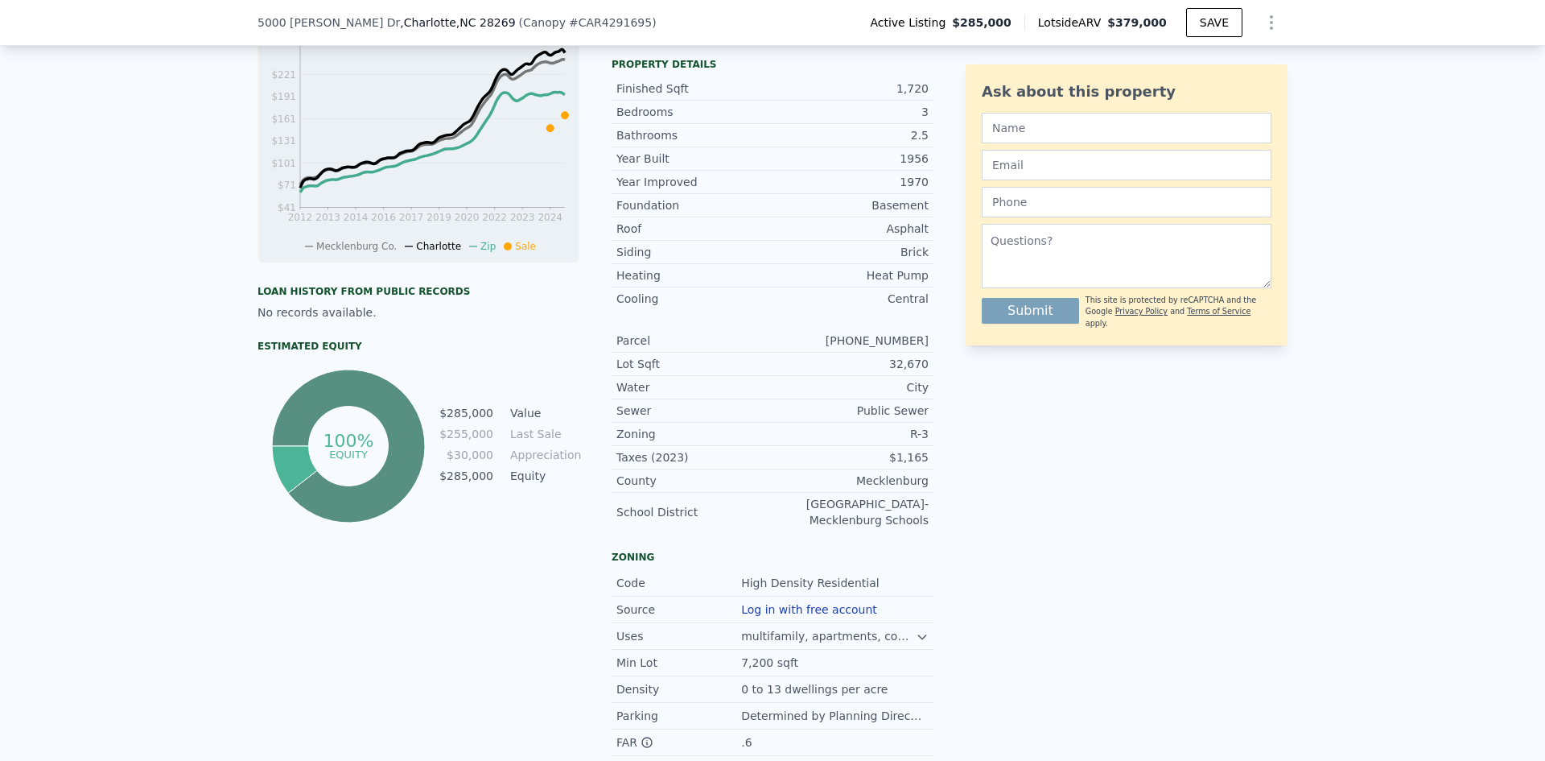
scroll to position [1046, 0]
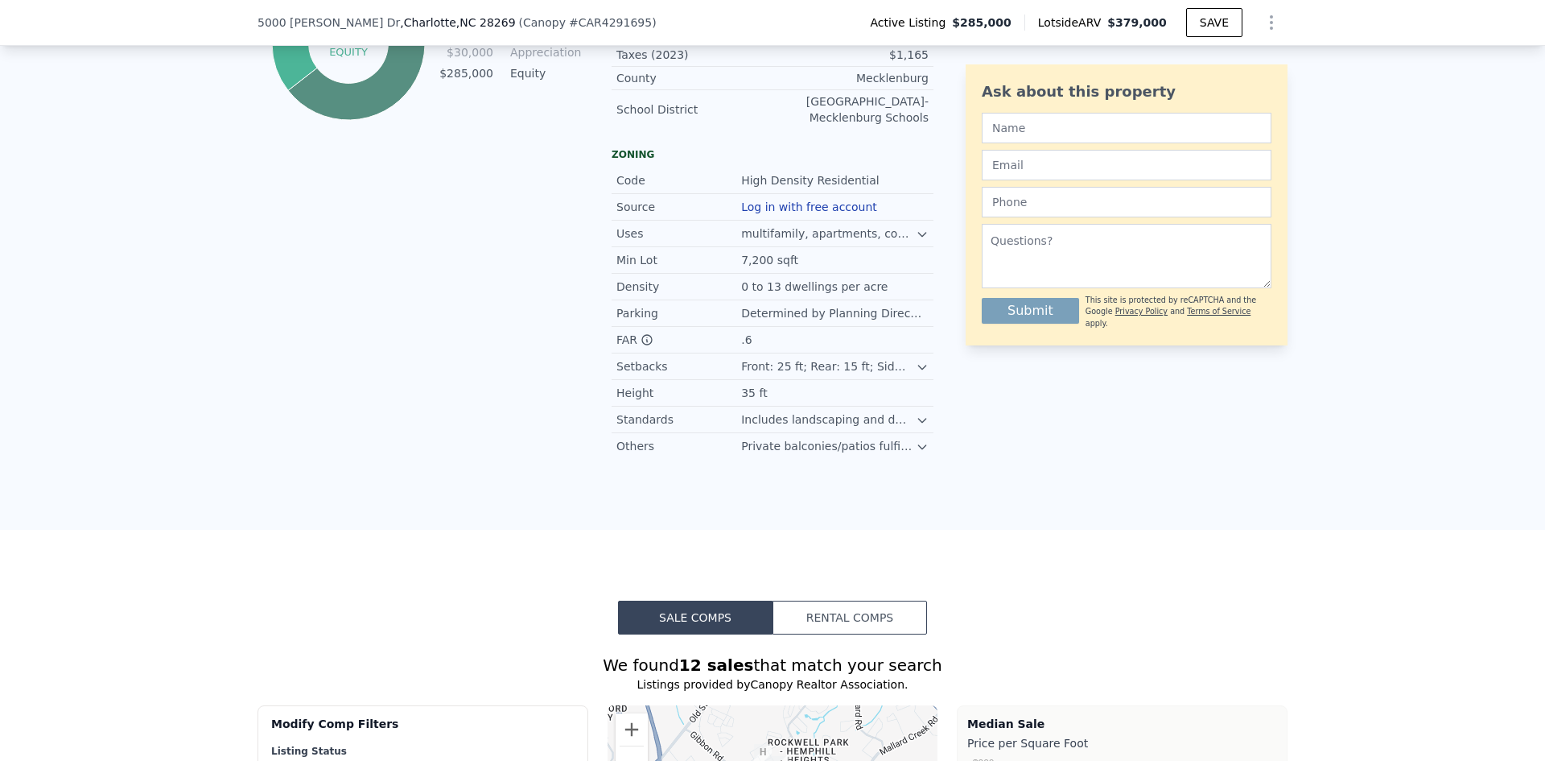
click at [835, 600] on button "Rental Comps" at bounding box center [850, 617] width 155 height 34
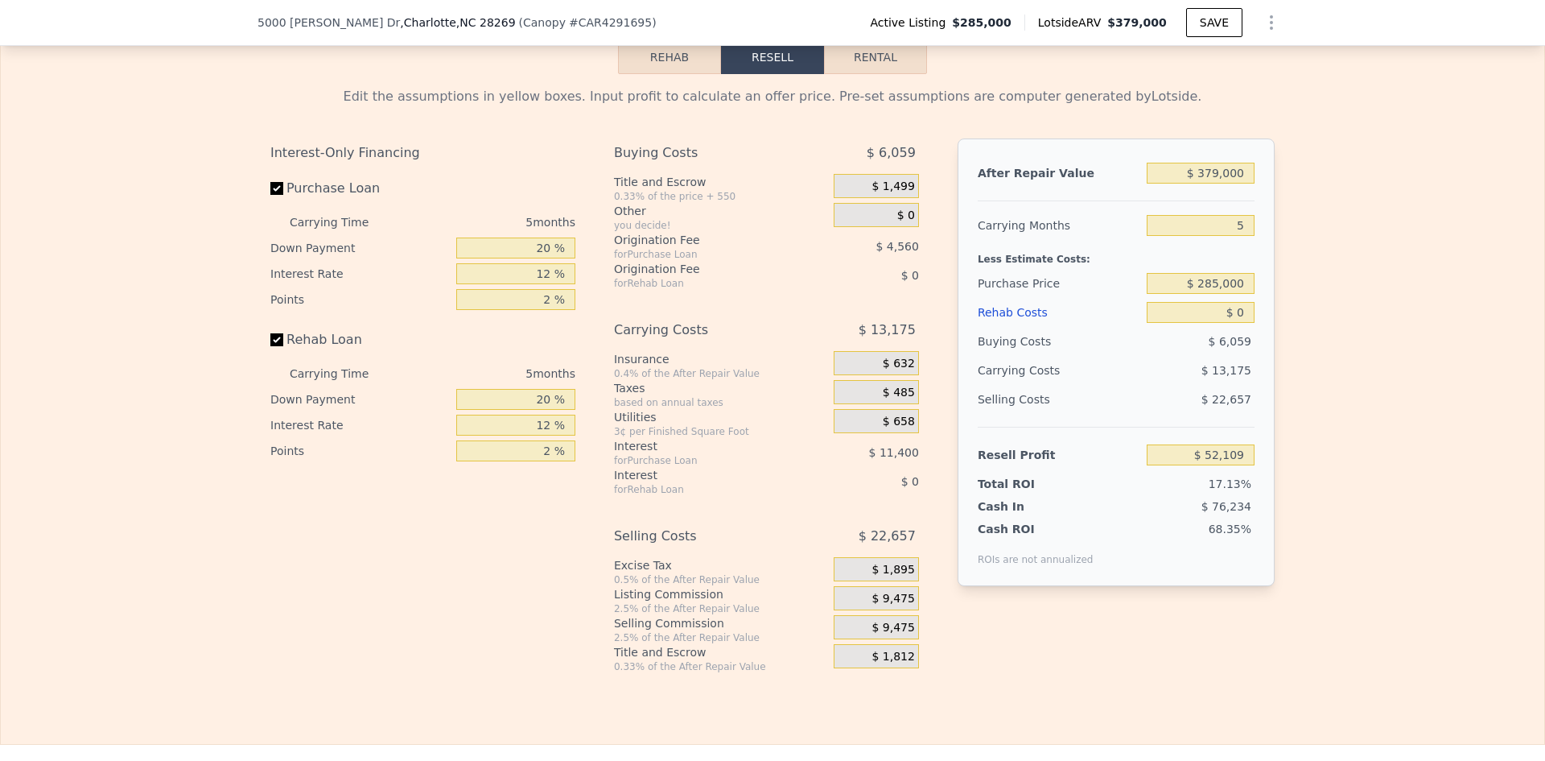
scroll to position [2087, 0]
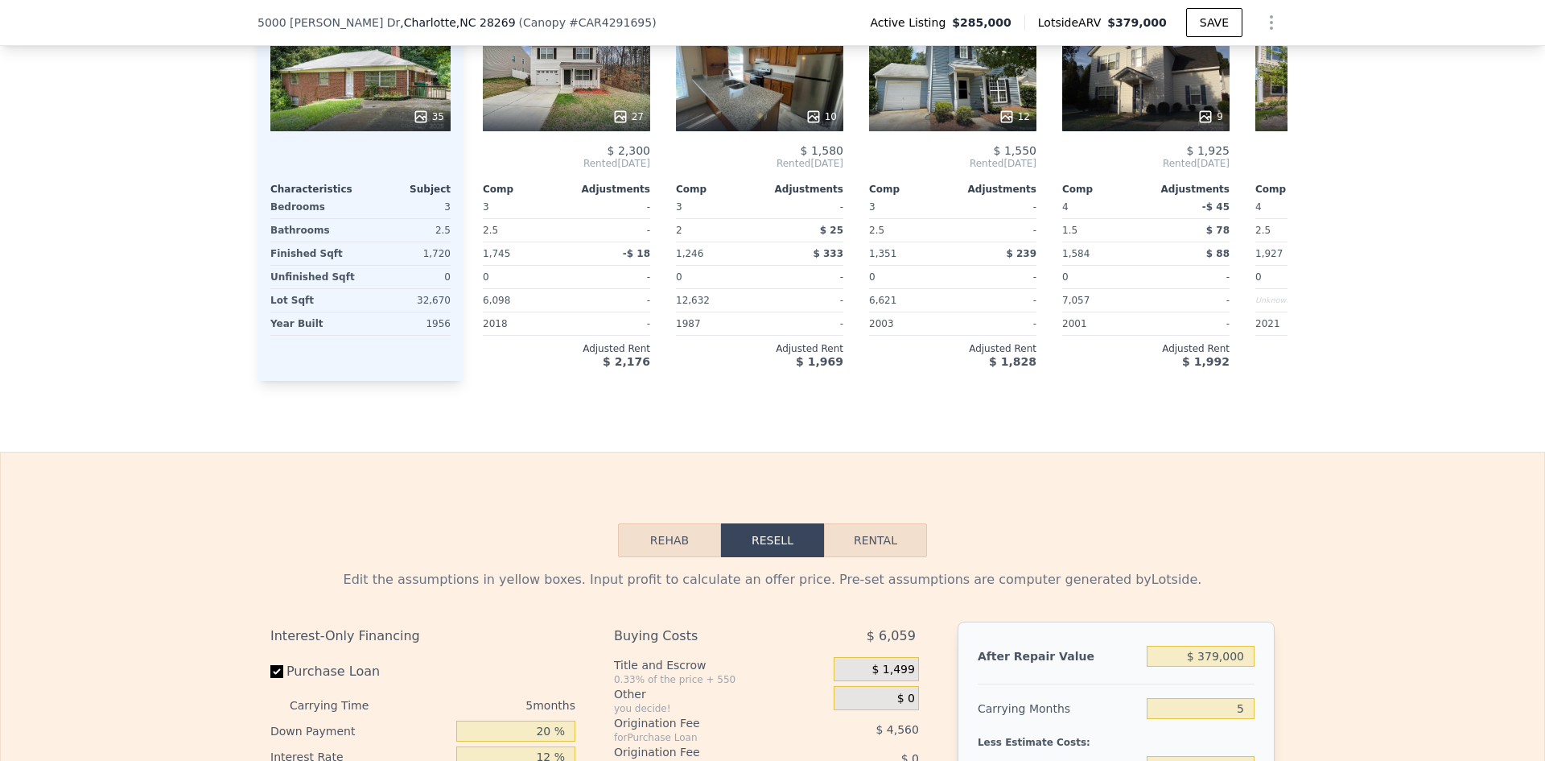
click at [877, 523] on button "Rental" at bounding box center [875, 540] width 103 height 34
select select "30"
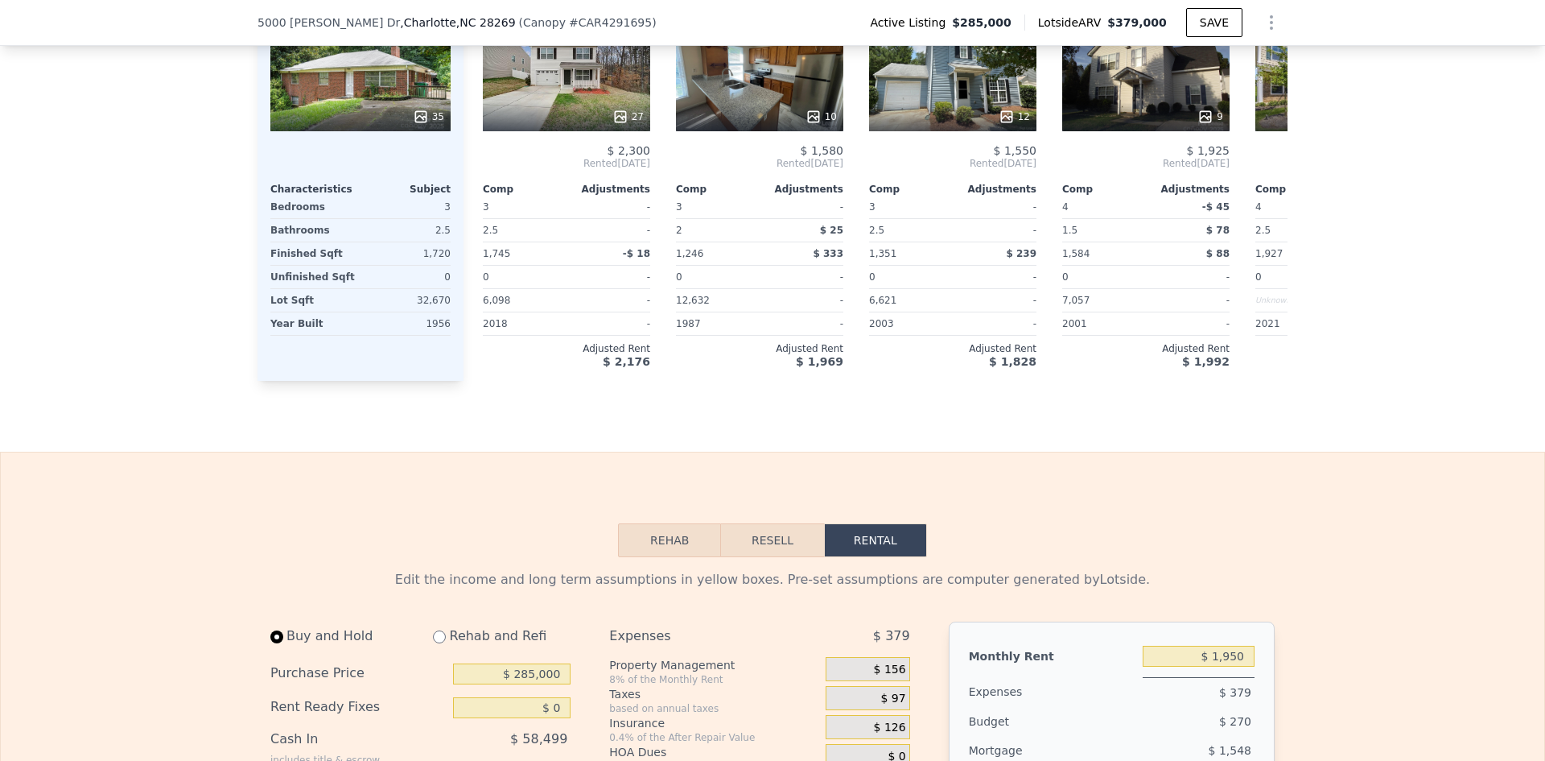
click at [690, 523] on button "Rehab" at bounding box center [669, 540] width 103 height 34
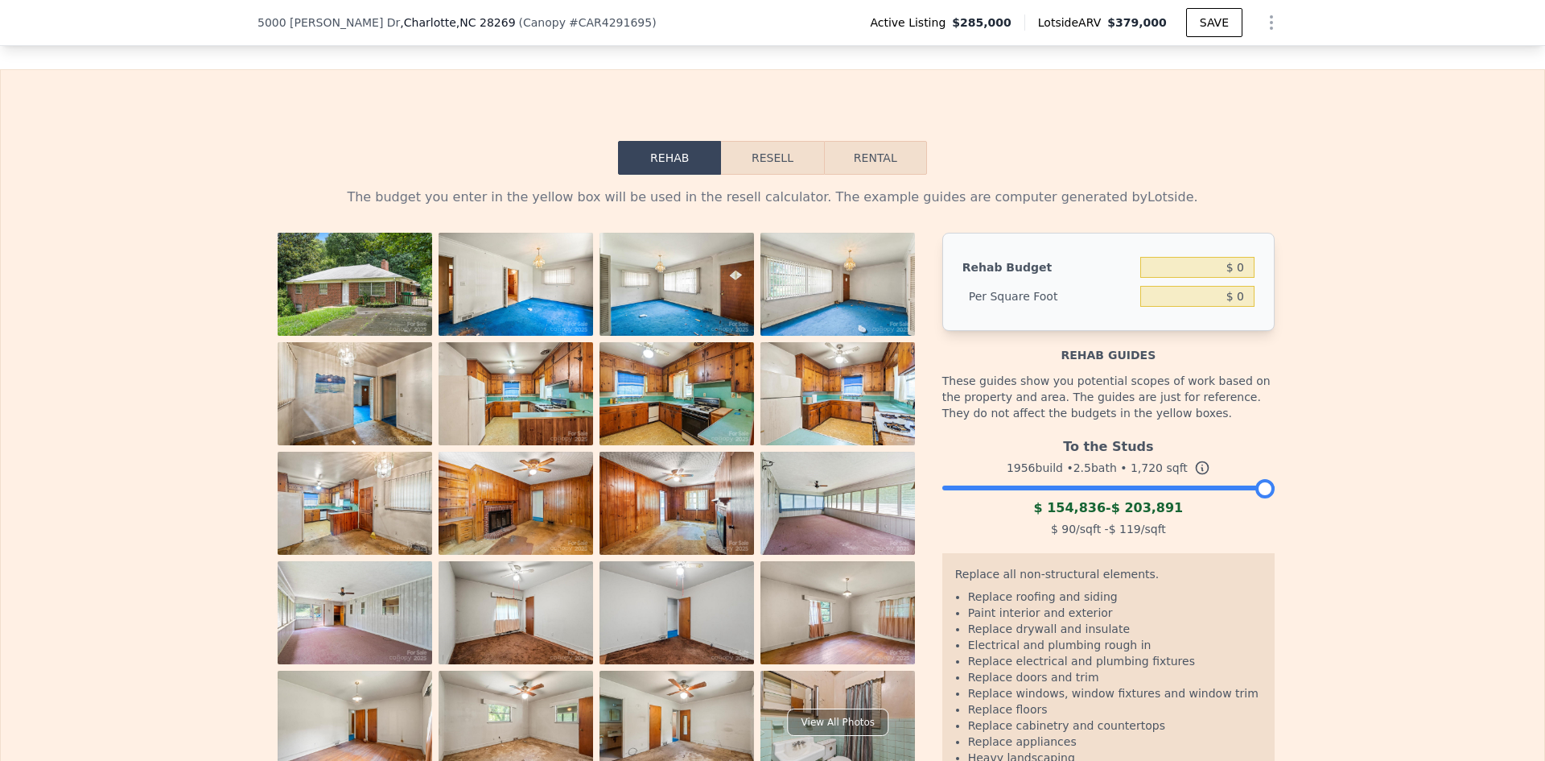
scroll to position [2168, 0]
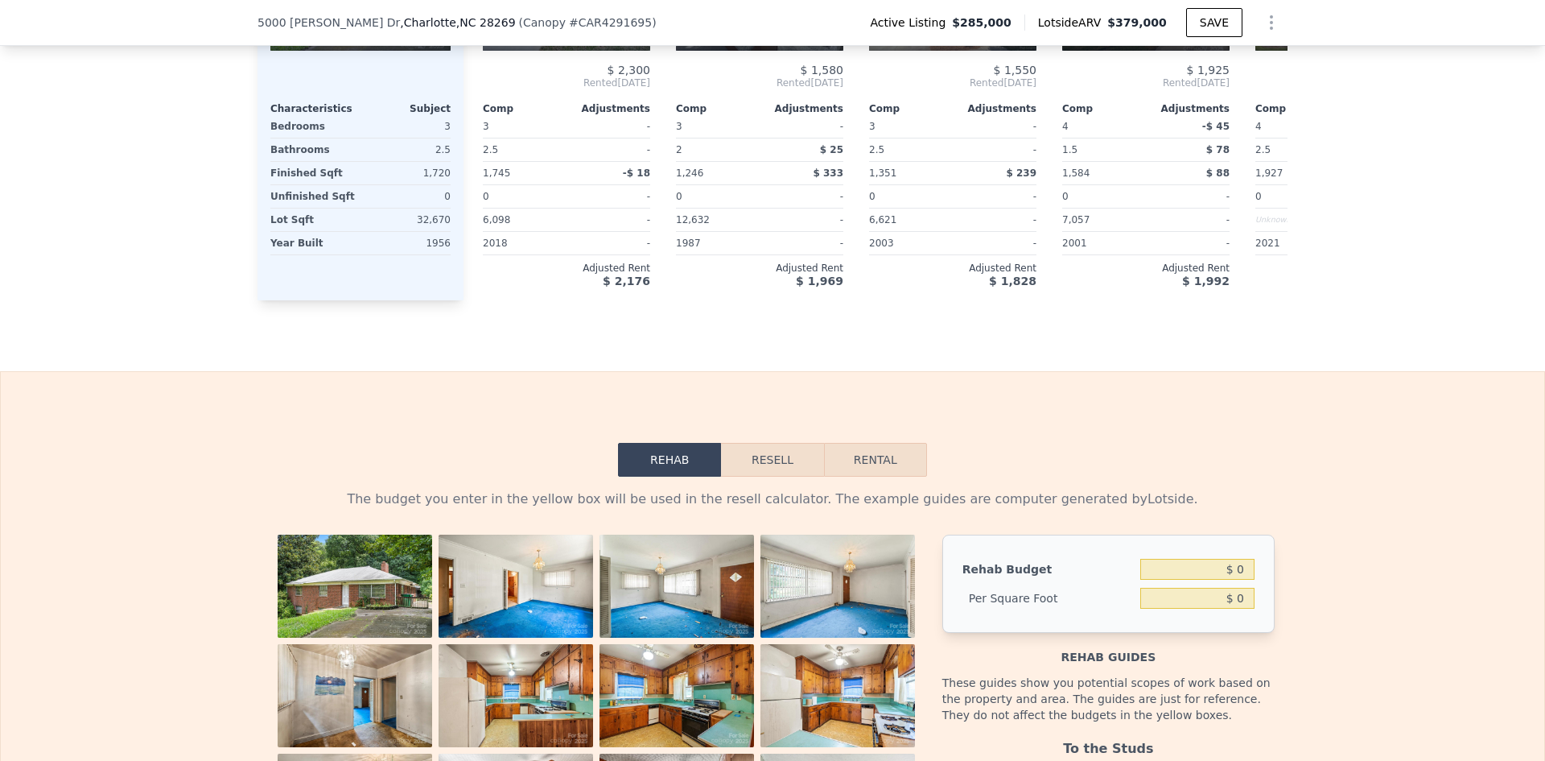
click at [760, 443] on button "Resell" at bounding box center [772, 460] width 102 height 34
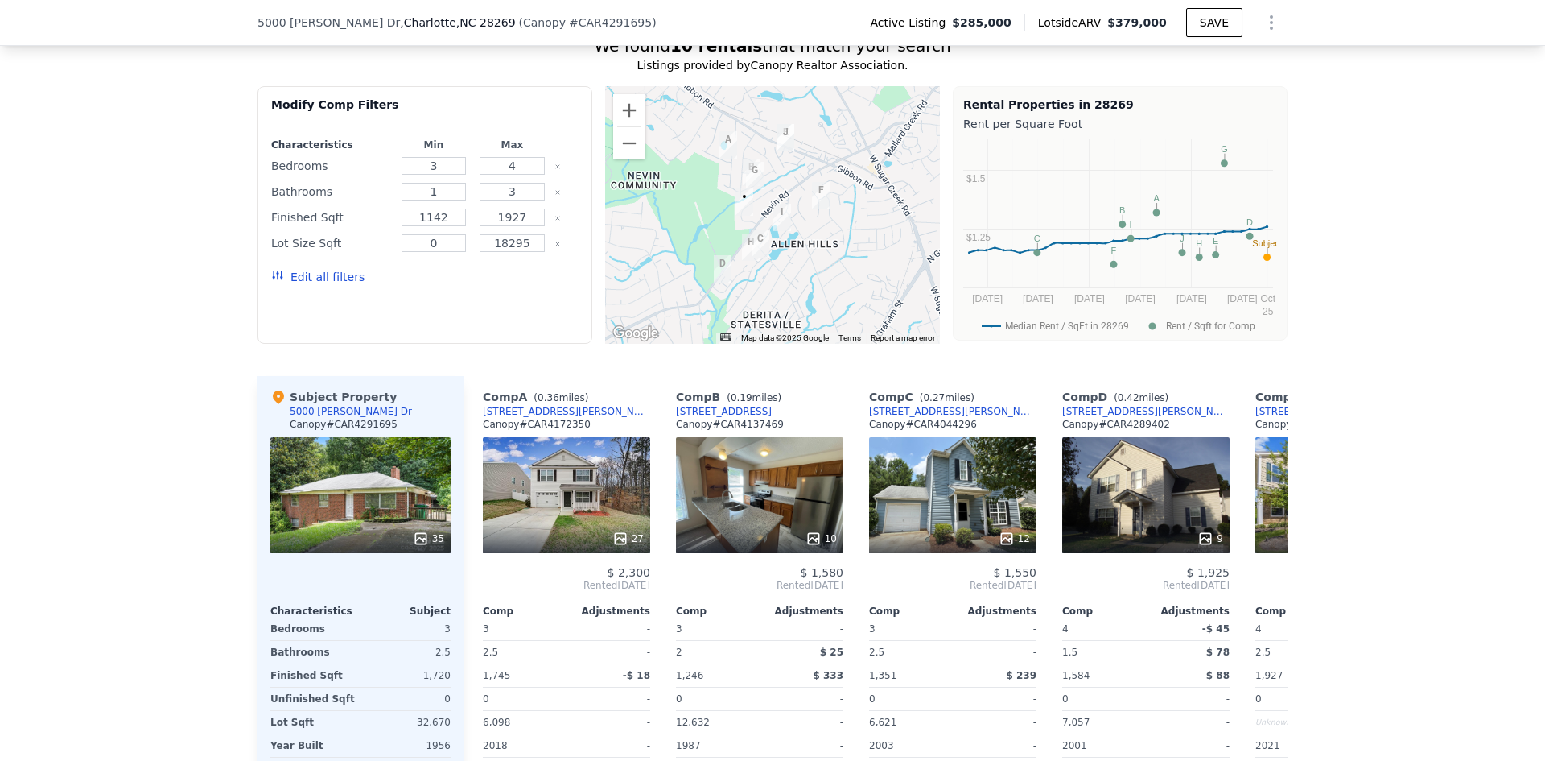
scroll to position [1443, 0]
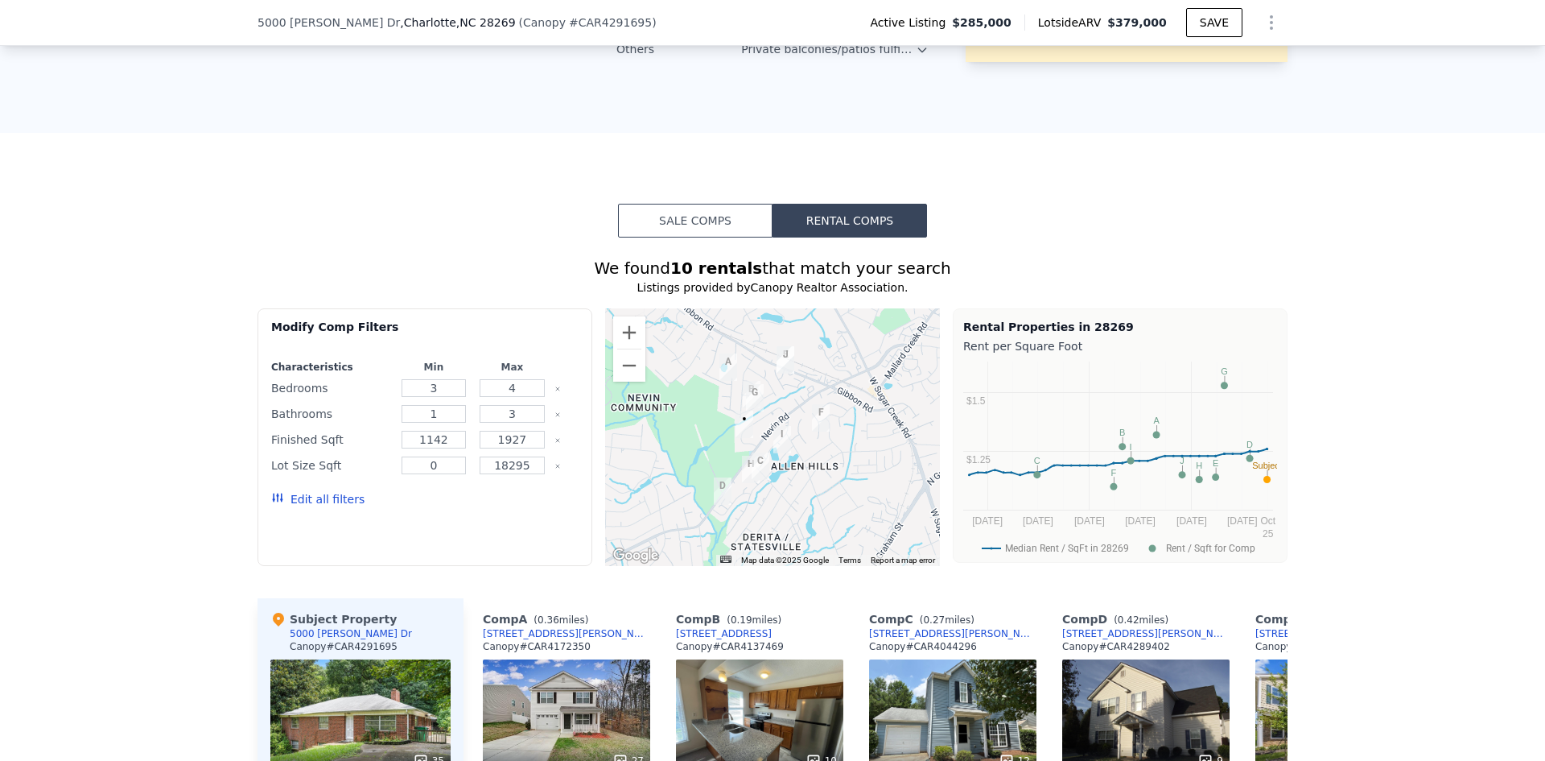
click at [665, 204] on button "Sale Comps" at bounding box center [695, 221] width 155 height 34
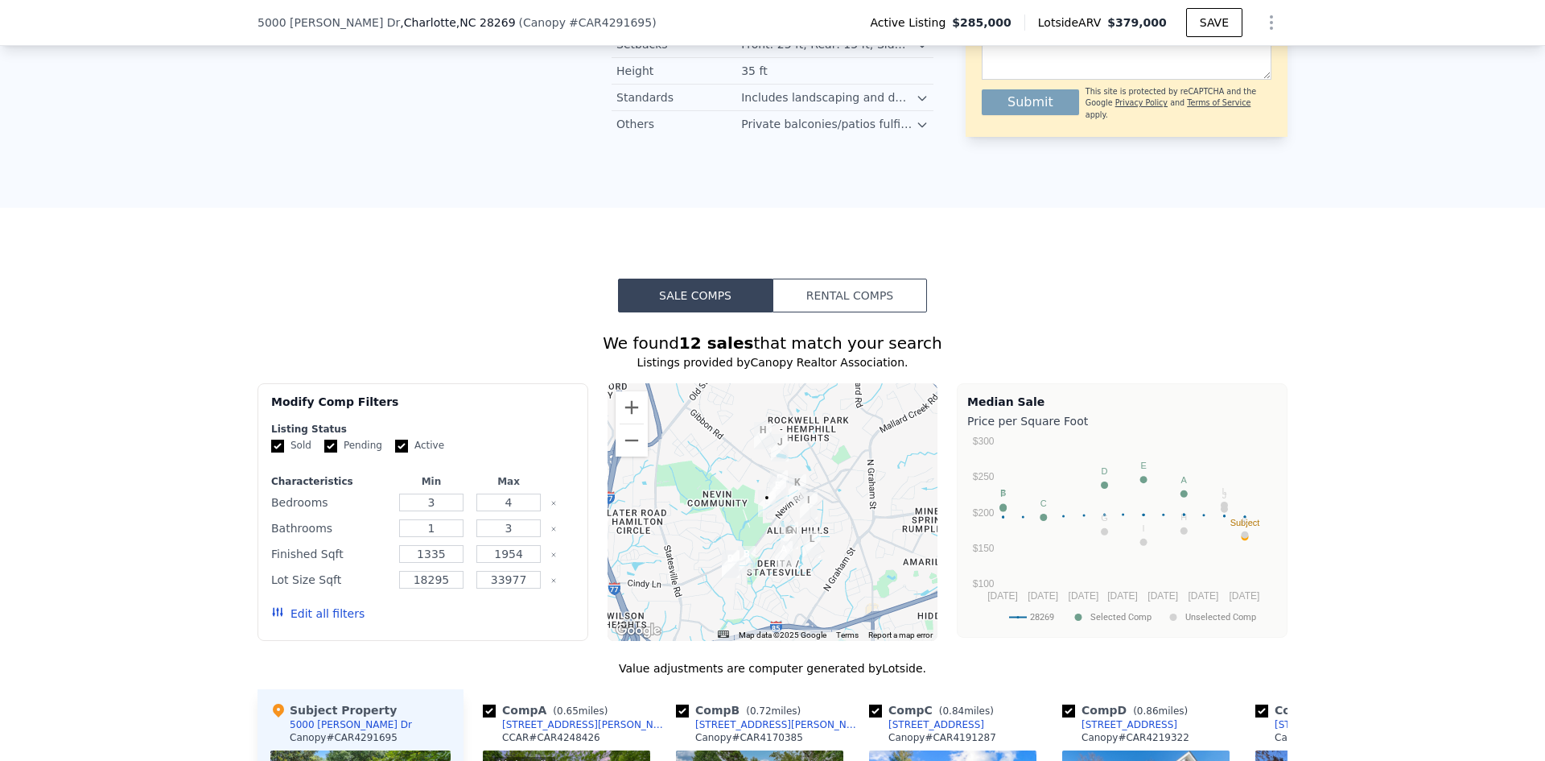
scroll to position [885, 0]
